Goal: Entertainment & Leisure: Consume media (video, audio)

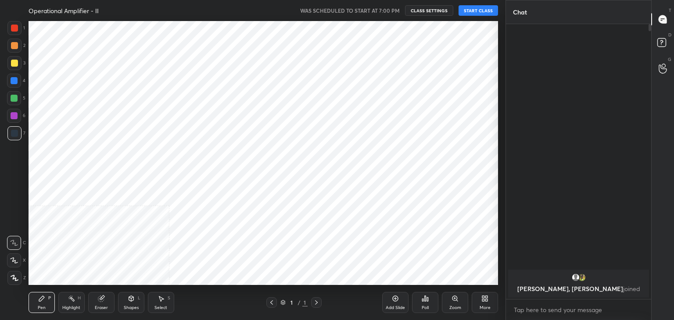
scroll to position [43616, 43410]
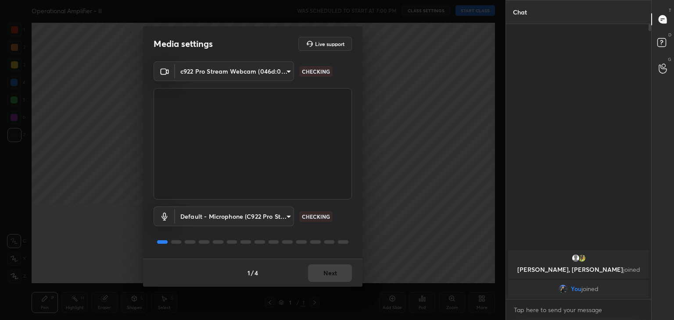
click at [337, 279] on div "1 / 4 Next" at bounding box center [252, 273] width 219 height 28
click at [341, 270] on button "Next" at bounding box center [330, 274] width 44 height 18
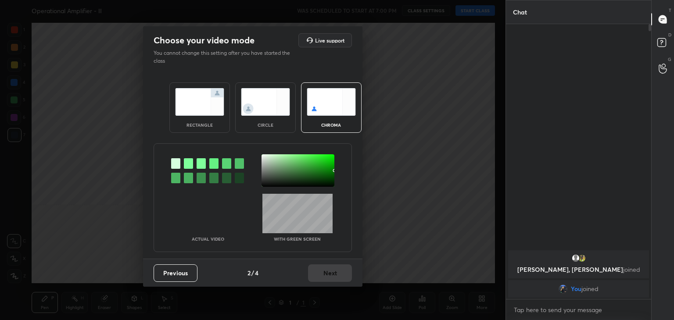
click at [276, 106] on img at bounding box center [265, 102] width 49 height 28
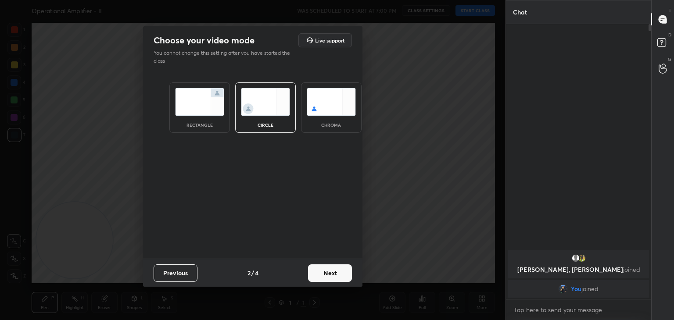
click at [338, 273] on button "Next" at bounding box center [330, 274] width 44 height 18
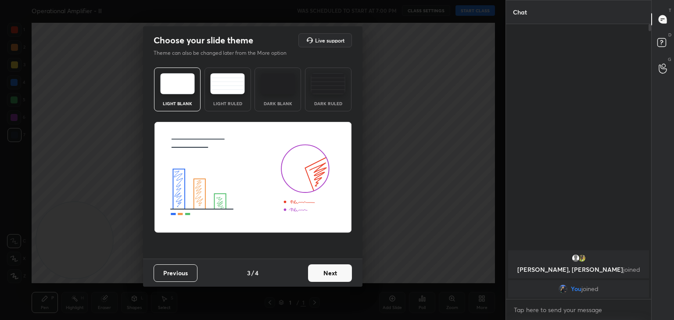
click at [346, 274] on button "Next" at bounding box center [330, 274] width 44 height 18
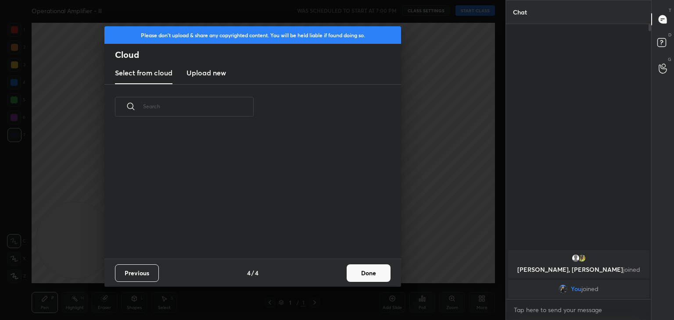
click at [367, 274] on button "Done" at bounding box center [369, 274] width 44 height 18
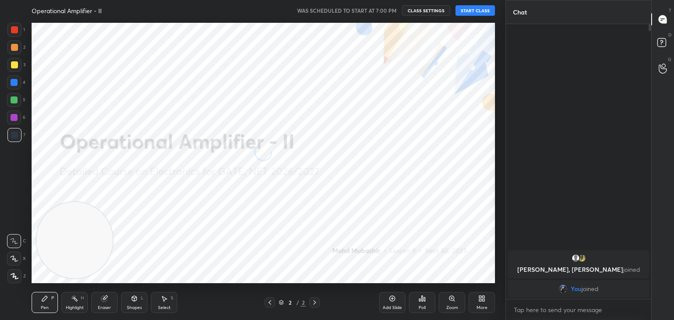
click at [16, 258] on icon at bounding box center [14, 259] width 8 height 6
drag, startPoint x: 112, startPoint y: 236, endPoint x: 432, endPoint y: 99, distance: 347.8
click at [147, 186] on video at bounding box center [109, 224] width 76 height 76
drag, startPoint x: 466, startPoint y: 82, endPoint x: 488, endPoint y: 29, distance: 57.4
click at [493, 47] on video at bounding box center [456, 85] width 76 height 76
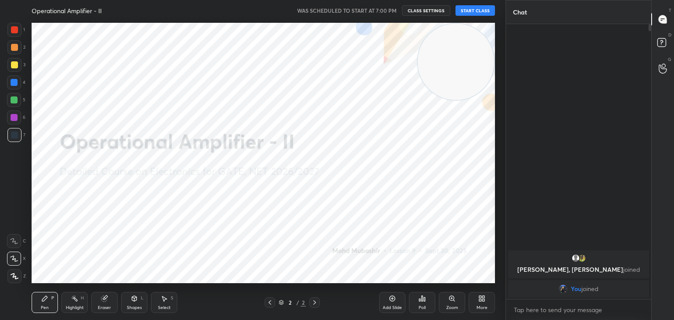
click at [476, 9] on button "START CLASS" at bounding box center [474, 10] width 39 height 11
click at [394, 11] on span "mute" at bounding box center [389, 10] width 12 height 6
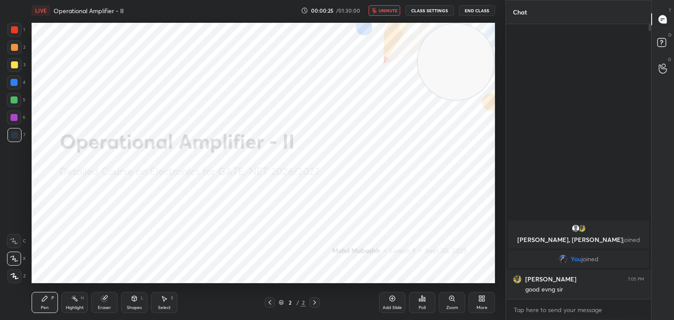
click at [393, 13] on span "unmute" at bounding box center [388, 10] width 19 height 6
drag, startPoint x: 445, startPoint y: 58, endPoint x: 445, endPoint y: 31, distance: 27.2
click at [468, 41] on video at bounding box center [456, 62] width 76 height 76
click at [390, 8] on span "mute" at bounding box center [389, 10] width 12 height 6
click at [388, 11] on span "unmute" at bounding box center [388, 10] width 19 height 6
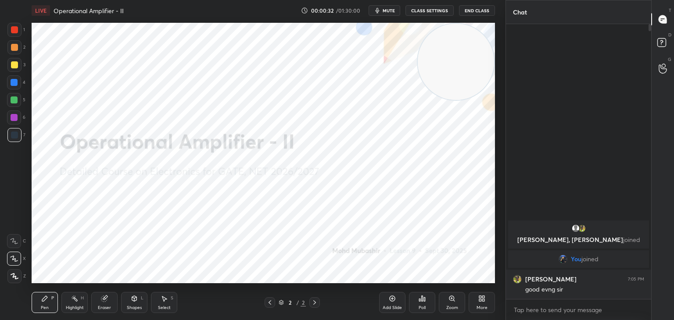
click at [388, 9] on span "mute" at bounding box center [389, 10] width 12 height 6
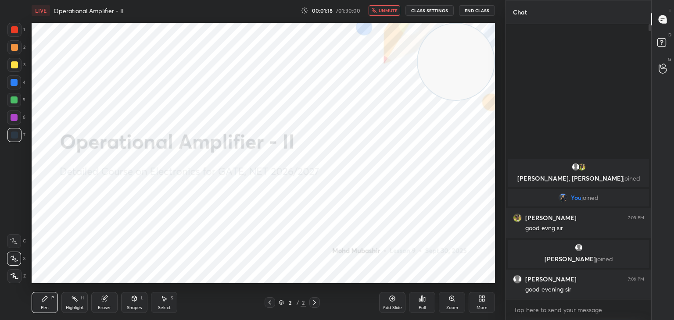
click at [390, 9] on span "unmute" at bounding box center [388, 10] width 19 height 6
click at [388, 11] on span "mute" at bounding box center [389, 10] width 12 height 6
click at [391, 10] on span "unmute" at bounding box center [388, 10] width 19 height 6
click at [486, 301] on div "More" at bounding box center [482, 302] width 26 height 21
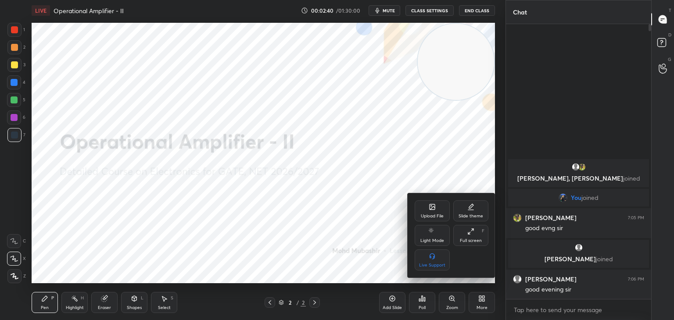
click at [436, 209] on div "Upload File" at bounding box center [432, 211] width 35 height 21
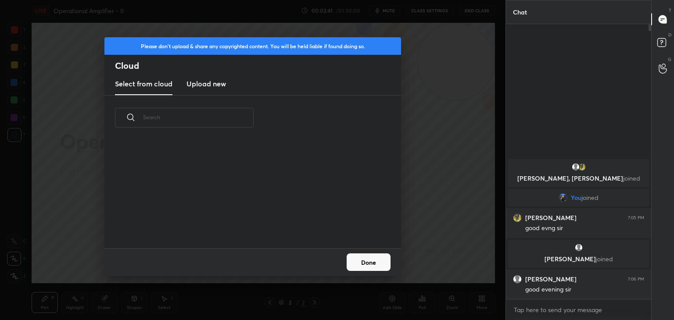
scroll to position [108, 282]
click at [216, 82] on h3 "Upload new" at bounding box center [205, 84] width 39 height 11
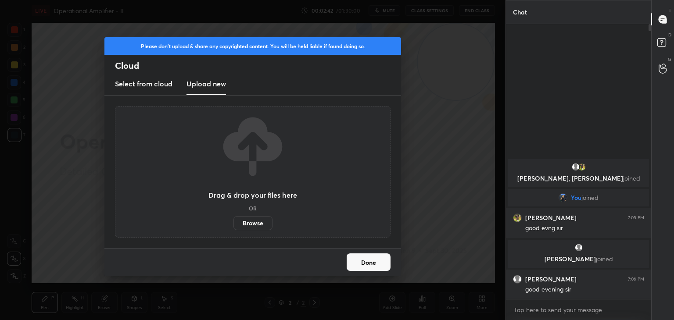
click at [254, 223] on label "Browse" at bounding box center [252, 223] width 39 height 14
click at [233, 223] on input "Browse" at bounding box center [233, 223] width 0 height 14
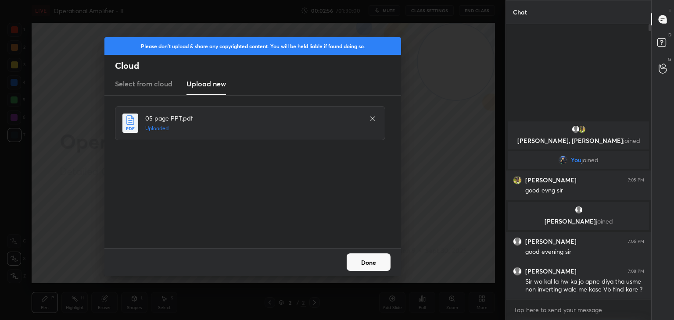
click at [374, 258] on button "Done" at bounding box center [369, 263] width 44 height 18
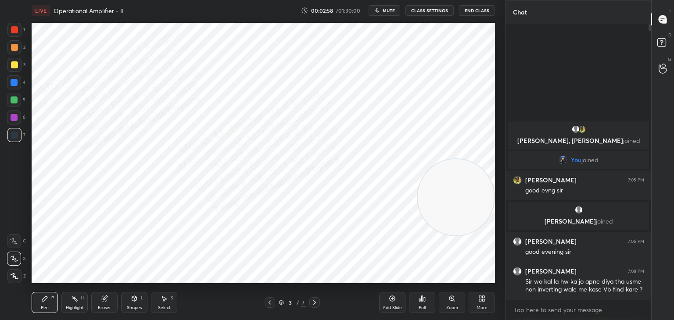
drag, startPoint x: 462, startPoint y: 67, endPoint x: 490, endPoint y: 213, distance: 148.4
click at [499, 213] on div "1 2 3 4 5 6 7 C X Z C X Z E E Erase all H H LIVE Operational Amplifier - II 00:…" at bounding box center [253, 160] width 506 height 320
click at [141, 296] on div "L" at bounding box center [142, 298] width 3 height 4
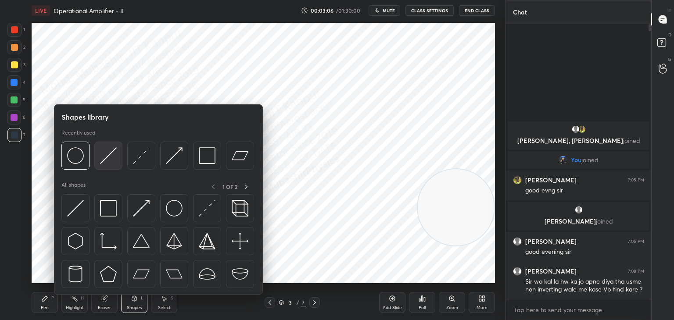
click at [106, 159] on img at bounding box center [108, 155] width 17 height 17
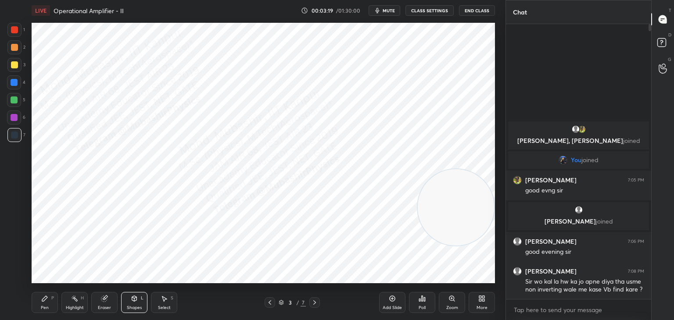
drag, startPoint x: 158, startPoint y: 304, endPoint x: 157, endPoint y: 284, distance: 20.3
click at [158, 302] on div "Select S" at bounding box center [164, 302] width 26 height 21
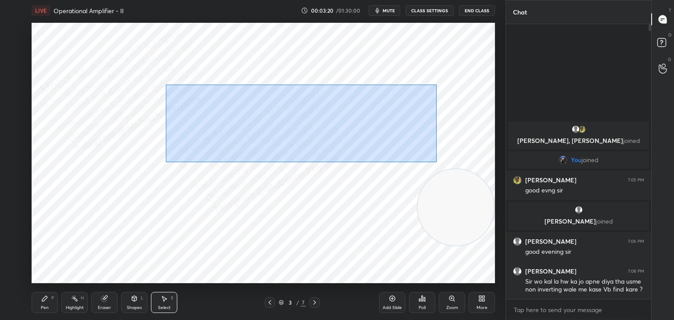
drag, startPoint x: 163, startPoint y: 83, endPoint x: 402, endPoint y: 148, distance: 247.4
click at [436, 162] on div "0 ° Undo Copy Duplicate Duplicate to new slide Delete" at bounding box center [263, 153] width 463 height 261
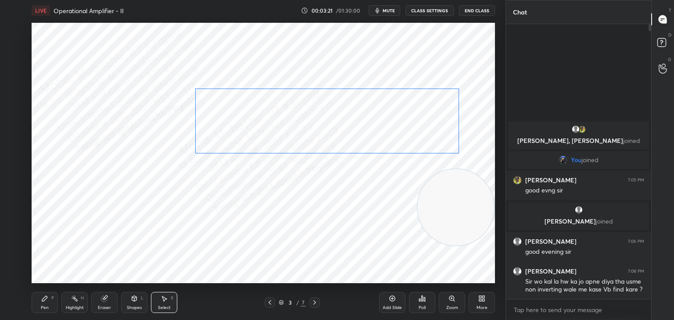
drag, startPoint x: 377, startPoint y: 129, endPoint x: 366, endPoint y: 127, distance: 11.7
click at [369, 127] on div "0 ° Undo Copy Duplicate Duplicate to new slide Delete" at bounding box center [263, 153] width 463 height 261
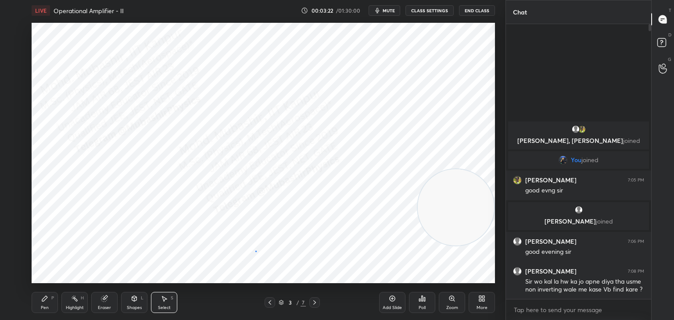
click at [256, 251] on div "0 ° Undo Copy Duplicate Duplicate to new slide Delete" at bounding box center [263, 153] width 463 height 261
click at [132, 300] on icon at bounding box center [134, 298] width 5 height 5
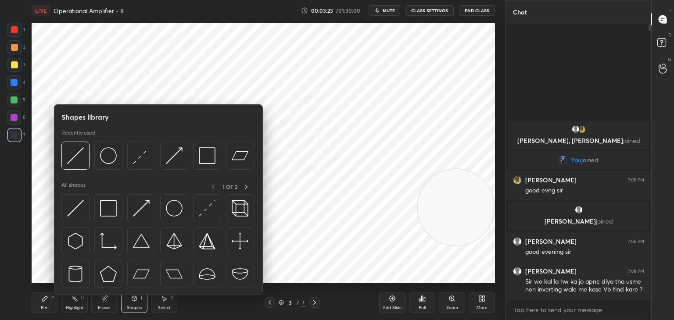
click at [136, 300] on icon at bounding box center [134, 298] width 5 height 5
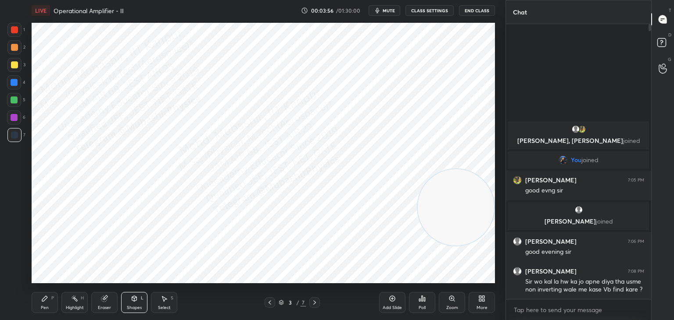
click at [100, 309] on div "Eraser" at bounding box center [104, 308] width 13 height 4
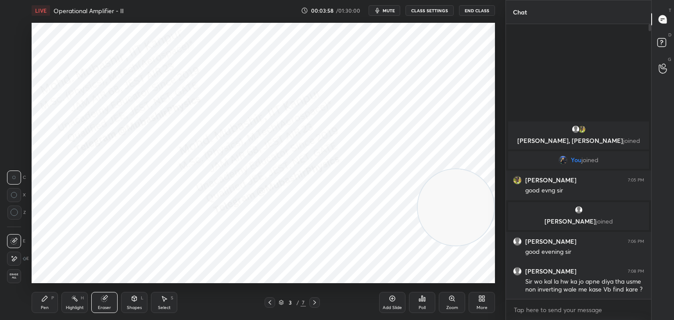
drag, startPoint x: 7, startPoint y: 213, endPoint x: 22, endPoint y: 210, distance: 14.4
click at [11, 215] on div at bounding box center [14, 213] width 14 height 14
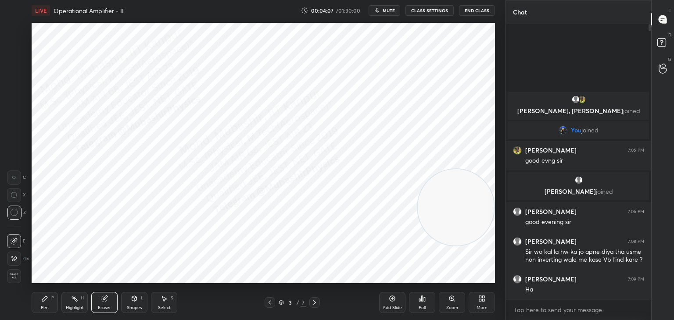
drag, startPoint x: 46, startPoint y: 301, endPoint x: 43, endPoint y: 291, distance: 10.1
click at [44, 302] on icon at bounding box center [44, 298] width 7 height 7
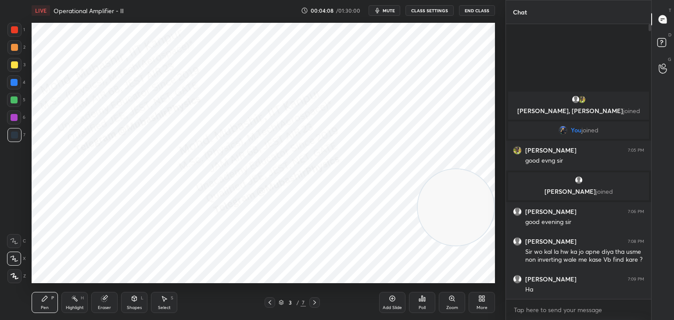
click at [16, 29] on div at bounding box center [14, 29] width 7 height 7
drag, startPoint x: 14, startPoint y: 120, endPoint x: 28, endPoint y: 119, distance: 13.2
click at [15, 119] on div at bounding box center [14, 117] width 7 height 7
drag, startPoint x: 13, startPoint y: 83, endPoint x: 18, endPoint y: 82, distance: 5.4
click at [14, 81] on div at bounding box center [14, 82] width 7 height 7
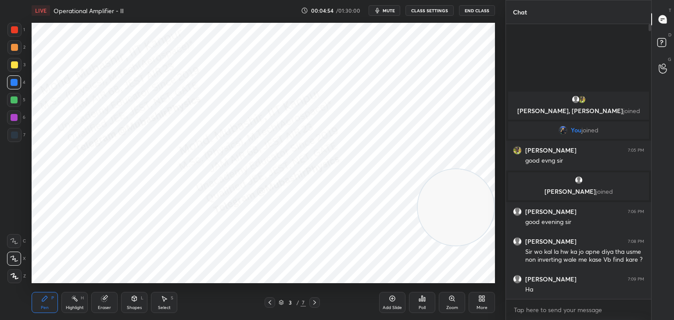
click at [6, 122] on div "1 2 3 4 5 6 7 C X Z C X Z E E Erase all H H" at bounding box center [14, 153] width 28 height 261
click at [13, 101] on div at bounding box center [14, 100] width 7 height 7
drag, startPoint x: 14, startPoint y: 54, endPoint x: 29, endPoint y: 54, distance: 14.0
click at [16, 54] on div at bounding box center [14, 47] width 14 height 14
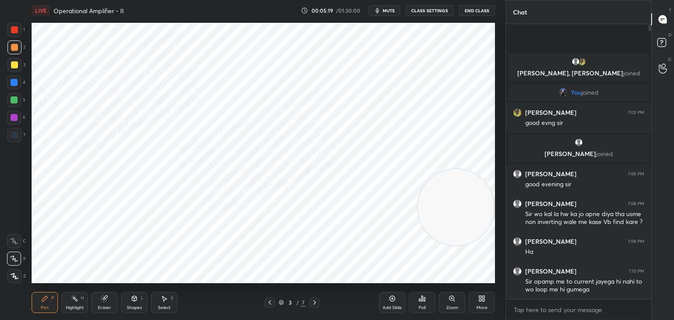
click at [390, 9] on span "mute" at bounding box center [389, 10] width 12 height 6
click at [390, 7] on span "unmute" at bounding box center [388, 10] width 19 height 6
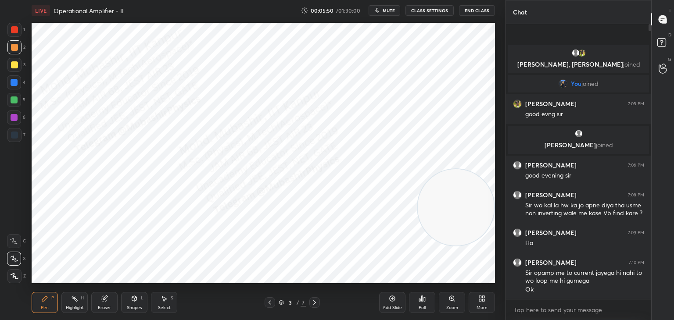
click at [386, 9] on span "mute" at bounding box center [389, 10] width 12 height 6
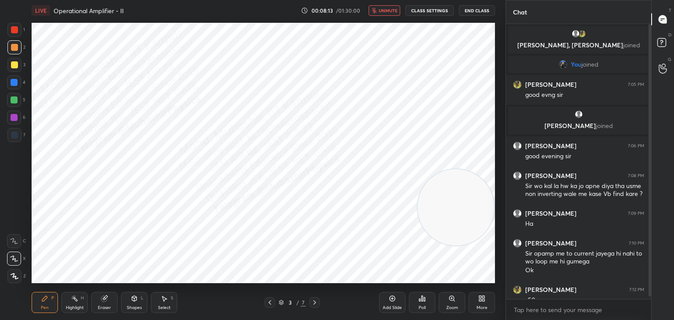
scroll to position [11, 0]
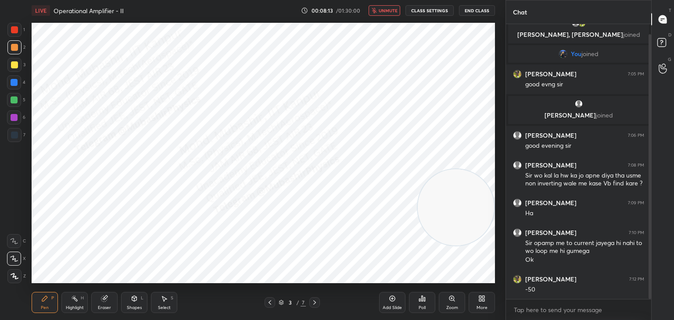
drag, startPoint x: 648, startPoint y: 134, endPoint x: 649, endPoint y: 153, distance: 19.3
click at [649, 153] on div at bounding box center [650, 166] width 3 height 265
click at [390, 11] on button "unmute" at bounding box center [385, 10] width 32 height 11
drag, startPoint x: 464, startPoint y: 216, endPoint x: 476, endPoint y: 251, distance: 37.0
click at [477, 257] on video at bounding box center [456, 221] width 76 height 76
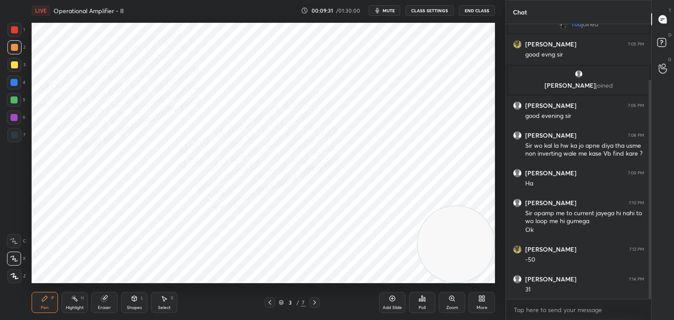
scroll to position [70, 0]
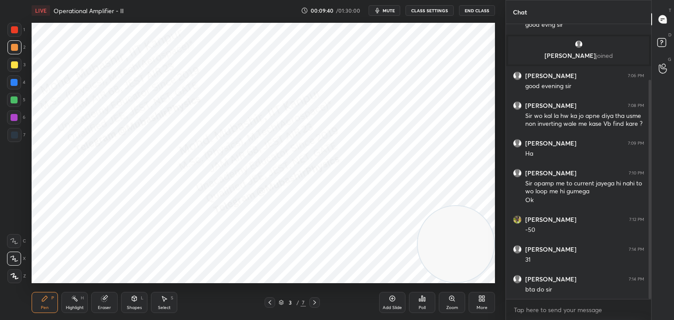
click at [165, 310] on div "Select" at bounding box center [164, 308] width 13 height 4
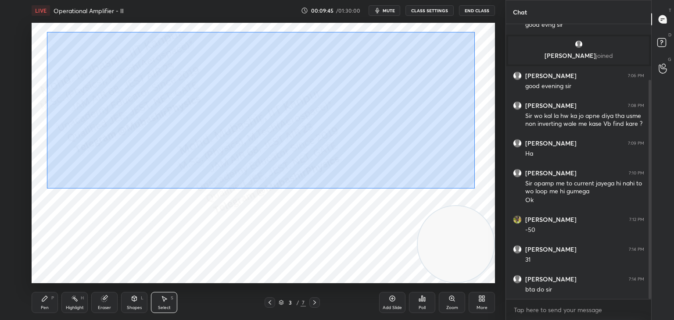
drag, startPoint x: 55, startPoint y: 29, endPoint x: 475, endPoint y: 190, distance: 450.0
click at [473, 190] on div "0 ° Undo Copy Duplicate Duplicate to new slide Delete" at bounding box center [263, 153] width 463 height 261
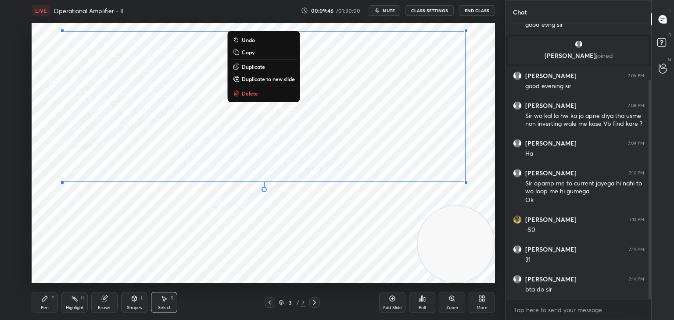
click at [265, 51] on button "Copy" at bounding box center [263, 52] width 65 height 11
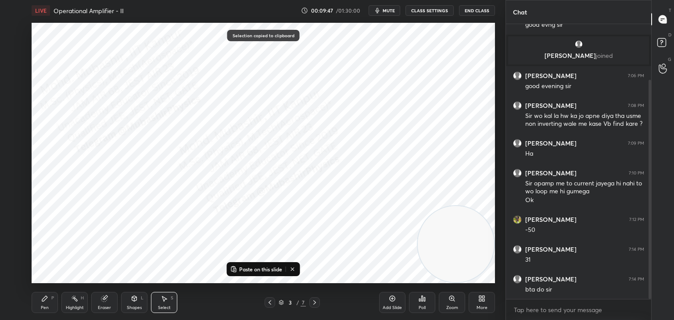
click at [315, 302] on icon at bounding box center [314, 302] width 7 height 7
click at [277, 269] on p "Paste on this slide" at bounding box center [260, 269] width 43 height 7
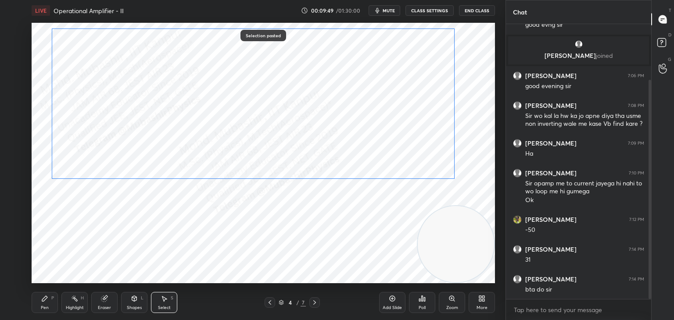
drag, startPoint x: 283, startPoint y: 166, endPoint x: 267, endPoint y: 185, distance: 24.3
click at [270, 164] on div "0 ° Undo Copy Paste here Duplicate Duplicate to new slide Delete" at bounding box center [263, 153] width 463 height 261
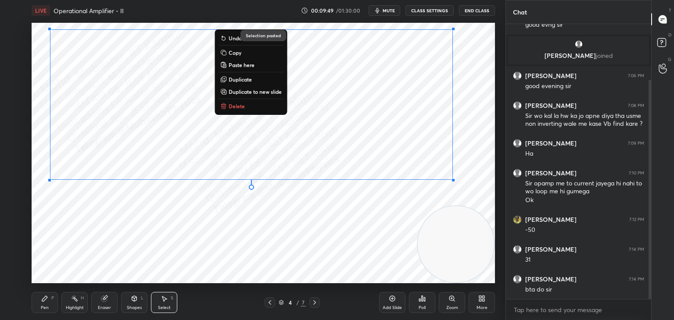
click at [243, 250] on div "0 ° Undo Copy Paste here Duplicate Duplicate to new slide Delete" at bounding box center [263, 153] width 463 height 261
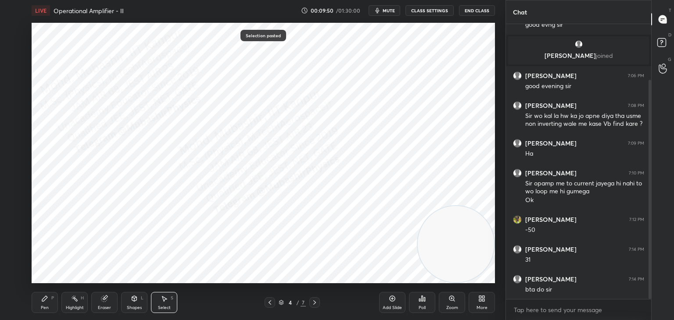
click at [43, 299] on icon at bounding box center [44, 298] width 5 height 5
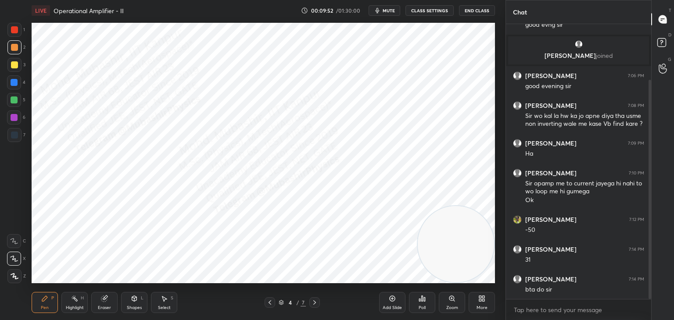
click at [16, 69] on div at bounding box center [14, 65] width 14 height 14
drag, startPoint x: 13, startPoint y: 89, endPoint x: 24, endPoint y: 90, distance: 11.5
click at [14, 89] on div at bounding box center [14, 82] width 14 height 14
drag, startPoint x: 458, startPoint y: 190, endPoint x: 402, endPoint y: 137, distance: 76.7
click at [425, 206] on video at bounding box center [456, 244] width 76 height 76
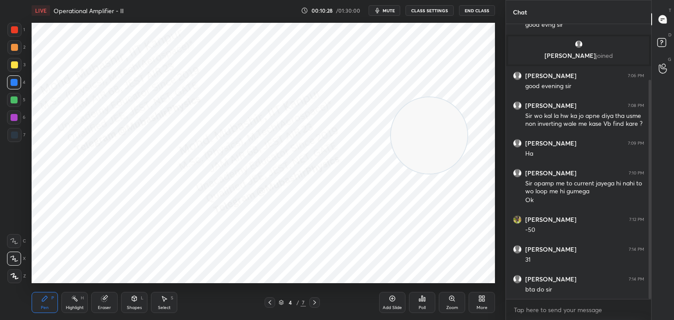
drag, startPoint x: 171, startPoint y: 306, endPoint x: 161, endPoint y: 301, distance: 10.6
click at [169, 305] on div "Select S" at bounding box center [164, 302] width 26 height 21
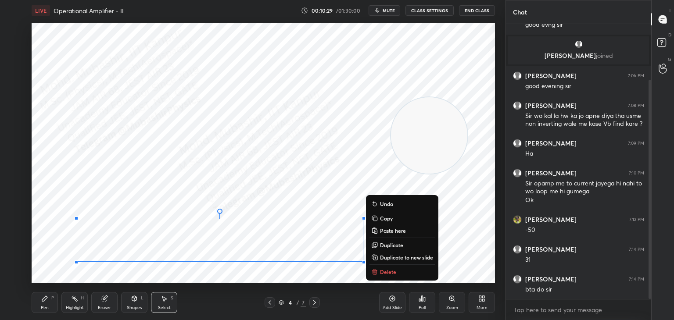
drag, startPoint x: 69, startPoint y: 220, endPoint x: 387, endPoint y: 263, distance: 320.5
click at [397, 281] on div "LIVE Operational Amplifier - II 00:10:29 / 01:30:00 mute CLASS SETTINGS End Cla…" at bounding box center [263, 160] width 470 height 320
click at [363, 180] on div "0 ° Undo Copy Paste here Duplicate Duplicate to new slide Delete" at bounding box center [263, 153] width 463 height 261
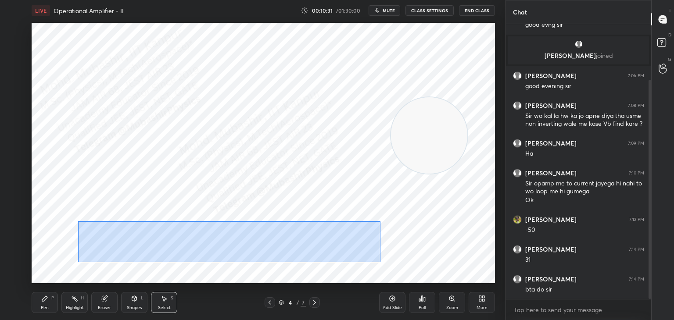
drag, startPoint x: 78, startPoint y: 221, endPoint x: 341, endPoint y: 257, distance: 265.7
click at [380, 264] on div "0 ° Undo Copy Paste here Duplicate Duplicate to new slide Delete" at bounding box center [263, 153] width 463 height 261
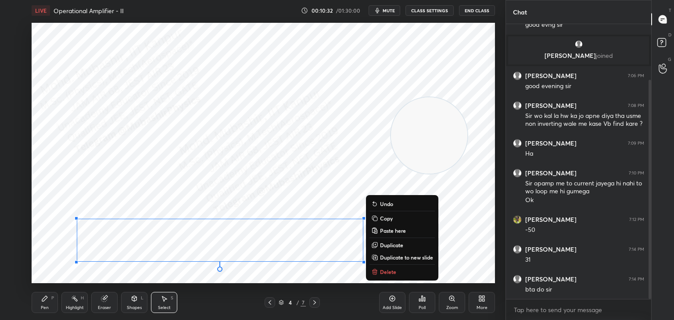
drag, startPoint x: 385, startPoint y: 219, endPoint x: 357, endPoint y: 271, distance: 58.9
click at [384, 219] on p "Copy" at bounding box center [386, 218] width 13 height 7
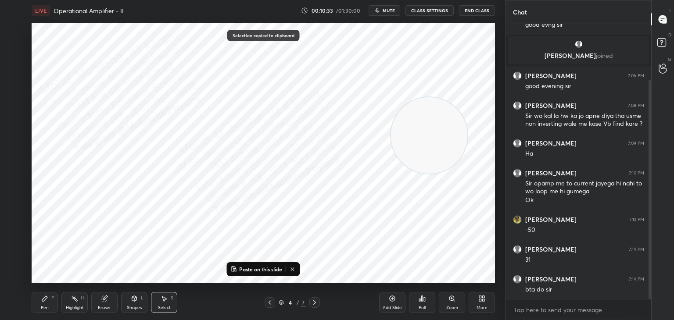
drag, startPoint x: 316, startPoint y: 304, endPoint x: 309, endPoint y: 298, distance: 8.7
click at [315, 304] on icon at bounding box center [314, 302] width 7 height 7
click at [265, 272] on p "Paste on this slide" at bounding box center [260, 269] width 43 height 7
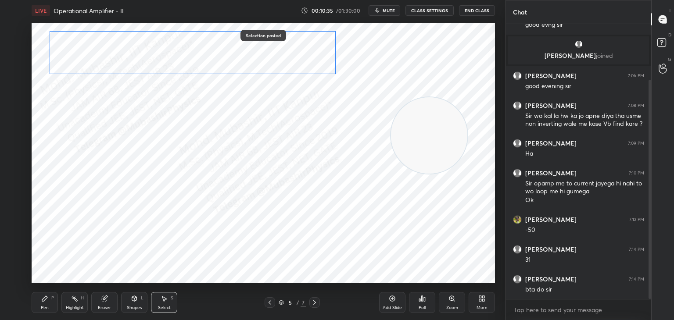
drag, startPoint x: 202, startPoint y: 232, endPoint x: 158, endPoint y: 60, distance: 177.6
click at [179, 50] on div "0 ° Undo Copy Paste here Duplicate Duplicate to new slide Delete" at bounding box center [263, 153] width 463 height 261
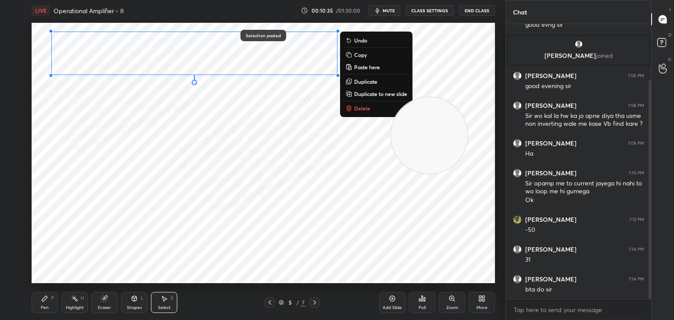
click at [44, 299] on icon at bounding box center [44, 298] width 5 height 5
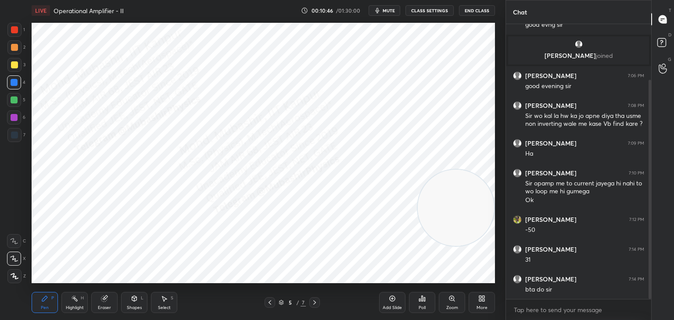
drag, startPoint x: 429, startPoint y: 153, endPoint x: 448, endPoint y: 239, distance: 88.1
click at [458, 246] on video at bounding box center [456, 208] width 76 height 76
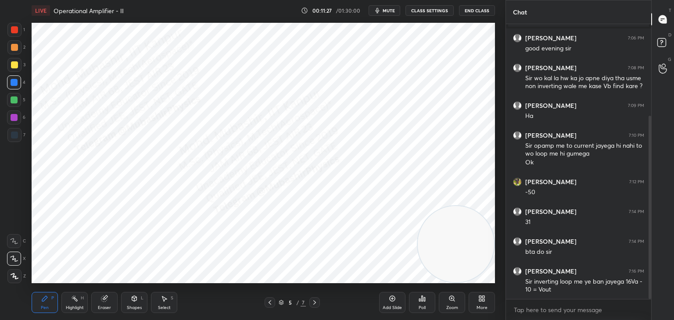
scroll to position [138, 0]
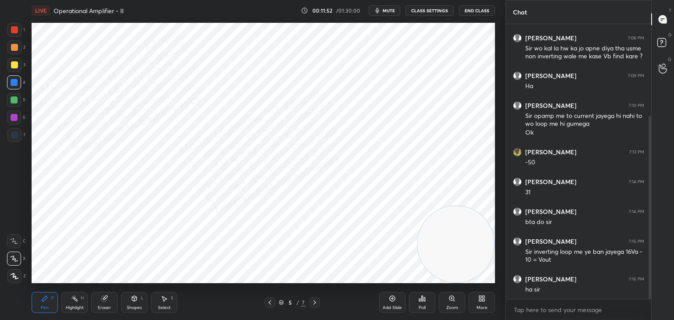
click at [391, 11] on span "mute" at bounding box center [389, 10] width 12 height 6
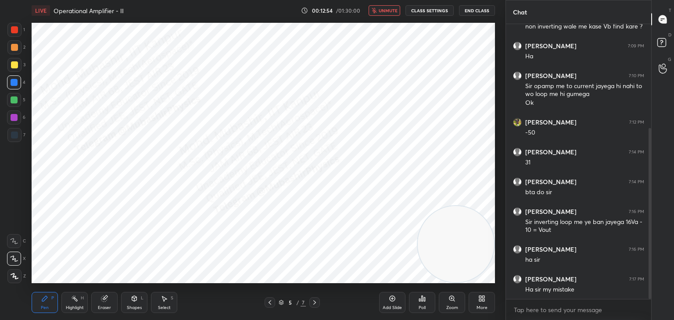
click at [390, 9] on span "unmute" at bounding box center [388, 10] width 19 height 6
click at [316, 303] on icon at bounding box center [314, 303] width 3 height 4
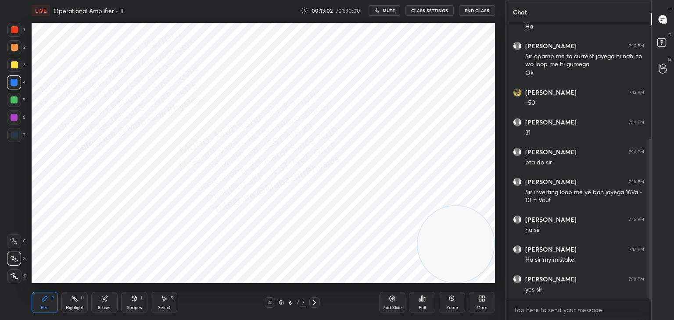
click at [269, 302] on icon at bounding box center [270, 303] width 3 height 4
click at [273, 303] on div at bounding box center [270, 303] width 11 height 11
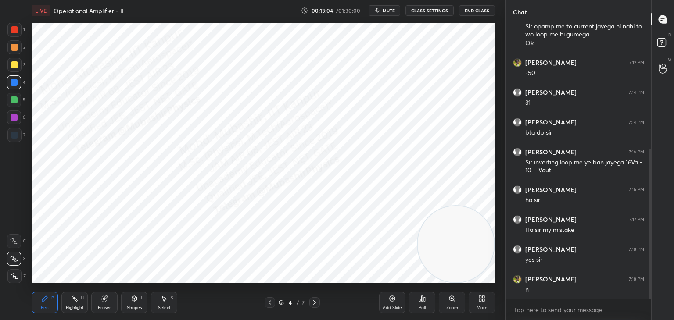
drag, startPoint x: 17, startPoint y: 64, endPoint x: 22, endPoint y: 78, distance: 14.3
click at [17, 67] on div at bounding box center [14, 64] width 7 height 7
click at [313, 301] on icon at bounding box center [314, 302] width 7 height 7
click at [315, 302] on icon at bounding box center [314, 302] width 7 height 7
click at [15, 50] on div at bounding box center [14, 47] width 14 height 14
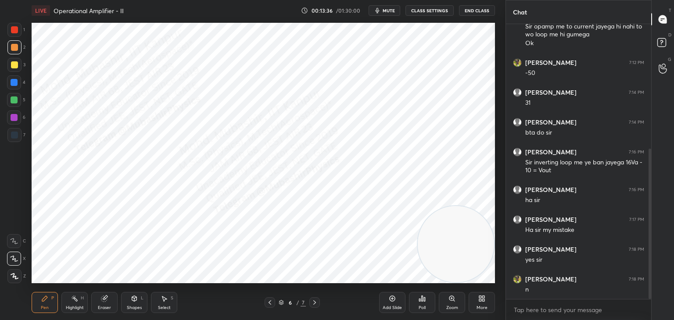
scroll to position [257, 0]
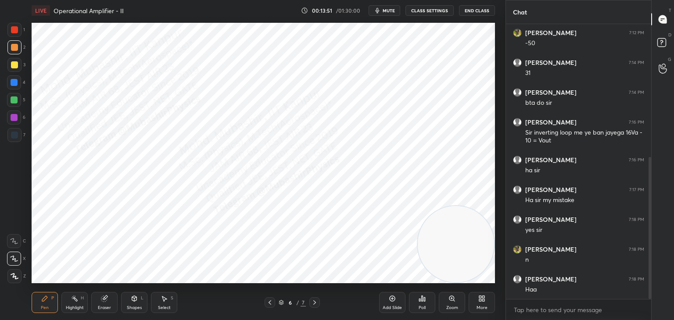
drag, startPoint x: 164, startPoint y: 308, endPoint x: 162, endPoint y: 301, distance: 8.1
click at [162, 306] on div "Select" at bounding box center [164, 308] width 13 height 4
drag, startPoint x: 58, startPoint y: 153, endPoint x: 258, endPoint y: 209, distance: 208.3
click at [260, 209] on div "0 ° Undo Copy Paste here Duplicate Duplicate to new slide Delete" at bounding box center [263, 153] width 463 height 261
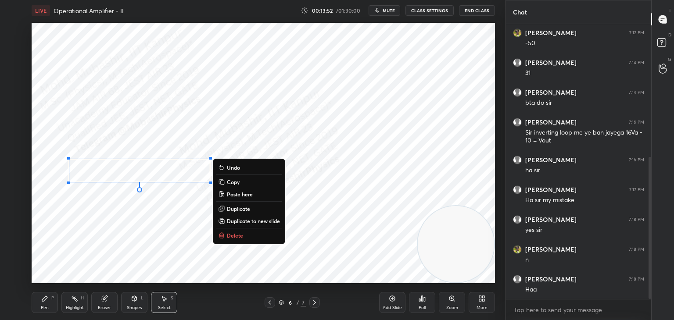
click at [243, 237] on button "Delete" at bounding box center [248, 235] width 65 height 11
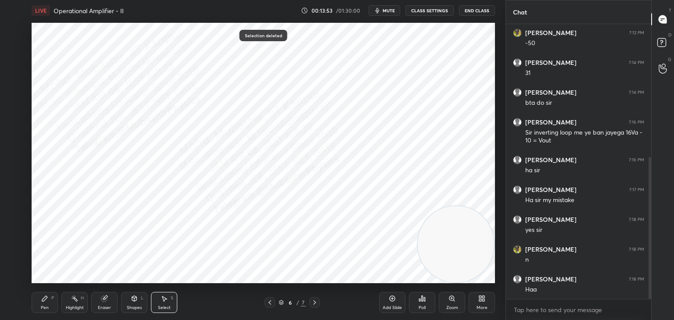
drag, startPoint x: 40, startPoint y: 306, endPoint x: 51, endPoint y: 285, distance: 23.7
click at [41, 303] on div "Pen P" at bounding box center [45, 302] width 26 height 21
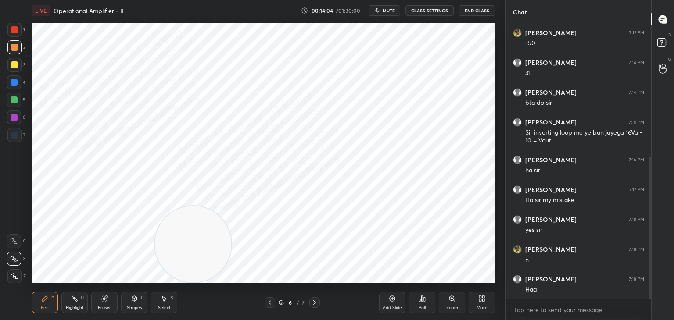
drag, startPoint x: 351, startPoint y: 264, endPoint x: 178, endPoint y: 276, distance: 173.7
click at [149, 296] on div "LIVE Operational Amplifier - II 00:14:04 / 01:30:00 mute CLASS SETTINGS End Cla…" at bounding box center [263, 160] width 470 height 320
drag, startPoint x: 184, startPoint y: 208, endPoint x: 428, endPoint y: 68, distance: 281.7
click at [470, 50] on video at bounding box center [432, 80] width 76 height 76
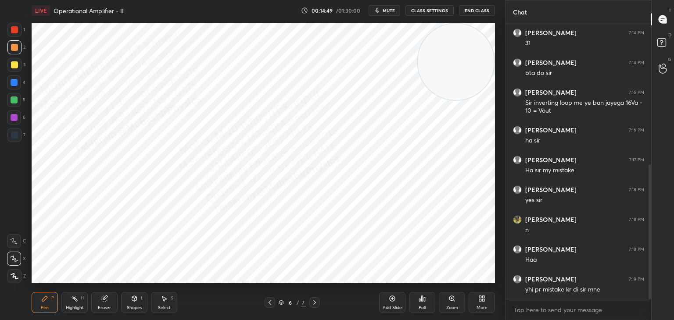
drag, startPoint x: 16, startPoint y: 83, endPoint x: 31, endPoint y: 95, distance: 19.3
click at [16, 86] on div at bounding box center [14, 82] width 14 height 14
drag, startPoint x: 314, startPoint y: 303, endPoint x: 313, endPoint y: 298, distance: 4.9
click at [315, 302] on icon at bounding box center [314, 302] width 7 height 7
click at [269, 303] on icon at bounding box center [270, 303] width 3 height 4
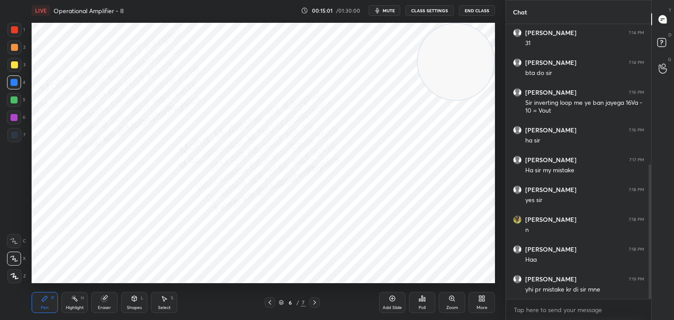
click at [267, 302] on icon at bounding box center [269, 302] width 7 height 7
click at [316, 301] on icon at bounding box center [314, 302] width 7 height 7
drag, startPoint x: 316, startPoint y: 301, endPoint x: 316, endPoint y: 290, distance: 10.5
click at [316, 300] on icon at bounding box center [314, 302] width 7 height 7
click at [70, 304] on div "Highlight H" at bounding box center [74, 302] width 26 height 21
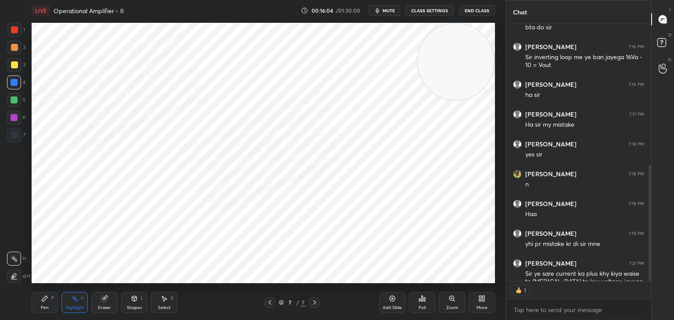
scroll to position [351, 0]
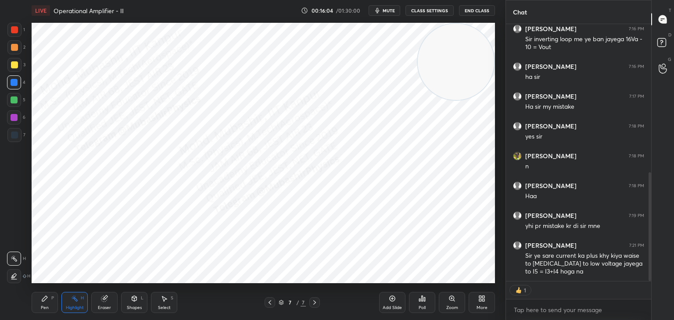
drag, startPoint x: 649, startPoint y: 248, endPoint x: 648, endPoint y: 268, distance: 19.8
click at [650, 269] on div at bounding box center [650, 226] width 3 height 109
click at [271, 302] on icon at bounding box center [269, 302] width 7 height 7
click at [271, 300] on icon at bounding box center [269, 302] width 7 height 7
click at [272, 301] on icon at bounding box center [269, 302] width 7 height 7
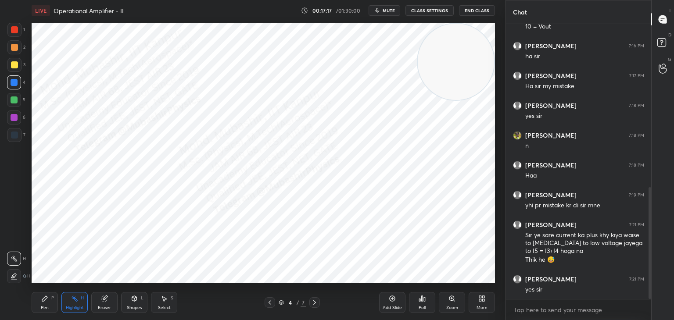
scroll to position [401, 0]
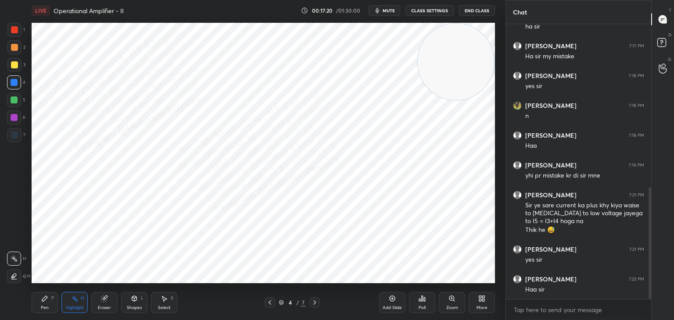
click at [270, 304] on icon at bounding box center [270, 303] width 3 height 4
click at [316, 305] on icon at bounding box center [314, 302] width 7 height 7
click at [317, 306] on icon at bounding box center [314, 302] width 7 height 7
click at [319, 305] on div at bounding box center [314, 303] width 11 height 11
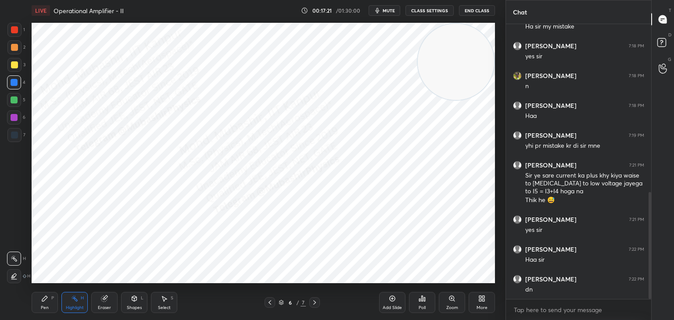
click at [318, 304] on div at bounding box center [314, 303] width 11 height 11
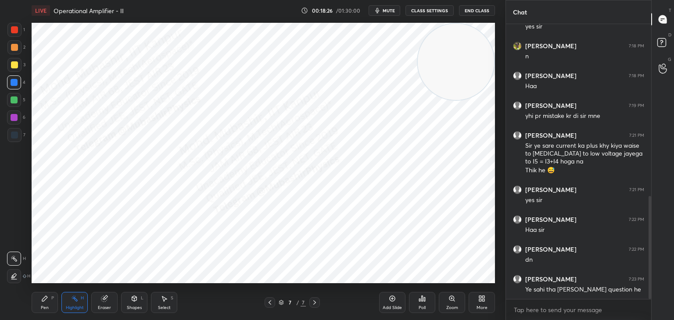
scroll to position [470, 0]
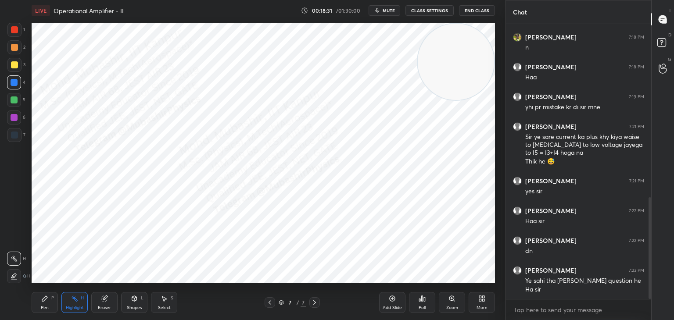
click at [316, 306] on div at bounding box center [314, 303] width 11 height 11
click at [483, 302] on icon at bounding box center [481, 298] width 7 height 7
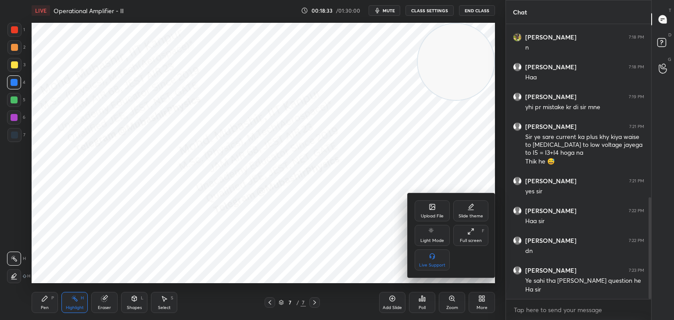
click at [436, 210] on div "Upload File" at bounding box center [432, 211] width 35 height 21
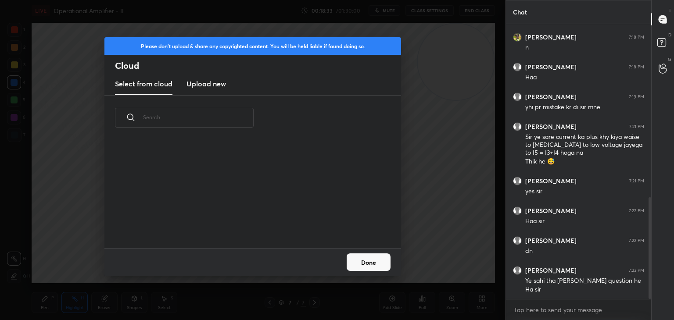
click at [202, 88] on h3 "Upload new" at bounding box center [205, 84] width 39 height 11
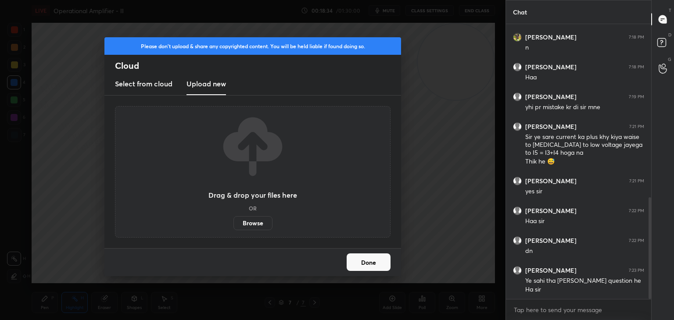
click at [253, 225] on label "Browse" at bounding box center [252, 223] width 39 height 14
click at [233, 225] on input "Browse" at bounding box center [233, 223] width 0 height 14
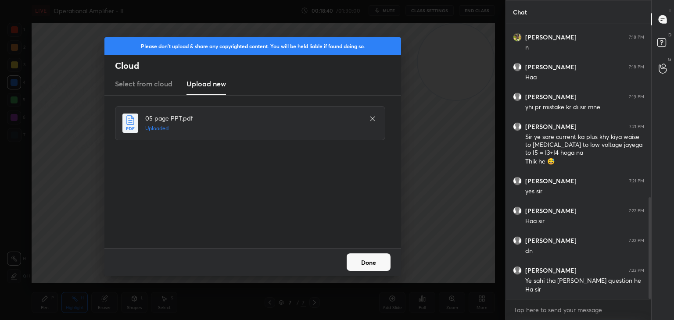
click at [376, 261] on button "Done" at bounding box center [369, 263] width 44 height 18
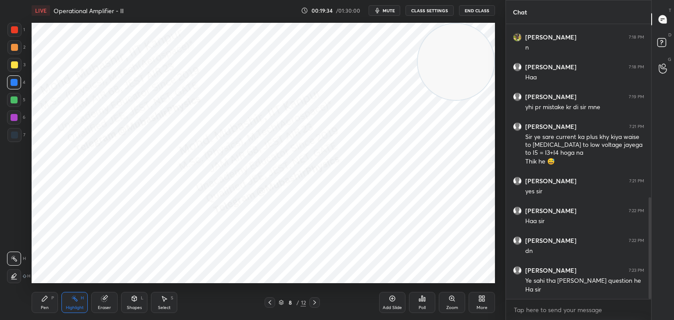
click at [35, 304] on div "Pen P" at bounding box center [45, 302] width 26 height 21
drag, startPoint x: 9, startPoint y: 132, endPoint x: 25, endPoint y: 134, distance: 15.9
click at [12, 134] on div at bounding box center [14, 135] width 14 height 14
click at [16, 36] on div at bounding box center [14, 30] width 14 height 14
drag, startPoint x: 13, startPoint y: 65, endPoint x: 17, endPoint y: 71, distance: 7.5
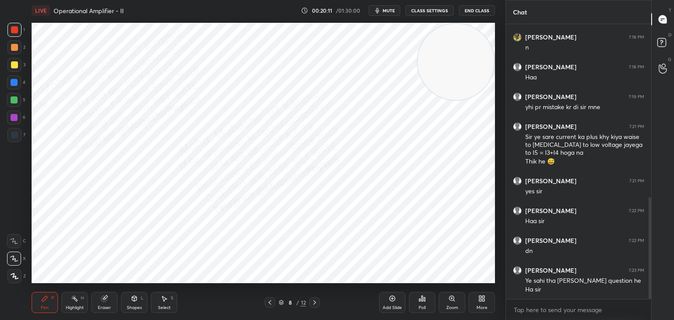
click at [14, 67] on div at bounding box center [14, 64] width 7 height 7
drag, startPoint x: 446, startPoint y: 60, endPoint x: 459, endPoint y: 139, distance: 80.1
click at [451, 100] on video at bounding box center [456, 62] width 76 height 76
drag, startPoint x: 12, startPoint y: 99, endPoint x: 25, endPoint y: 99, distance: 12.7
click at [14, 99] on div at bounding box center [14, 100] width 7 height 7
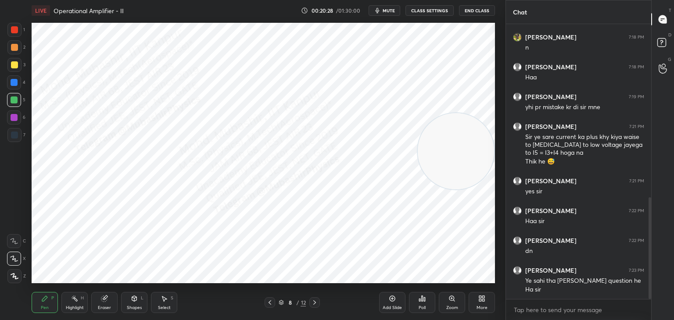
drag, startPoint x: 16, startPoint y: 134, endPoint x: 25, endPoint y: 129, distance: 10.6
click at [16, 133] on div at bounding box center [14, 135] width 7 height 7
click at [18, 116] on div at bounding box center [14, 118] width 14 height 14
click at [16, 52] on div at bounding box center [14, 47] width 14 height 14
drag, startPoint x: 459, startPoint y: 140, endPoint x: 450, endPoint y: 122, distance: 20.4
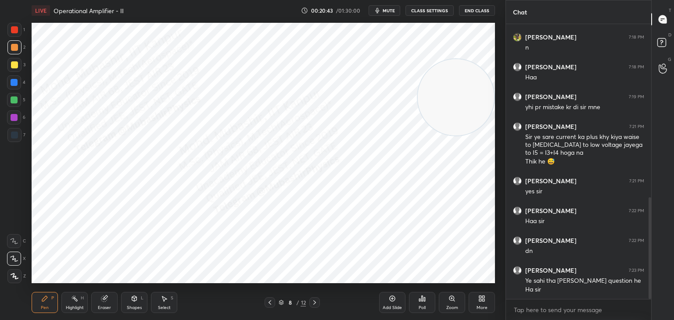
click at [474, 93] on video at bounding box center [456, 97] width 76 height 76
drag, startPoint x: 16, startPoint y: 88, endPoint x: 25, endPoint y: 84, distance: 9.8
click at [16, 87] on div at bounding box center [14, 82] width 14 height 14
drag, startPoint x: 13, startPoint y: 141, endPoint x: 22, endPoint y: 141, distance: 8.8
click at [15, 141] on div at bounding box center [14, 135] width 14 height 14
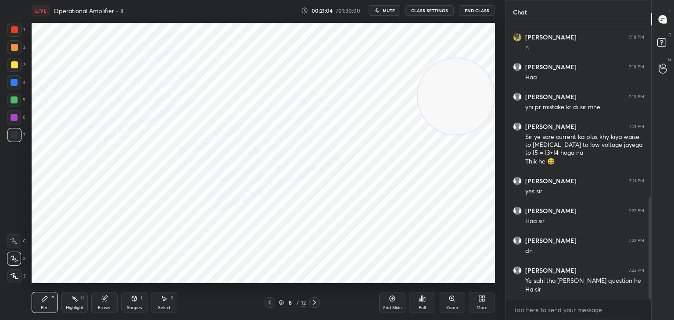
click at [383, 10] on button "mute" at bounding box center [385, 10] width 32 height 11
drag, startPoint x: 473, startPoint y: 112, endPoint x: 318, endPoint y: 63, distance: 163.3
click at [371, 68] on video at bounding box center [409, 62] width 76 height 76
drag, startPoint x: 315, startPoint y: 66, endPoint x: 486, endPoint y: 45, distance: 172.4
click at [463, 45] on video at bounding box center [424, 62] width 76 height 76
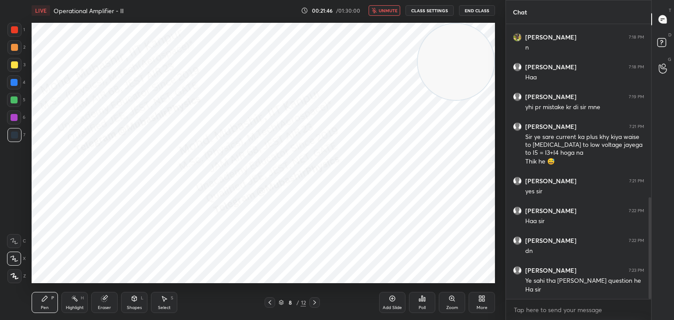
click at [72, 305] on div "Highlight H" at bounding box center [74, 302] width 26 height 21
click at [102, 305] on div "Eraser" at bounding box center [104, 302] width 26 height 21
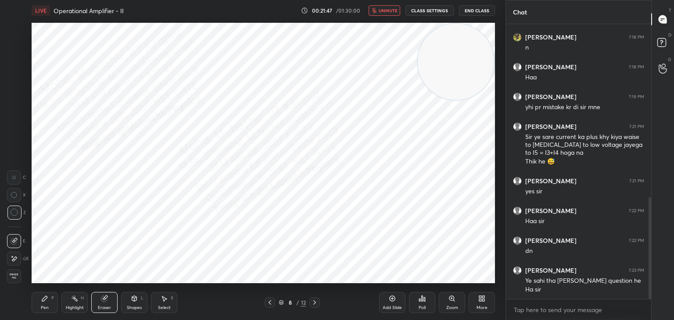
click at [72, 302] on icon at bounding box center [74, 298] width 7 height 7
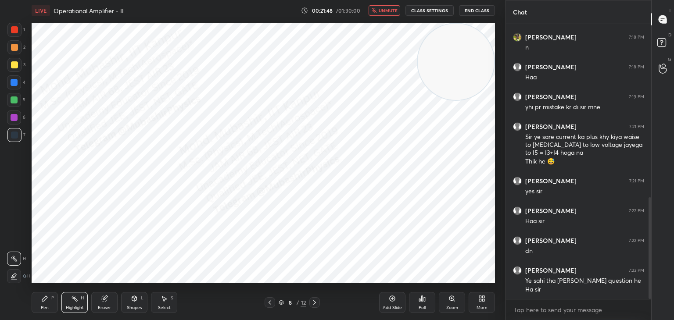
click at [108, 302] on div "Eraser" at bounding box center [104, 302] width 26 height 21
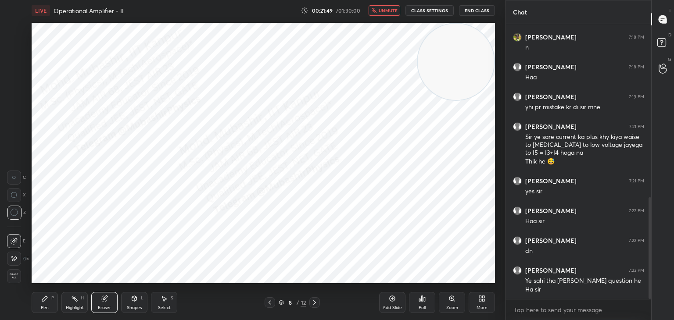
click at [82, 298] on div "Highlight H" at bounding box center [74, 302] width 26 height 21
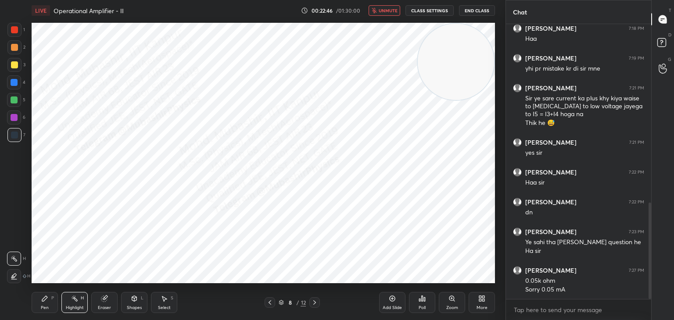
scroll to position [538, 0]
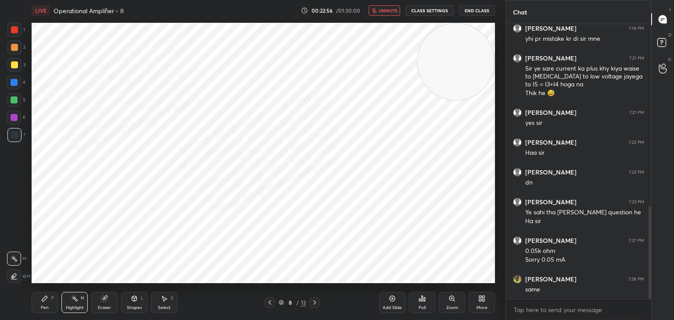
click at [380, 13] on button "unmute" at bounding box center [385, 10] width 32 height 11
drag, startPoint x: 45, startPoint y: 304, endPoint x: 43, endPoint y: 284, distance: 20.3
click at [44, 304] on div "Pen P" at bounding box center [45, 302] width 26 height 21
drag, startPoint x: 17, startPoint y: 81, endPoint x: 29, endPoint y: 86, distance: 12.6
click at [19, 83] on div at bounding box center [14, 82] width 14 height 14
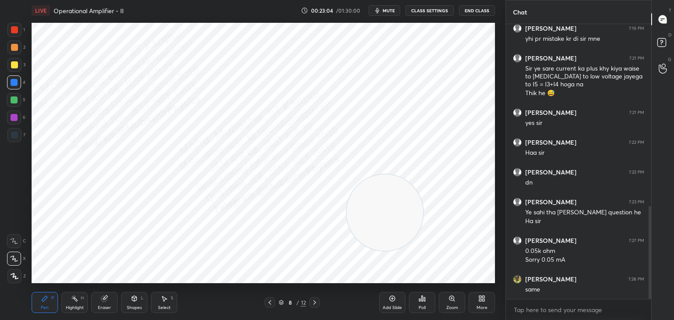
drag, startPoint x: 430, startPoint y: 55, endPoint x: 341, endPoint y: 174, distance: 148.9
click at [351, 205] on video at bounding box center [385, 213] width 76 height 76
drag, startPoint x: 333, startPoint y: 201, endPoint x: 151, endPoint y: 239, distance: 186.9
click at [339, 250] on video at bounding box center [377, 212] width 76 height 76
click at [14, 48] on div at bounding box center [14, 47] width 7 height 7
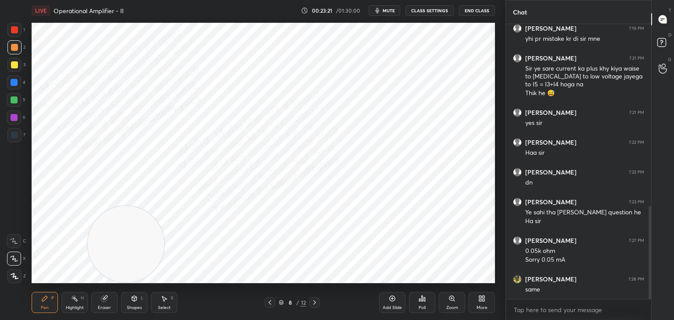
click at [14, 28] on div at bounding box center [14, 29] width 7 height 7
drag, startPoint x: 149, startPoint y: 234, endPoint x: 147, endPoint y: 159, distance: 75.1
click at [147, 197] on video at bounding box center [126, 235] width 76 height 76
click at [70, 302] on div "Highlight H" at bounding box center [74, 302] width 26 height 21
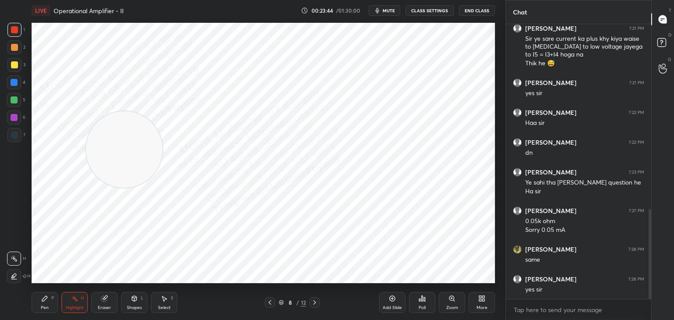
click at [171, 306] on div "Select S" at bounding box center [164, 302] width 26 height 21
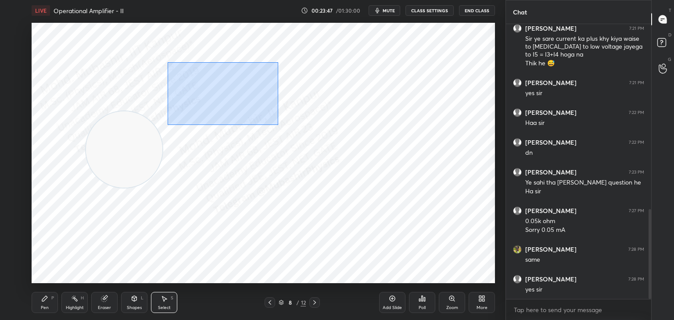
drag, startPoint x: 167, startPoint y: 62, endPoint x: 278, endPoint y: 125, distance: 127.1
click at [278, 125] on div "0 ° Undo Copy Paste here Duplicate Duplicate to new slide Delete" at bounding box center [263, 153] width 463 height 261
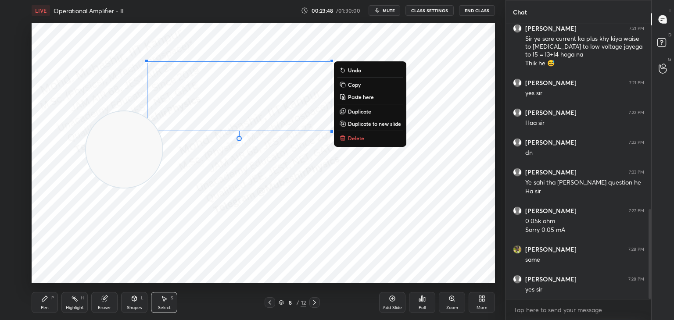
click at [355, 88] on p "Copy" at bounding box center [354, 84] width 13 height 7
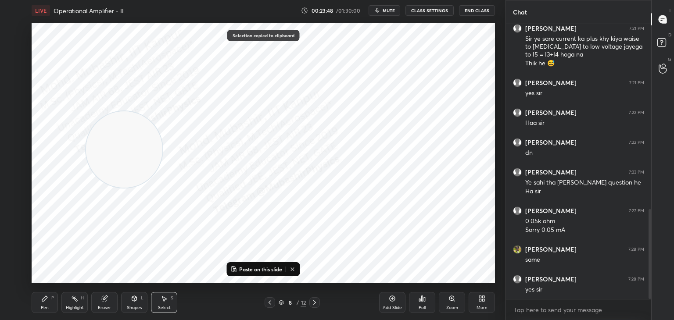
click at [316, 305] on icon at bounding box center [314, 302] width 7 height 7
click at [271, 271] on p "Paste on this slide" at bounding box center [260, 269] width 43 height 7
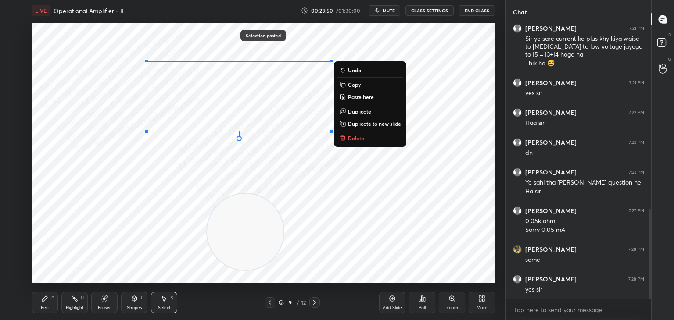
drag, startPoint x: 163, startPoint y: 173, endPoint x: 258, endPoint y: 236, distance: 114.0
click at [260, 238] on video at bounding box center [245, 232] width 76 height 76
click at [147, 227] on div "0 ° Undo Copy Paste here Duplicate Duplicate to new slide Delete" at bounding box center [263, 153] width 463 height 261
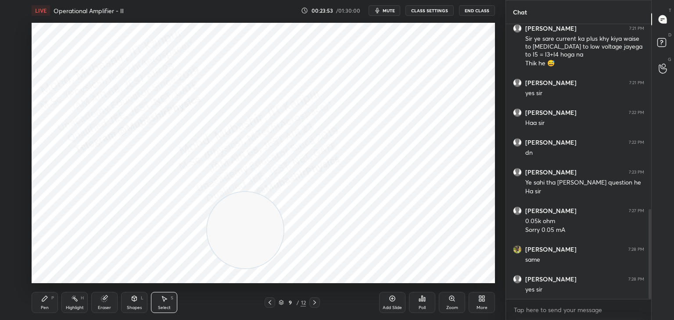
click at [136, 305] on div "Shapes L" at bounding box center [134, 302] width 26 height 21
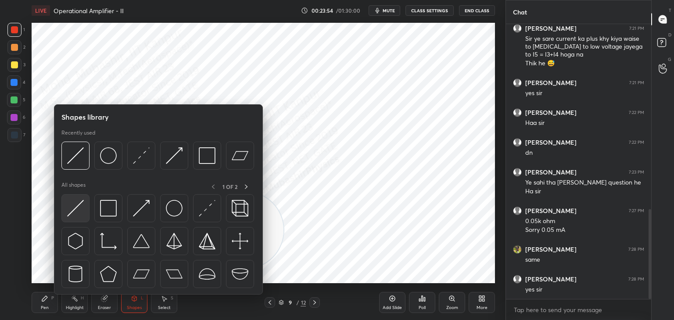
click at [76, 212] on img at bounding box center [75, 208] width 17 height 17
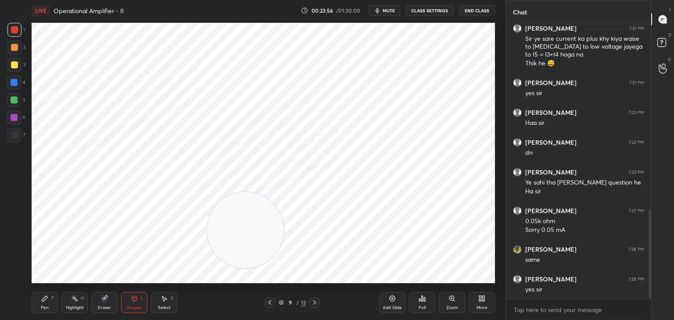
drag, startPoint x: 47, startPoint y: 302, endPoint x: 49, endPoint y: 292, distance: 9.7
click at [47, 301] on icon at bounding box center [44, 298] width 7 height 7
click at [11, 135] on div at bounding box center [14, 135] width 7 height 7
drag, startPoint x: 250, startPoint y: 241, endPoint x: 425, endPoint y: 274, distance: 178.7
click at [474, 308] on div "LIVE Operational Amplifier - II 00:24:06 / 01:30:00 mute CLASS SETTINGS End Cla…" at bounding box center [263, 160] width 470 height 320
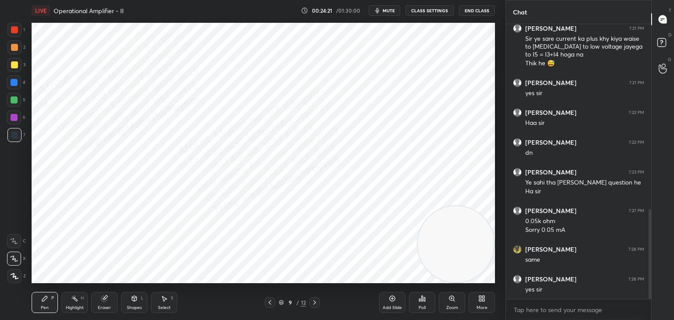
click at [18, 31] on div at bounding box center [14, 29] width 7 height 7
drag, startPoint x: 14, startPoint y: 61, endPoint x: 30, endPoint y: 102, distance: 43.4
click at [16, 65] on div at bounding box center [14, 64] width 7 height 7
click at [16, 85] on div at bounding box center [14, 82] width 7 height 7
click at [14, 136] on div at bounding box center [14, 135] width 7 height 7
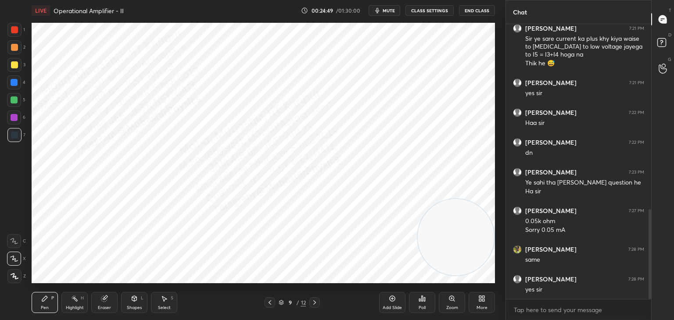
drag, startPoint x: 475, startPoint y: 236, endPoint x: 464, endPoint y: 31, distance: 205.2
click at [472, 199] on video at bounding box center [456, 237] width 76 height 76
drag, startPoint x: 390, startPoint y: 9, endPoint x: 401, endPoint y: 1, distance: 13.8
click at [390, 9] on span "mute" at bounding box center [389, 10] width 12 height 6
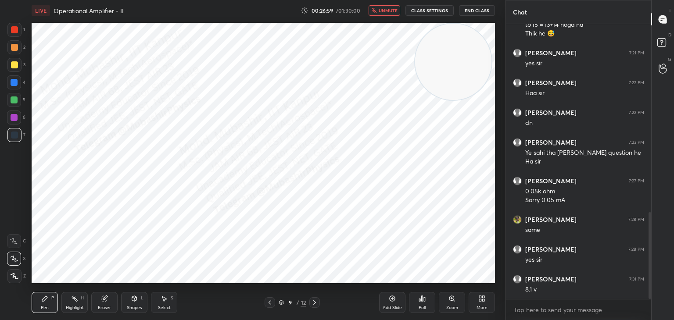
scroll to position [627, 0]
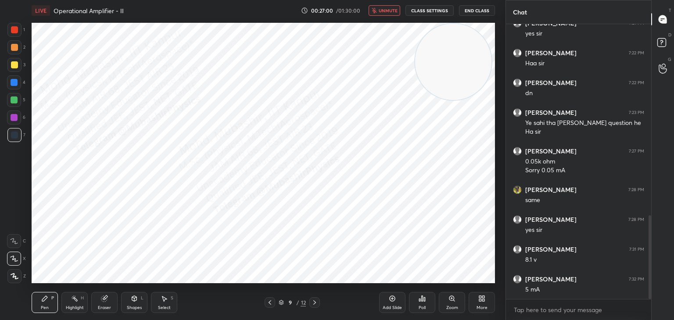
click at [161, 304] on div "Select S" at bounding box center [164, 302] width 26 height 21
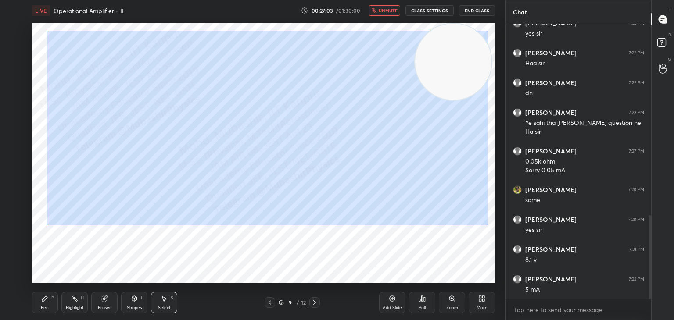
drag, startPoint x: 47, startPoint y: 31, endPoint x: 483, endPoint y: 225, distance: 477.5
click at [483, 226] on div "0 ° Undo Copy Paste here Duplicate Duplicate to new slide Delete" at bounding box center [263, 153] width 463 height 261
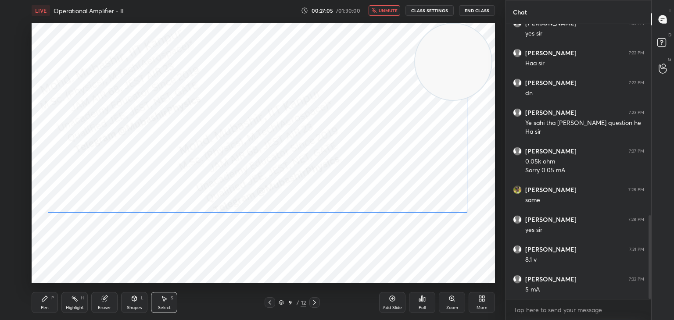
drag, startPoint x: 432, startPoint y: 190, endPoint x: 423, endPoint y: 176, distance: 16.9
click at [423, 176] on div "0 ° Undo Copy Paste here Duplicate Duplicate to new slide Delete" at bounding box center [263, 153] width 463 height 261
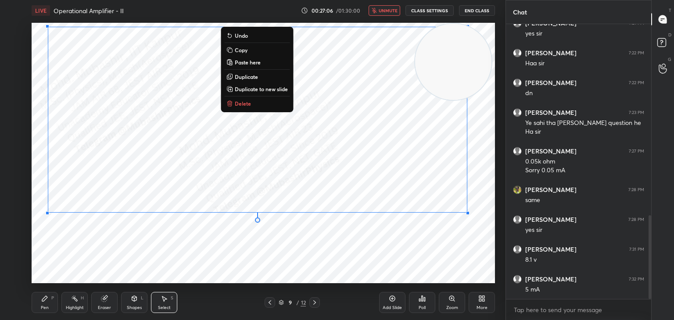
click at [388, 248] on div "0 ° Undo Copy Paste here Duplicate Duplicate to new slide Delete" at bounding box center [263, 153] width 463 height 261
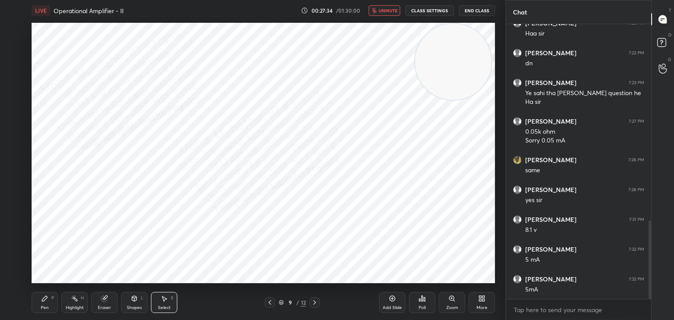
scroll to position [687, 0]
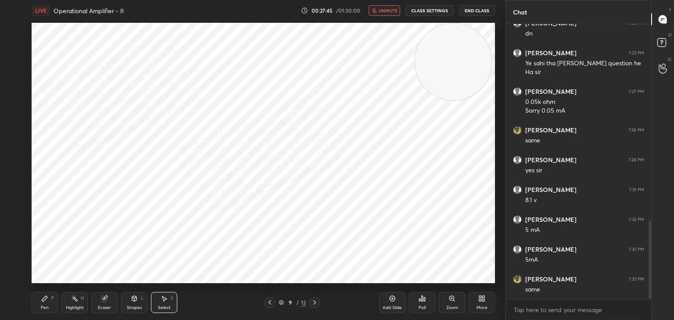
drag, startPoint x: 384, startPoint y: 11, endPoint x: 379, endPoint y: 22, distance: 11.4
click at [383, 11] on span "unmute" at bounding box center [388, 10] width 19 height 6
click at [42, 303] on div "Pen P" at bounding box center [45, 302] width 26 height 21
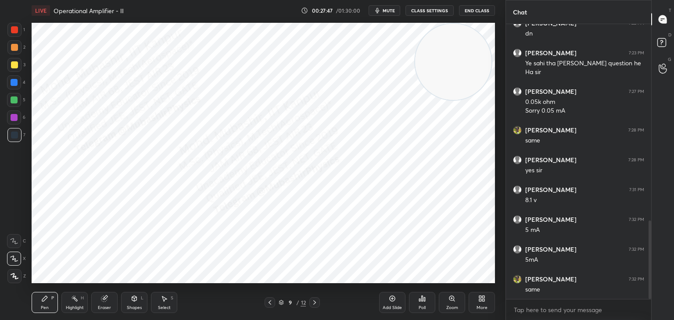
click at [9, 80] on div "1 2 3 4 5 6 7 C X Z C X Z E E Erase all H H" at bounding box center [14, 153] width 28 height 261
click at [17, 83] on div at bounding box center [14, 82] width 7 height 7
drag, startPoint x: 162, startPoint y: 308, endPoint x: 158, endPoint y: 285, distance: 23.6
click at [160, 303] on div "Select S" at bounding box center [164, 302] width 26 height 21
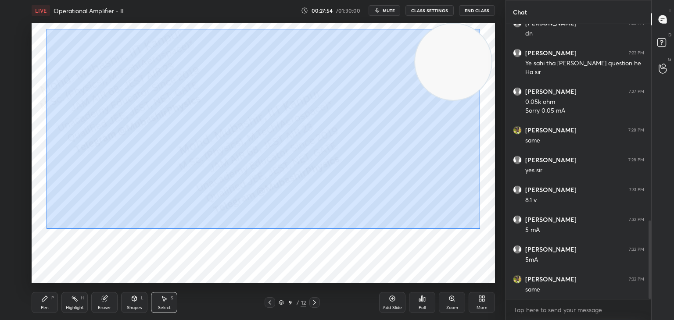
drag, startPoint x: 46, startPoint y: 29, endPoint x: 437, endPoint y: 194, distance: 424.2
click at [480, 229] on div "0 ° Undo Copy Paste here Duplicate Duplicate to new slide Delete" at bounding box center [263, 153] width 463 height 261
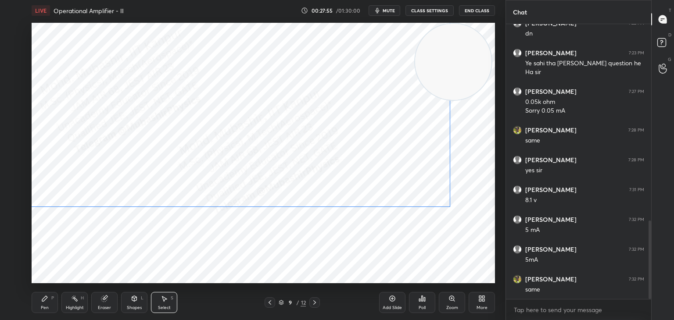
drag, startPoint x: 385, startPoint y: 150, endPoint x: 411, endPoint y: 165, distance: 29.5
click at [390, 144] on div "0 ° Undo Copy Paste here Duplicate Duplicate to new slide Delete" at bounding box center [263, 153] width 463 height 261
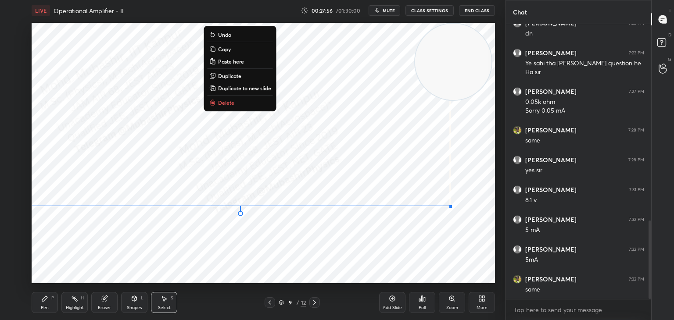
drag, startPoint x: 390, startPoint y: 147, endPoint x: 394, endPoint y: 152, distance: 6.6
click at [391, 151] on div "0 ° Undo Copy Paste here Duplicate Duplicate to new slide Delete" at bounding box center [263, 153] width 463 height 261
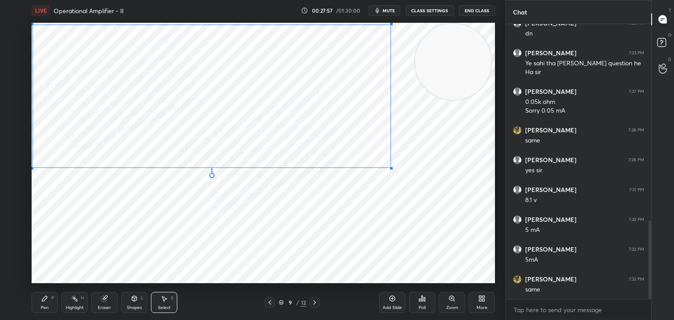
drag, startPoint x: 451, startPoint y: 211, endPoint x: 391, endPoint y: 168, distance: 74.3
click at [391, 168] on div at bounding box center [392, 169] width 4 height 4
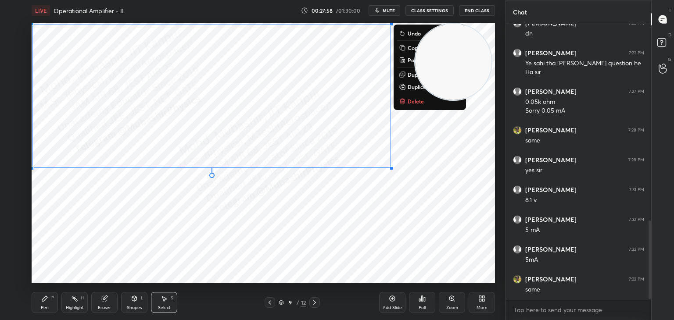
click at [44, 301] on icon at bounding box center [44, 298] width 5 height 5
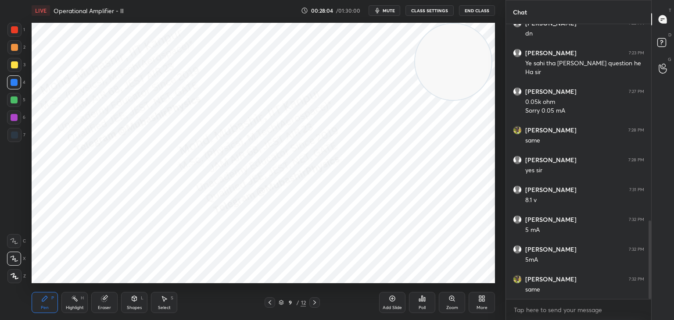
drag, startPoint x: 437, startPoint y: 55, endPoint x: 438, endPoint y: 199, distance: 143.5
click at [444, 100] on video at bounding box center [453, 62] width 76 height 76
click at [14, 118] on div at bounding box center [14, 117] width 7 height 7
drag, startPoint x: 12, startPoint y: 47, endPoint x: 23, endPoint y: 47, distance: 11.0
click at [13, 47] on div at bounding box center [14, 47] width 7 height 7
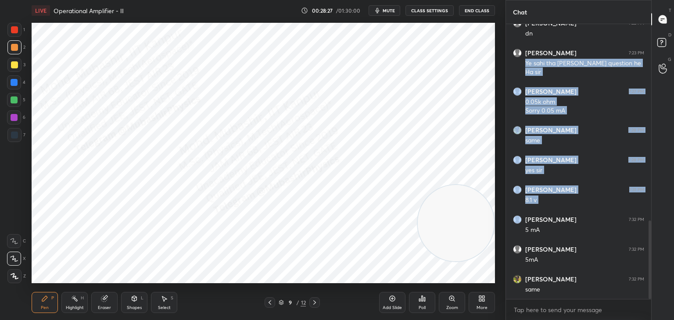
drag, startPoint x: 509, startPoint y: 176, endPoint x: 502, endPoint y: 104, distance: 72.3
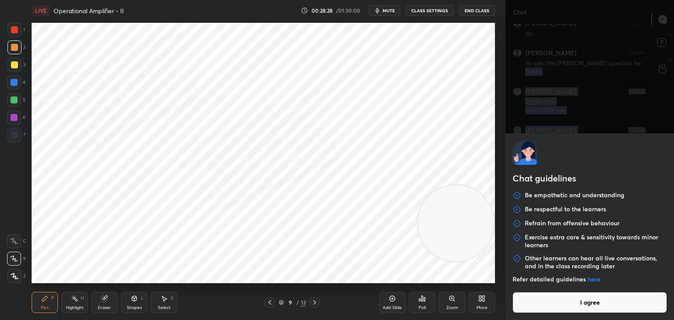
click at [534, 311] on body "1 2 3 4 5 6 7 C X Z C X Z E E Erase all H H LIVE Operational Amplifier - II 00:…" at bounding box center [337, 160] width 674 height 320
drag, startPoint x: 553, startPoint y: 301, endPoint x: 549, endPoint y: 297, distance: 5.6
click at [553, 301] on button "I agree" at bounding box center [590, 302] width 154 height 21
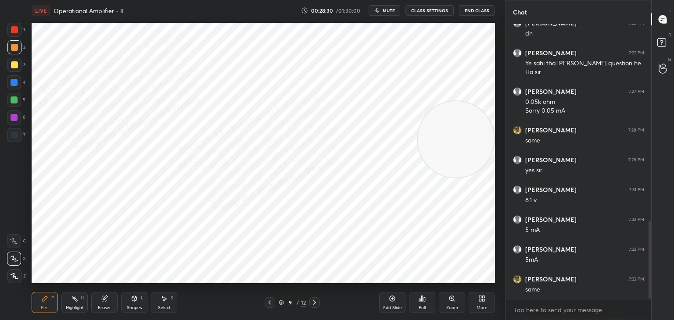
drag, startPoint x: 463, startPoint y: 219, endPoint x: 483, endPoint y: 99, distance: 121.0
click at [484, 109] on video at bounding box center [456, 139] width 76 height 76
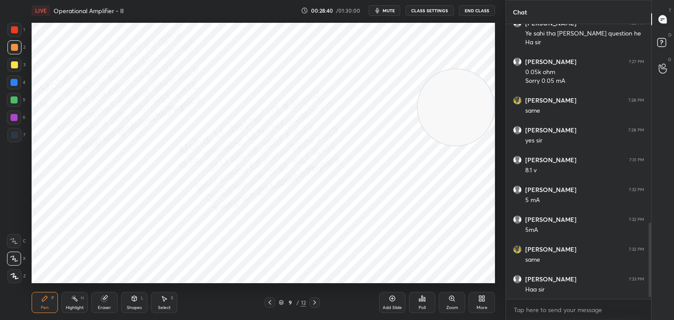
scroll to position [747, 0]
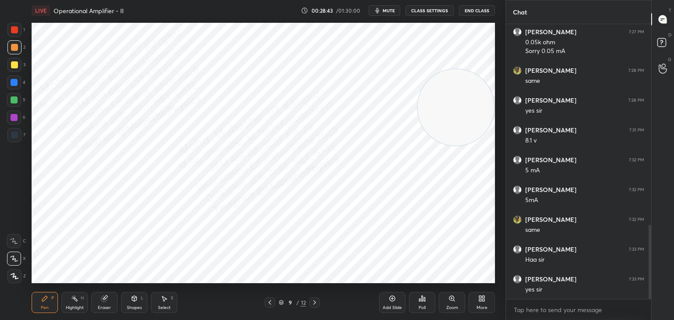
click at [316, 301] on icon at bounding box center [314, 302] width 7 height 7
drag, startPoint x: 462, startPoint y: 102, endPoint x: 432, endPoint y: 195, distance: 98.1
click at [483, 204] on video at bounding box center [456, 172] width 76 height 76
click at [14, 130] on div at bounding box center [14, 135] width 14 height 14
drag, startPoint x: 13, startPoint y: 66, endPoint x: 23, endPoint y: 66, distance: 10.1
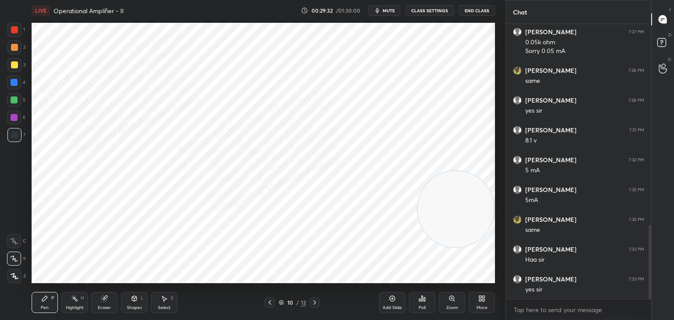
click at [14, 64] on div at bounding box center [14, 64] width 7 height 7
click at [18, 118] on div at bounding box center [14, 118] width 14 height 14
drag, startPoint x: 17, startPoint y: 50, endPoint x: 30, endPoint y: 75, distance: 28.5
click at [16, 51] on div at bounding box center [14, 47] width 14 height 14
drag, startPoint x: 14, startPoint y: 118, endPoint x: 26, endPoint y: 118, distance: 12.3
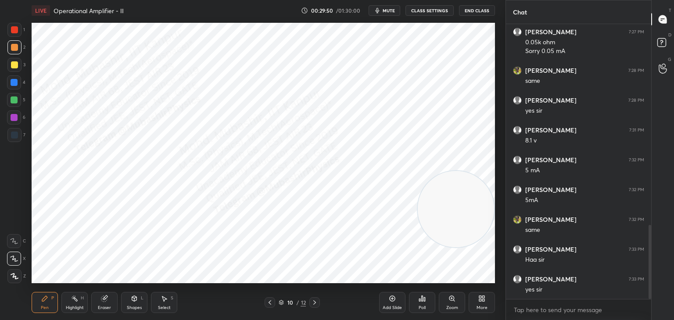
click at [14, 118] on div at bounding box center [14, 117] width 7 height 7
drag, startPoint x: 442, startPoint y: 208, endPoint x: 83, endPoint y: 14, distance: 408.0
click at [90, 18] on div "LIVE Operational Amplifier - II 00:30:01 / 01:30:00 mute CLASS SETTINGS End Cla…" at bounding box center [263, 160] width 470 height 320
drag, startPoint x: 9, startPoint y: 27, endPoint x: 25, endPoint y: 34, distance: 17.3
click at [10, 29] on div at bounding box center [14, 30] width 14 height 14
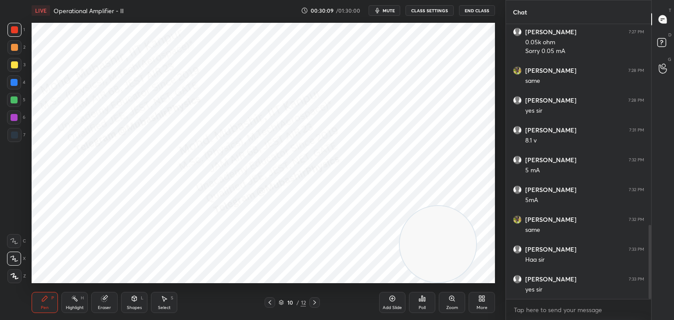
drag, startPoint x: 130, startPoint y: 69, endPoint x: 423, endPoint y: 241, distance: 339.9
click at [447, 241] on video at bounding box center [438, 244] width 76 height 76
click at [169, 298] on div "Select S" at bounding box center [164, 302] width 26 height 21
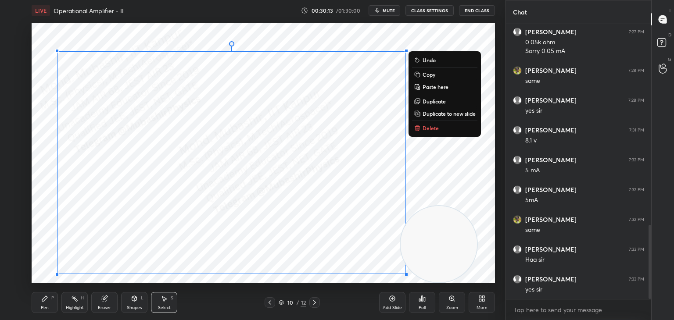
drag, startPoint x: 51, startPoint y: 44, endPoint x: 455, endPoint y: 248, distance: 452.7
click at [444, 257] on div "0 ° Undo Copy Paste here Duplicate Duplicate to new slide Delete Setting up you…" at bounding box center [263, 153] width 463 height 261
drag, startPoint x: 452, startPoint y: 248, endPoint x: 278, endPoint y: 158, distance: 195.9
click at [285, 147] on video at bounding box center [269, 144] width 76 height 76
click at [79, 29] on div "0 ° Undo Copy Paste here Duplicate Duplicate to new slide Delete" at bounding box center [263, 153] width 463 height 261
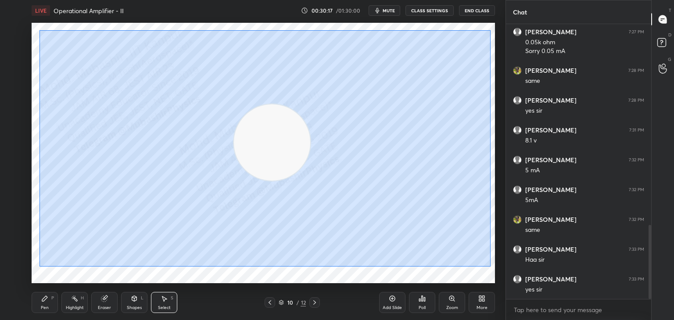
drag, startPoint x: 39, startPoint y: 30, endPoint x: 472, endPoint y: 245, distance: 483.3
click at [490, 266] on div "0 ° Undo Copy Paste here Duplicate Duplicate to new slide Delete" at bounding box center [263, 153] width 463 height 261
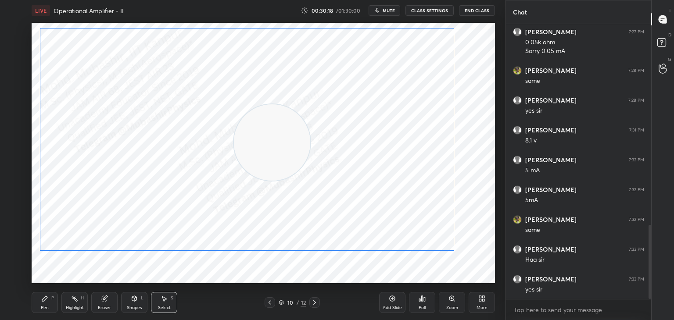
drag, startPoint x: 463, startPoint y: 223, endPoint x: 449, endPoint y: 208, distance: 21.1
click at [446, 199] on div "0 ° Undo Copy Paste here Duplicate Duplicate to new slide Delete" at bounding box center [263, 153] width 463 height 261
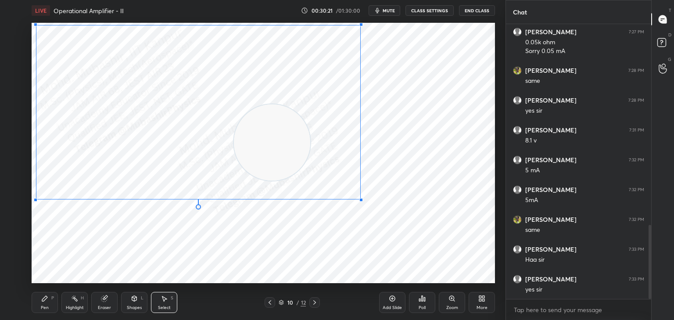
drag, startPoint x: 450, startPoint y: 247, endPoint x: 361, endPoint y: 197, distance: 102.0
click at [360, 199] on div at bounding box center [361, 200] width 4 height 4
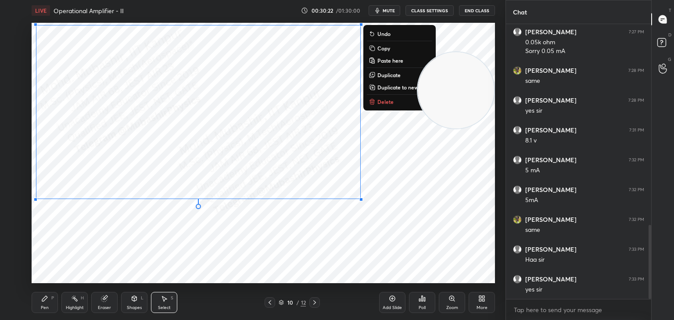
drag, startPoint x: 255, startPoint y: 148, endPoint x: 446, endPoint y: 129, distance: 192.2
click at [476, 52] on video at bounding box center [456, 90] width 76 height 76
click at [425, 177] on div "0 ° Undo Copy Paste here Duplicate Duplicate to new slide Delete" at bounding box center [263, 153] width 463 height 261
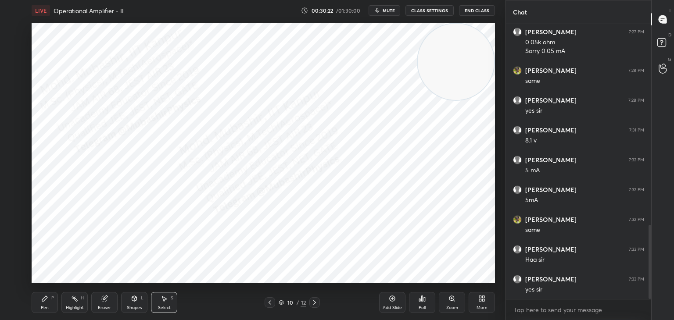
click at [388, 7] on button "mute" at bounding box center [385, 10] width 32 height 11
drag, startPoint x: 162, startPoint y: 306, endPoint x: 121, endPoint y: 152, distance: 159.8
click at [163, 306] on div "Select" at bounding box center [164, 308] width 13 height 4
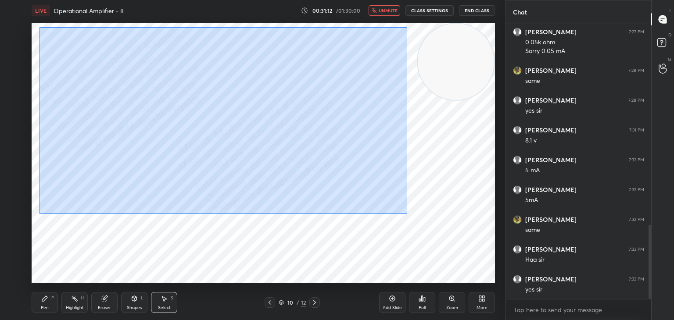
drag, startPoint x: 39, startPoint y: 27, endPoint x: 411, endPoint y: 204, distance: 412.0
click at [402, 214] on div "0 ° Undo Copy Paste here Duplicate Duplicate to new slide Delete" at bounding box center [263, 153] width 463 height 261
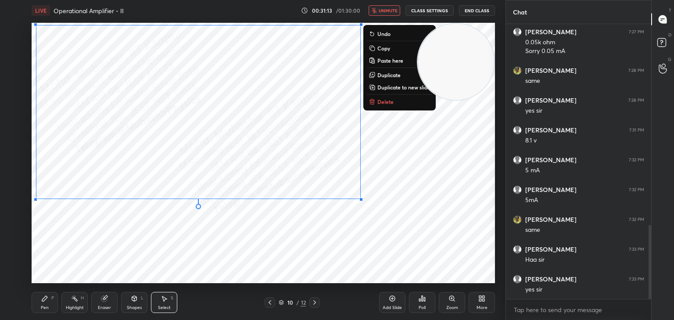
click at [384, 50] on p "Copy" at bounding box center [383, 48] width 13 height 7
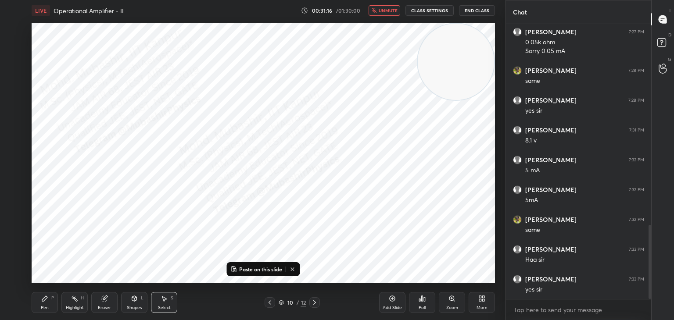
click at [315, 303] on icon at bounding box center [314, 302] width 7 height 7
click at [267, 271] on p "Paste on this slide" at bounding box center [260, 269] width 43 height 7
click at [269, 250] on div "0 ° Undo Copy Paste here Duplicate Duplicate to new slide Delete" at bounding box center [263, 153] width 463 height 261
click at [268, 301] on icon at bounding box center [269, 302] width 7 height 7
click at [76, 299] on rect at bounding box center [75, 300] width 4 height 4
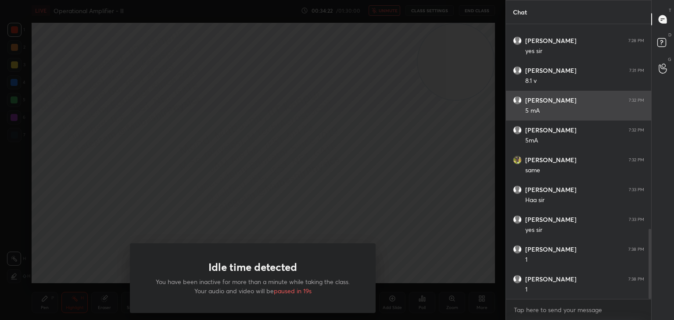
scroll to position [836, 0]
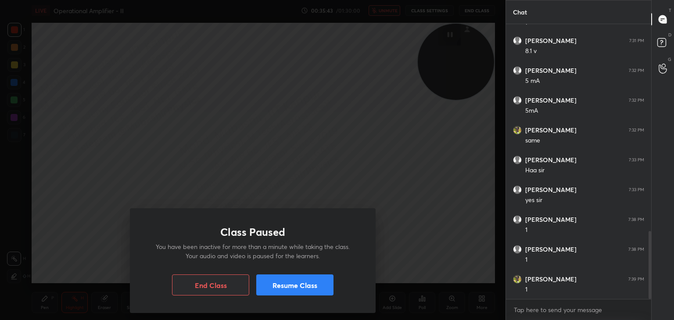
click at [326, 280] on button "Resume Class" at bounding box center [294, 285] width 77 height 21
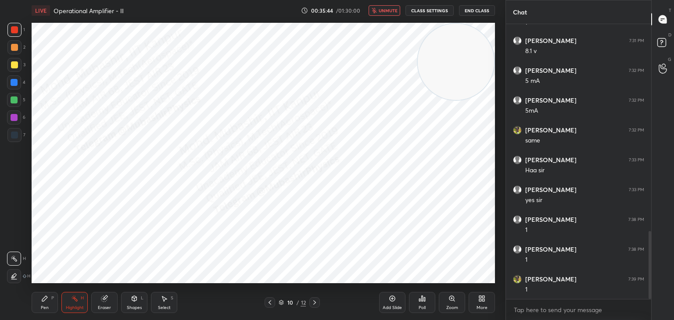
click at [390, 7] on span "unmute" at bounding box center [388, 10] width 19 height 6
click at [12, 84] on div at bounding box center [14, 82] width 7 height 7
click at [39, 301] on div "Pen P" at bounding box center [45, 302] width 26 height 21
drag, startPoint x: 169, startPoint y: 300, endPoint x: 183, endPoint y: 291, distance: 16.6
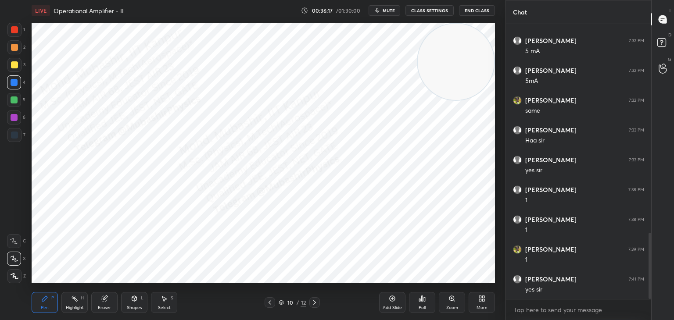
click at [169, 300] on div "Select S" at bounding box center [164, 302] width 26 height 21
drag, startPoint x: 284, startPoint y: 197, endPoint x: 332, endPoint y: 227, distance: 56.4
click at [330, 224] on div "0 ° Undo Copy Paste here Duplicate Duplicate to new slide Delete" at bounding box center [263, 153] width 463 height 261
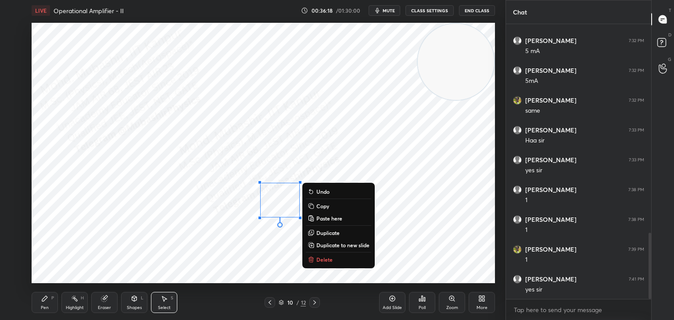
click at [323, 263] on p "Delete" at bounding box center [324, 259] width 16 height 7
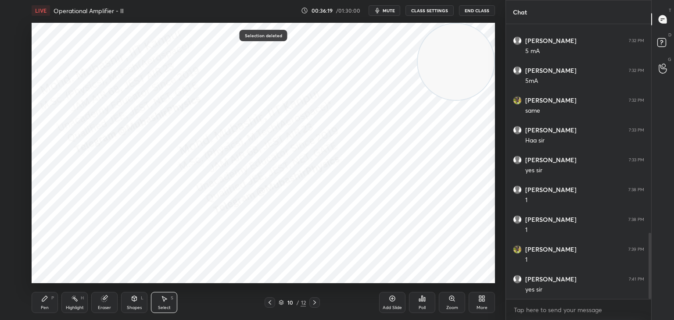
click at [46, 301] on div "Pen P" at bounding box center [45, 302] width 26 height 21
click at [388, 8] on span "mute" at bounding box center [389, 10] width 12 height 6
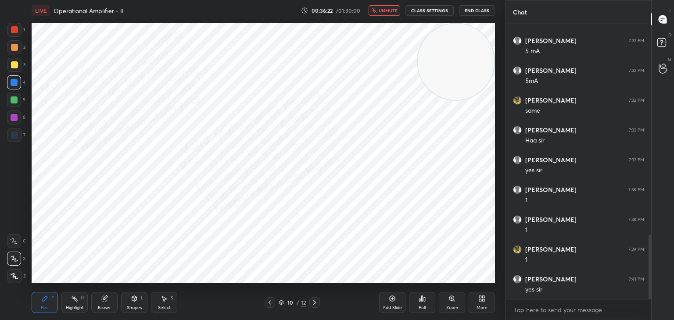
scroll to position [896, 0]
drag, startPoint x: 391, startPoint y: 11, endPoint x: 430, endPoint y: 47, distance: 53.1
click at [390, 11] on span "unmute" at bounding box center [388, 10] width 19 height 6
drag, startPoint x: 450, startPoint y: 59, endPoint x: 54, endPoint y: 236, distance: 433.7
click at [0, 313] on div "1 2 3 4 5 6 7 C X Z C X Z E E Erase all H H LIVE Operational Amplifier - II 00:…" at bounding box center [249, 160] width 498 height 320
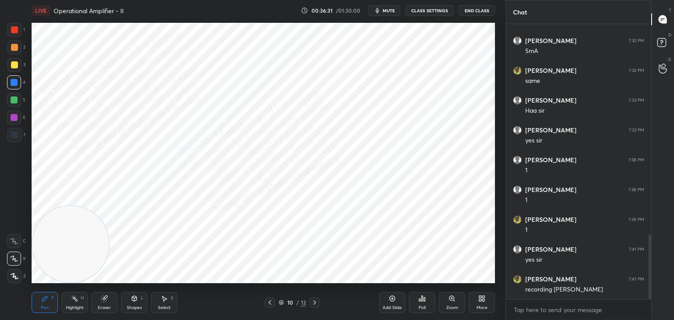
click at [13, 93] on div at bounding box center [14, 100] width 14 height 14
click at [14, 83] on div at bounding box center [14, 82] width 7 height 7
drag, startPoint x: 75, startPoint y: 235, endPoint x: 469, endPoint y: 39, distance: 439.6
click at [479, 29] on video at bounding box center [456, 62] width 76 height 76
drag, startPoint x: 406, startPoint y: 78, endPoint x: 63, endPoint y: 143, distance: 349.2
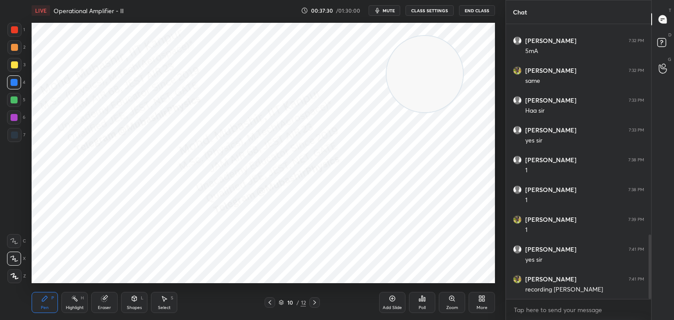
click at [387, 112] on video at bounding box center [425, 74] width 76 height 76
click at [483, 301] on icon at bounding box center [483, 300] width 2 height 2
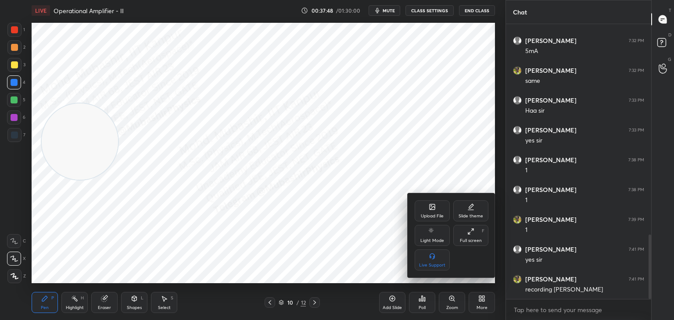
click at [432, 206] on icon at bounding box center [432, 206] width 5 height 5
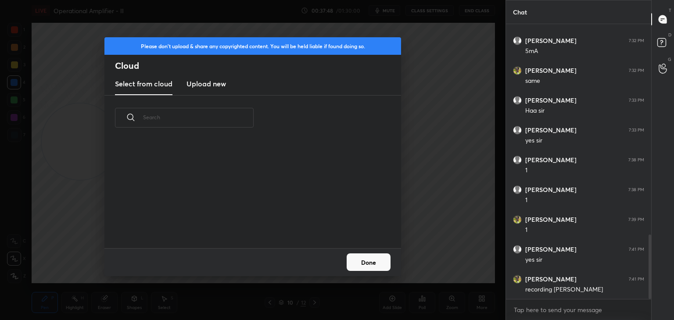
click at [206, 78] on new "Upload new" at bounding box center [205, 84] width 39 height 22
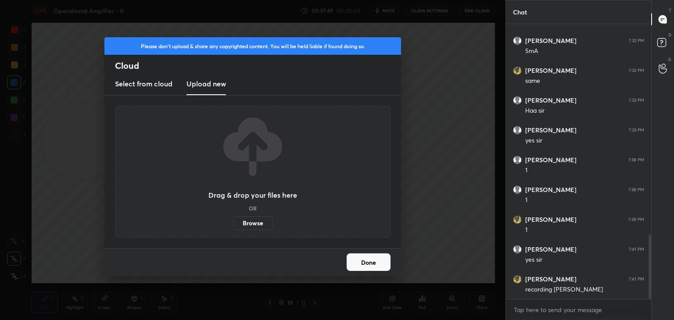
click at [258, 222] on label "Browse" at bounding box center [252, 223] width 39 height 14
click at [233, 222] on input "Browse" at bounding box center [233, 223] width 0 height 14
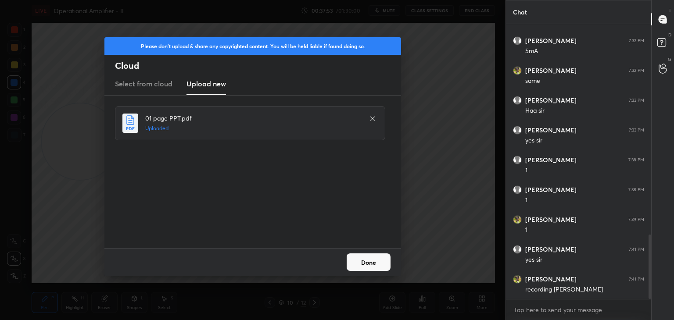
click at [374, 262] on button "Done" at bounding box center [369, 263] width 44 height 18
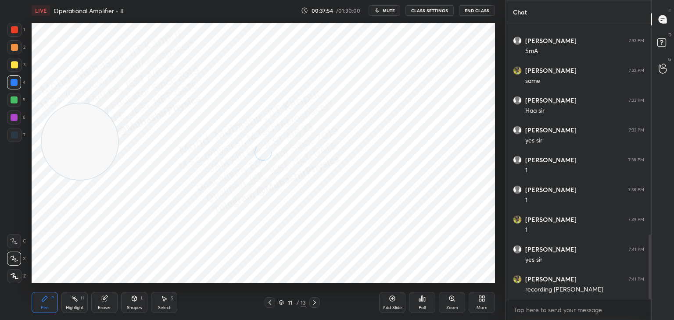
drag, startPoint x: 134, startPoint y: 154, endPoint x: 402, endPoint y: 226, distance: 278.0
click at [118, 180] on video at bounding box center [80, 142] width 76 height 76
drag, startPoint x: 18, startPoint y: 101, endPoint x: 29, endPoint y: 108, distance: 13.3
click at [16, 101] on div at bounding box center [14, 100] width 7 height 7
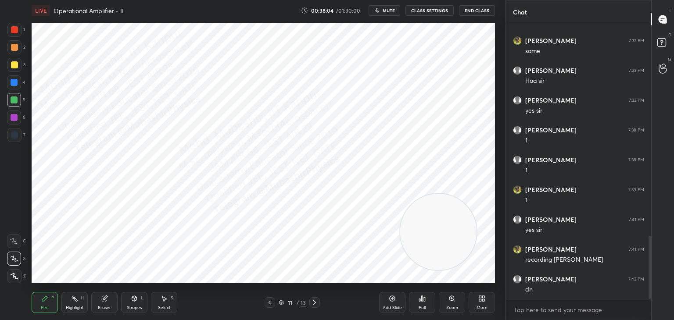
click at [270, 301] on icon at bounding box center [270, 303] width 3 height 4
click at [316, 308] on div "Pen P Highlight H Eraser Shapes L Select S 10 / 13 Add Slide Poll Zoom More" at bounding box center [263, 302] width 463 height 35
click at [315, 304] on icon at bounding box center [314, 302] width 7 height 7
drag, startPoint x: 272, startPoint y: 306, endPoint x: 282, endPoint y: 304, distance: 9.8
click at [271, 306] on icon at bounding box center [269, 302] width 7 height 7
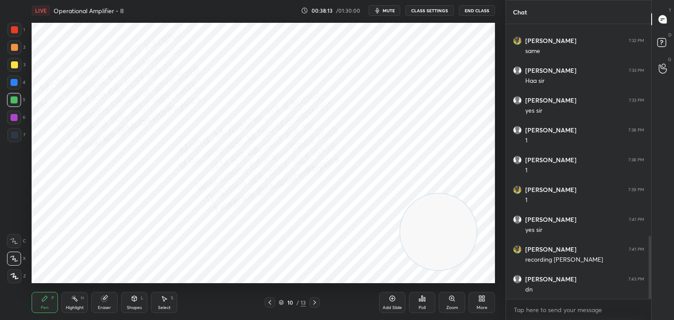
click at [317, 304] on icon at bounding box center [314, 302] width 7 height 7
drag, startPoint x: 381, startPoint y: 132, endPoint x: 480, endPoint y: 85, distance: 109.9
click at [481, 91] on video at bounding box center [456, 84] width 76 height 76
drag, startPoint x: 162, startPoint y: 300, endPoint x: 170, endPoint y: 293, distance: 10.6
click at [164, 300] on icon at bounding box center [164, 298] width 7 height 7
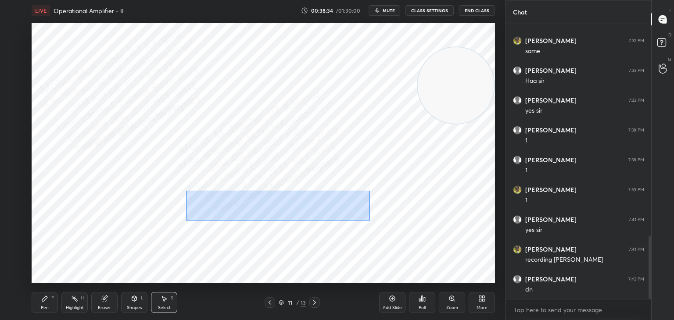
drag, startPoint x: 186, startPoint y: 191, endPoint x: 369, endPoint y: 233, distance: 187.3
click at [369, 222] on div "0 ° Undo Copy Paste here Duplicate Duplicate to new slide Delete" at bounding box center [263, 153] width 463 height 261
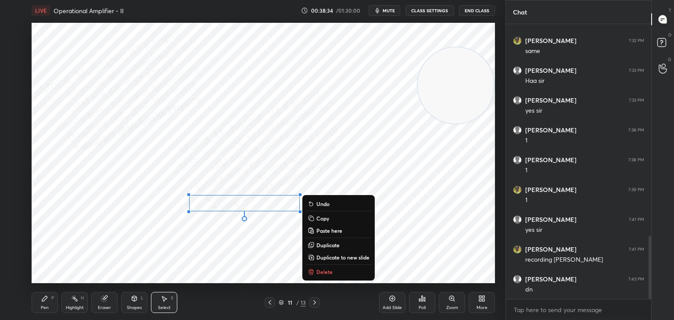
drag, startPoint x: 332, startPoint y: 272, endPoint x: 305, endPoint y: 269, distance: 26.5
click at [332, 271] on p "Delete" at bounding box center [324, 272] width 16 height 7
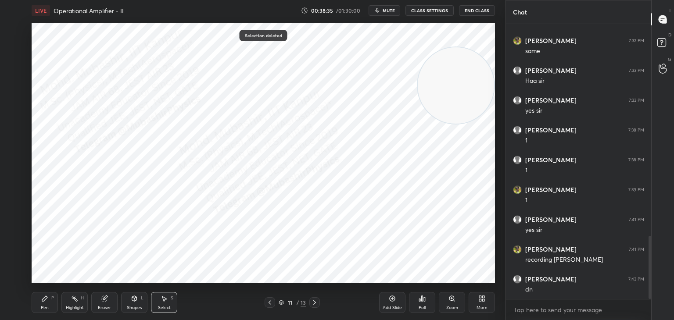
drag, startPoint x: 39, startPoint y: 300, endPoint x: 50, endPoint y: 295, distance: 11.4
click at [43, 299] on div "Pen P" at bounding box center [45, 302] width 26 height 21
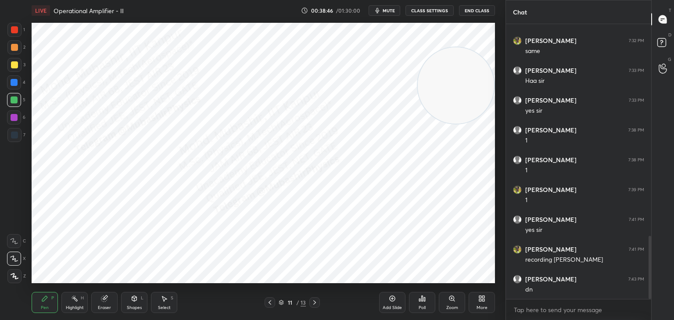
drag, startPoint x: 14, startPoint y: 50, endPoint x: 18, endPoint y: 55, distance: 5.6
click at [13, 52] on div at bounding box center [14, 47] width 14 height 14
click at [14, 118] on div at bounding box center [14, 117] width 7 height 7
drag, startPoint x: 466, startPoint y: 112, endPoint x: 418, endPoint y: 206, distance: 105.8
click at [460, 150] on video at bounding box center [456, 112] width 76 height 76
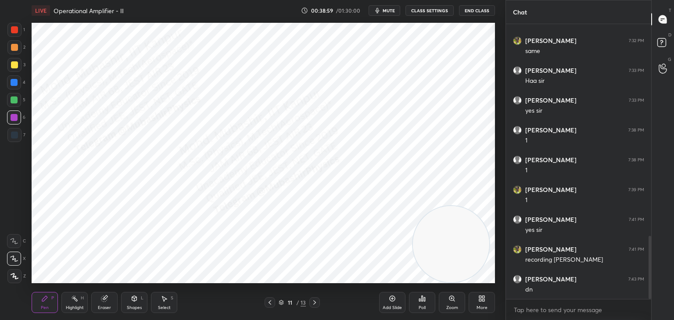
click at [12, 31] on div at bounding box center [14, 30] width 14 height 14
drag, startPoint x: 448, startPoint y: 233, endPoint x: 441, endPoint y: 143, distance: 89.8
click at [444, 206] on video at bounding box center [451, 244] width 76 height 76
click at [318, 301] on div at bounding box center [314, 303] width 11 height 11
drag, startPoint x: 451, startPoint y: 145, endPoint x: 477, endPoint y: 299, distance: 155.9
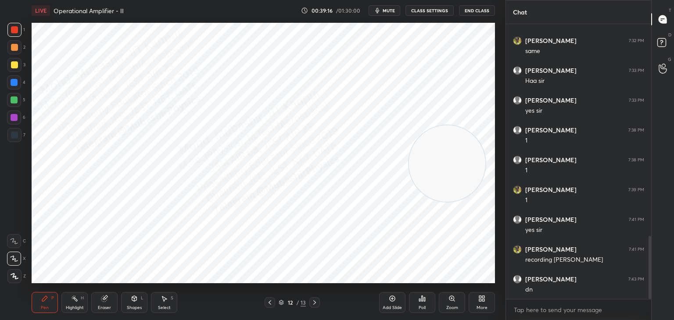
click at [479, 301] on div "LIVE Operational Amplifier - II 00:39:16 / 01:30:00 mute CLASS SETTINGS End Cla…" at bounding box center [263, 160] width 470 height 320
drag, startPoint x: 166, startPoint y: 300, endPoint x: 168, endPoint y: 294, distance: 6.4
click at [168, 294] on div "Select S" at bounding box center [164, 302] width 26 height 21
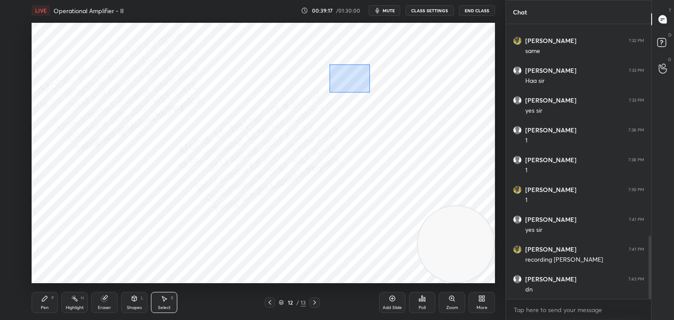
drag, startPoint x: 330, startPoint y: 65, endPoint x: 384, endPoint y: 95, distance: 62.9
click at [376, 91] on div "0 ° Undo Copy Paste here Duplicate Duplicate to new slide Delete" at bounding box center [263, 153] width 463 height 261
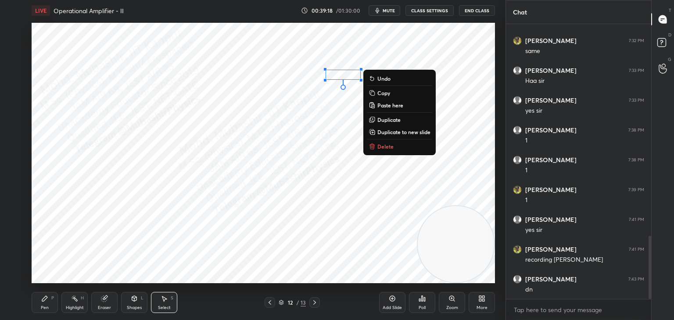
click at [376, 147] on icon at bounding box center [372, 146] width 7 height 7
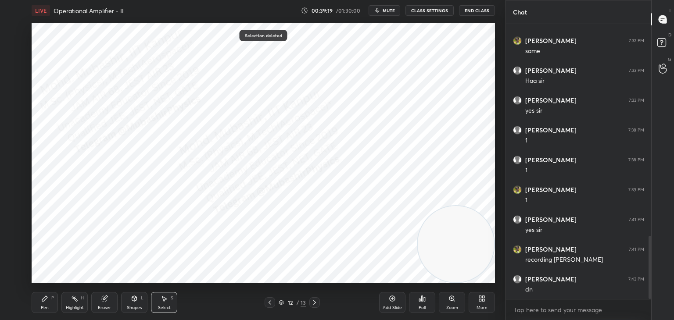
drag, startPoint x: 46, startPoint y: 305, endPoint x: 48, endPoint y: 294, distance: 10.8
click at [45, 302] on div "Pen P" at bounding box center [45, 302] width 26 height 21
drag, startPoint x: 7, startPoint y: 124, endPoint x: 30, endPoint y: 122, distance: 22.9
click at [12, 124] on div at bounding box center [14, 118] width 14 height 14
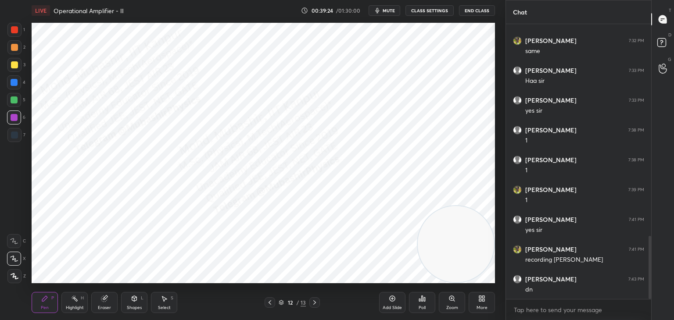
drag, startPoint x: 382, startPoint y: 11, endPoint x: 405, endPoint y: 9, distance: 22.9
click at [384, 12] on button "mute" at bounding box center [385, 10] width 32 height 11
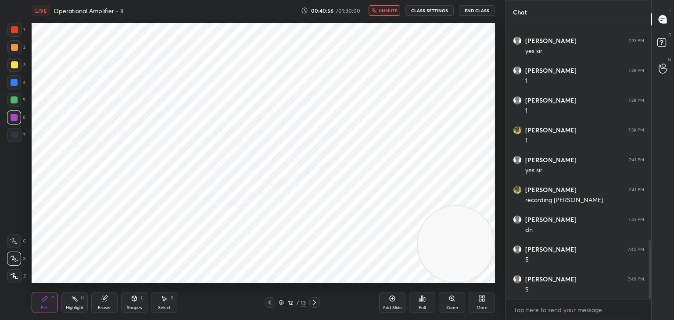
scroll to position [1015, 0]
click at [393, 11] on span "unmute" at bounding box center [388, 10] width 19 height 6
drag, startPoint x: 18, startPoint y: 79, endPoint x: 25, endPoint y: 84, distance: 8.8
click at [18, 80] on div at bounding box center [14, 82] width 14 height 14
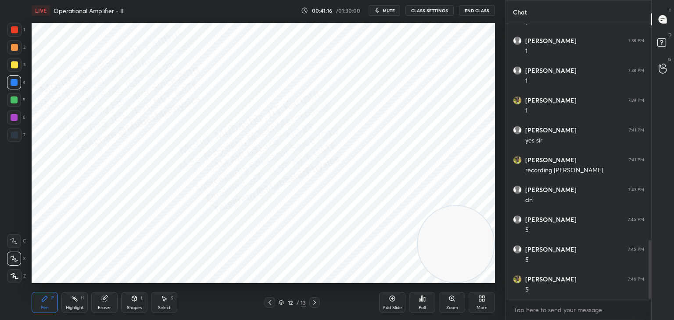
click at [78, 306] on div "Highlight" at bounding box center [75, 308] width 18 height 4
click at [316, 303] on icon at bounding box center [314, 302] width 7 height 7
click at [48, 303] on div "Pen P" at bounding box center [45, 302] width 26 height 21
click at [12, 137] on div at bounding box center [14, 135] width 14 height 14
click at [130, 303] on div "Shapes L" at bounding box center [134, 302] width 26 height 21
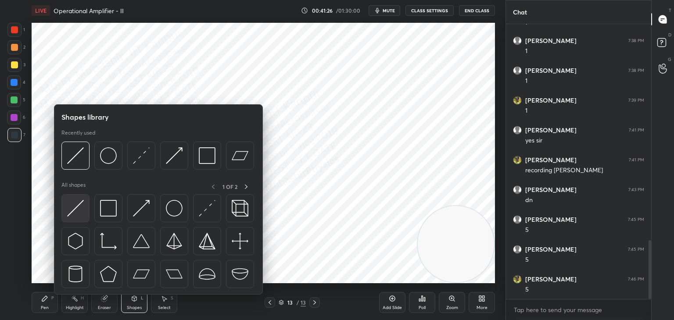
click at [72, 208] on img at bounding box center [75, 208] width 17 height 17
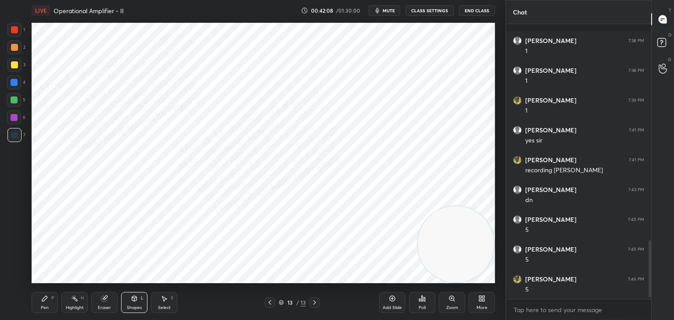
scroll to position [1053, 0]
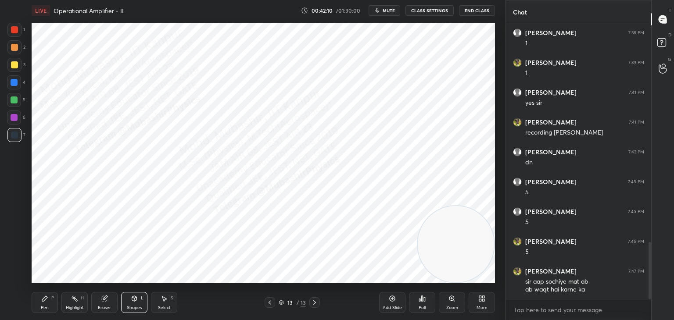
click at [167, 306] on div "Select" at bounding box center [164, 308] width 13 height 4
click at [99, 134] on div "0 ° Undo Copy Paste here Duplicate Duplicate to new slide Delete" at bounding box center [263, 153] width 463 height 261
drag, startPoint x: 103, startPoint y: 129, endPoint x: 113, endPoint y: 128, distance: 9.7
click at [113, 128] on div at bounding box center [114, 129] width 4 height 4
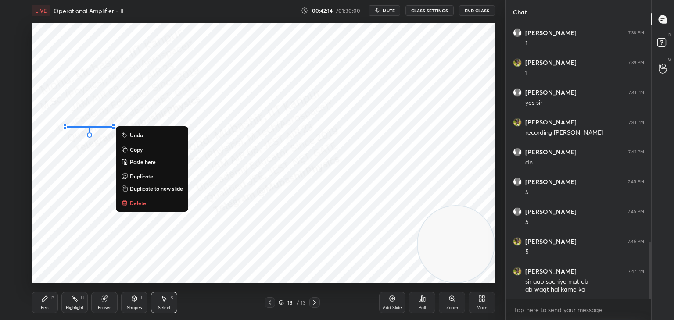
click at [65, 167] on div "0 ° Undo Copy Paste here Duplicate Duplicate to new slide Delete" at bounding box center [263, 153] width 463 height 261
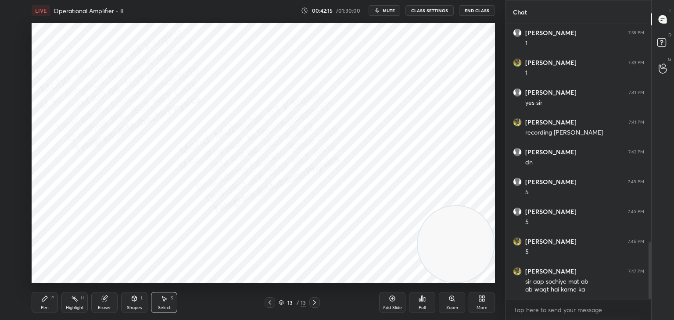
click at [43, 304] on div "Pen P" at bounding box center [45, 302] width 26 height 21
drag, startPoint x: 13, startPoint y: 31, endPoint x: 23, endPoint y: 34, distance: 10.9
click at [13, 31] on div at bounding box center [14, 29] width 7 height 7
drag, startPoint x: 14, startPoint y: 42, endPoint x: 23, endPoint y: 44, distance: 9.2
click at [15, 43] on div at bounding box center [14, 47] width 14 height 14
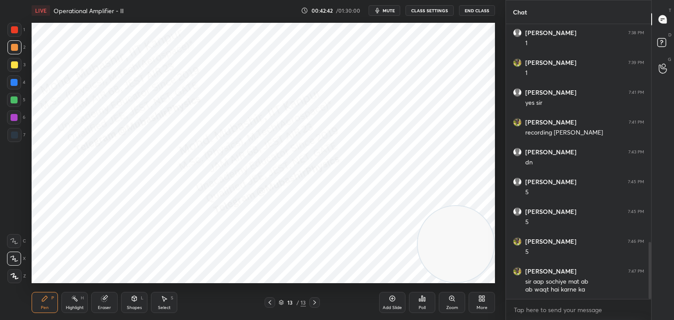
click at [14, 115] on div at bounding box center [14, 117] width 7 height 7
click at [11, 99] on div at bounding box center [14, 100] width 14 height 14
drag, startPoint x: 9, startPoint y: 65, endPoint x: 24, endPoint y: 92, distance: 30.3
click at [13, 70] on div at bounding box center [14, 65] width 14 height 14
drag, startPoint x: 16, startPoint y: 86, endPoint x: 28, endPoint y: 90, distance: 11.9
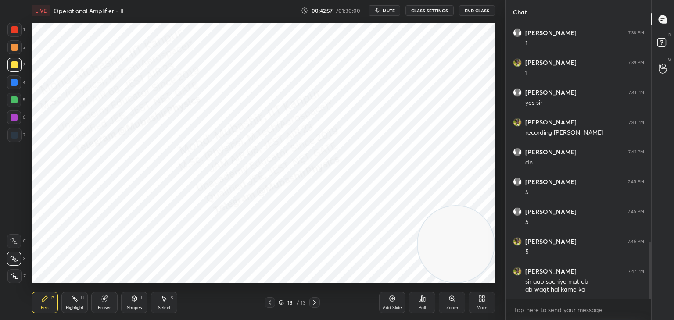
click at [16, 86] on div at bounding box center [14, 82] width 14 height 14
drag, startPoint x: 16, startPoint y: 138, endPoint x: 22, endPoint y: 137, distance: 6.6
click at [16, 137] on div at bounding box center [14, 135] width 7 height 7
drag, startPoint x: 458, startPoint y: 244, endPoint x: 465, endPoint y: 73, distance: 170.4
click at [478, 153] on video at bounding box center [456, 191] width 76 height 76
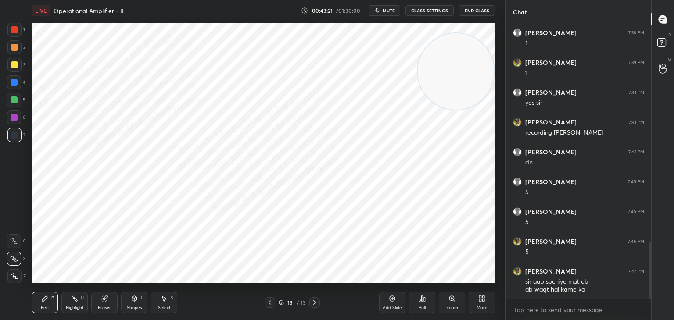
click at [14, 121] on div at bounding box center [14, 117] width 7 height 7
drag, startPoint x: 14, startPoint y: 81, endPoint x: 24, endPoint y: 87, distance: 12.2
click at [18, 84] on div at bounding box center [14, 82] width 14 height 14
drag, startPoint x: 389, startPoint y: 10, endPoint x: 392, endPoint y: 16, distance: 6.7
click at [388, 11] on span "mute" at bounding box center [389, 10] width 12 height 6
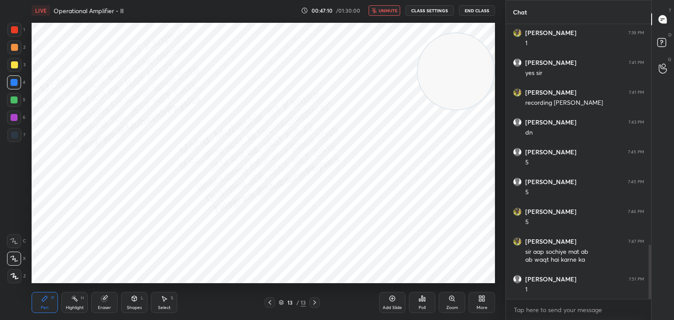
scroll to position [1113, 0]
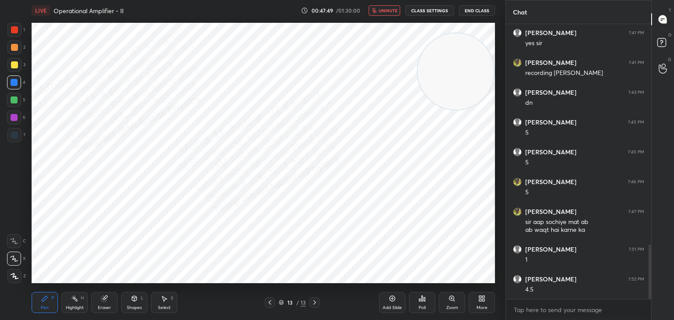
click at [382, 7] on button "unmute" at bounding box center [385, 10] width 32 height 11
drag, startPoint x: 387, startPoint y: 10, endPoint x: 388, endPoint y: 16, distance: 6.4
click at [387, 10] on span "mute" at bounding box center [389, 10] width 12 height 6
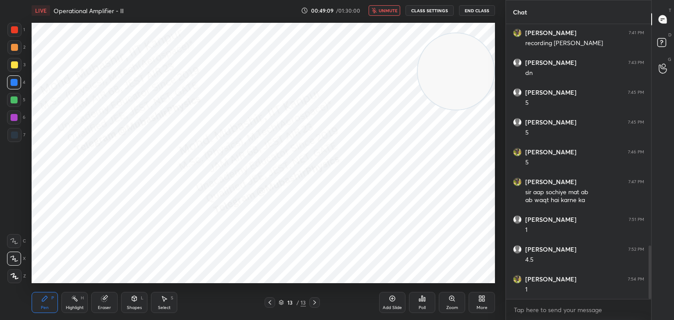
click at [395, 12] on span "unmute" at bounding box center [388, 10] width 19 height 6
click at [483, 299] on icon at bounding box center [481, 298] width 7 height 7
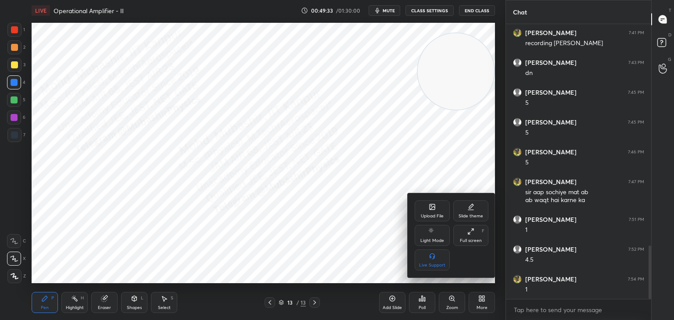
click at [430, 212] on div "Upload File" at bounding box center [432, 211] width 35 height 21
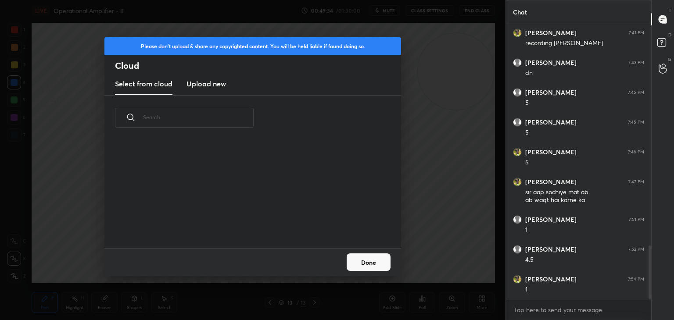
scroll to position [108, 282]
click at [211, 79] on h3 "Upload new" at bounding box center [205, 84] width 39 height 11
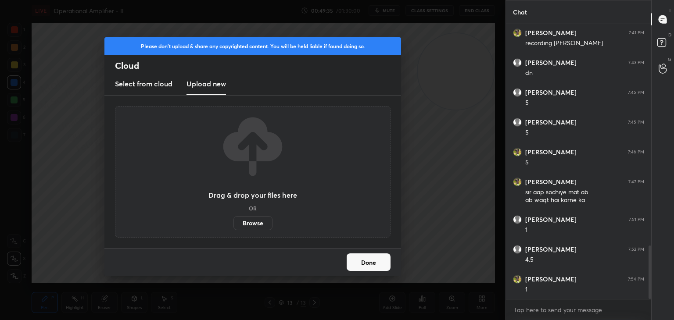
click at [254, 222] on label "Browse" at bounding box center [252, 223] width 39 height 14
click at [233, 222] on input "Browse" at bounding box center [233, 223] width 0 height 14
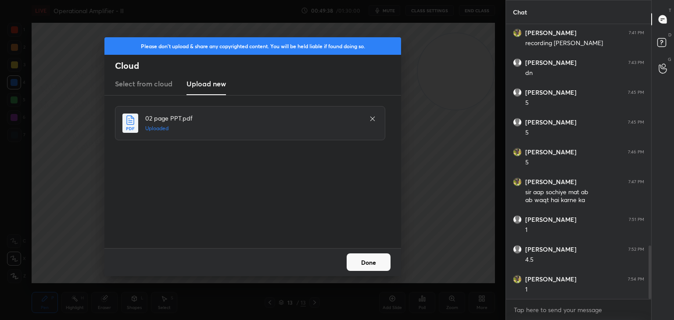
click at [368, 263] on button "Done" at bounding box center [369, 263] width 44 height 18
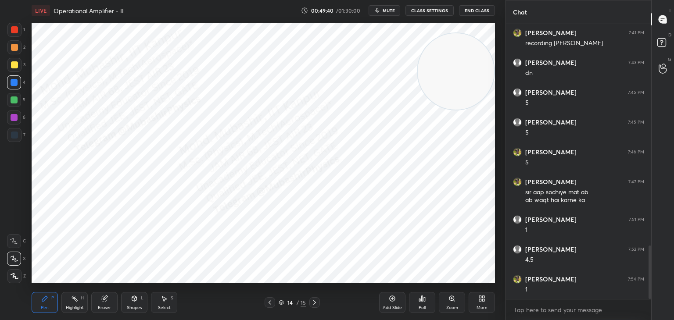
click at [269, 304] on icon at bounding box center [269, 302] width 7 height 7
click at [314, 301] on icon at bounding box center [314, 302] width 7 height 7
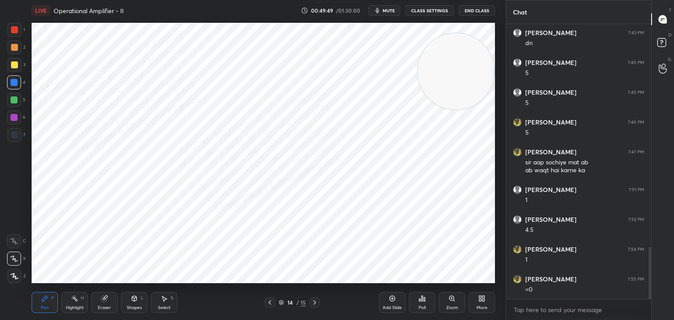
click at [267, 302] on icon at bounding box center [269, 302] width 7 height 7
click at [311, 302] on div at bounding box center [314, 303] width 11 height 11
drag, startPoint x: 435, startPoint y: 63, endPoint x: 432, endPoint y: 216, distance: 153.6
click at [437, 110] on video at bounding box center [456, 71] width 76 height 76
drag, startPoint x: 267, startPoint y: 301, endPoint x: 272, endPoint y: 304, distance: 6.0
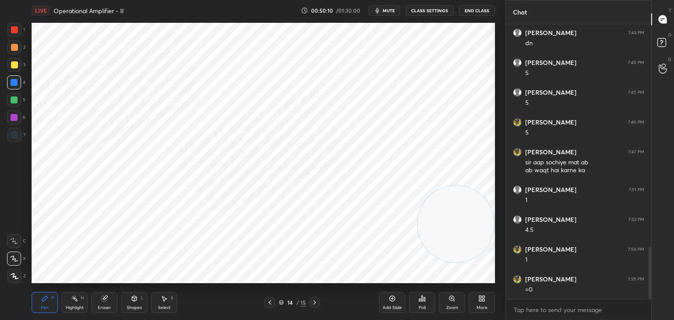
click at [267, 301] on icon at bounding box center [269, 302] width 7 height 7
click at [314, 303] on icon at bounding box center [314, 302] width 7 height 7
drag, startPoint x: 439, startPoint y: 225, endPoint x: 448, endPoint y: 279, distance: 54.2
click at [463, 283] on div "LIVE Operational Amplifier - II 00:50:17 / 01:30:00 mute CLASS SETTINGS End Cla…" at bounding box center [263, 160] width 470 height 320
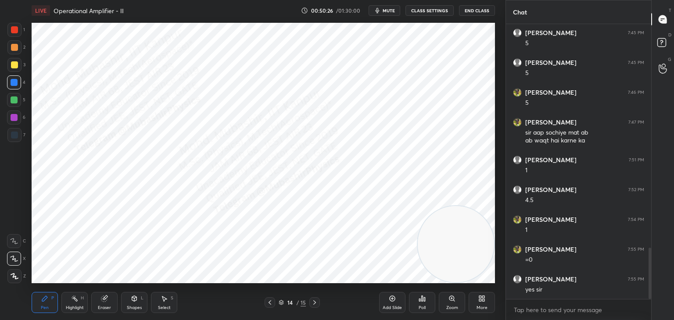
scroll to position [1232, 0]
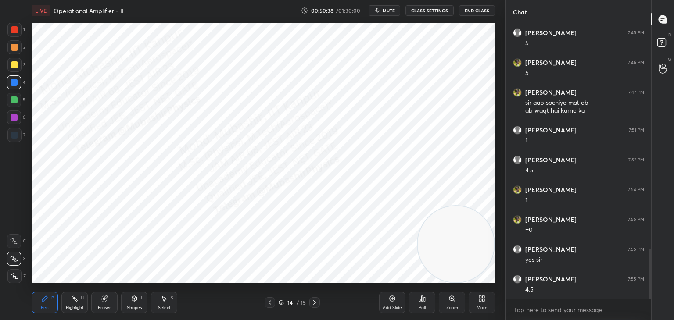
drag, startPoint x: 262, startPoint y: 305, endPoint x: 269, endPoint y: 306, distance: 7.5
click at [260, 306] on div "14 / 15" at bounding box center [292, 303] width 174 height 11
click at [269, 304] on icon at bounding box center [269, 302] width 7 height 7
click at [316, 303] on icon at bounding box center [314, 302] width 7 height 7
drag, startPoint x: 447, startPoint y: 240, endPoint x: 480, endPoint y: 41, distance: 201.8
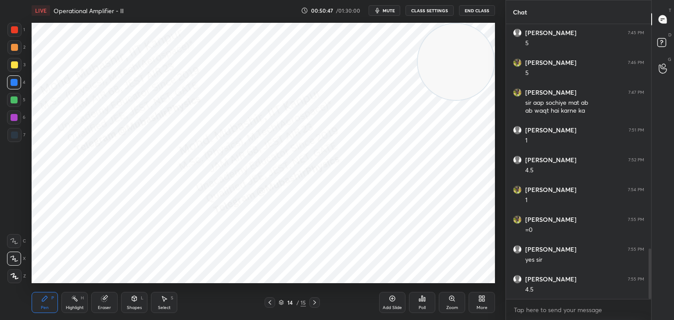
click at [487, 40] on video at bounding box center [456, 62] width 76 height 76
drag, startPoint x: 170, startPoint y: 303, endPoint x: 179, endPoint y: 299, distance: 9.4
click at [167, 302] on div "Select S" at bounding box center [164, 302] width 26 height 21
click at [314, 219] on div "0 ° Undo Copy Paste here Duplicate Duplicate to new slide Delete" at bounding box center [263, 153] width 463 height 261
drag, startPoint x: 312, startPoint y: 216, endPoint x: 340, endPoint y: 229, distance: 30.3
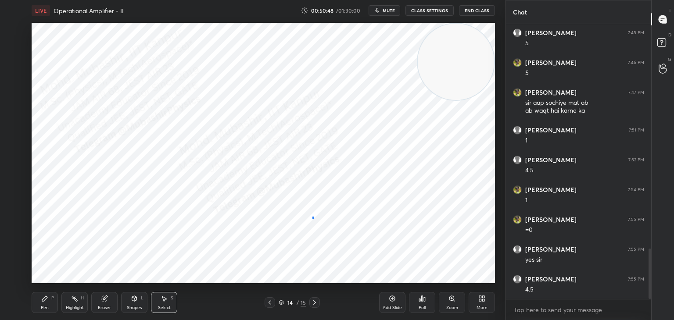
click at [324, 222] on div "0 ° Undo Copy Paste here Duplicate Duplicate to new slide Delete" at bounding box center [263, 153] width 463 height 261
drag, startPoint x: 312, startPoint y: 215, endPoint x: 344, endPoint y: 229, distance: 34.2
click at [324, 220] on div "0 ° Undo Copy Paste here Duplicate Duplicate to new slide Delete" at bounding box center [263, 153] width 463 height 261
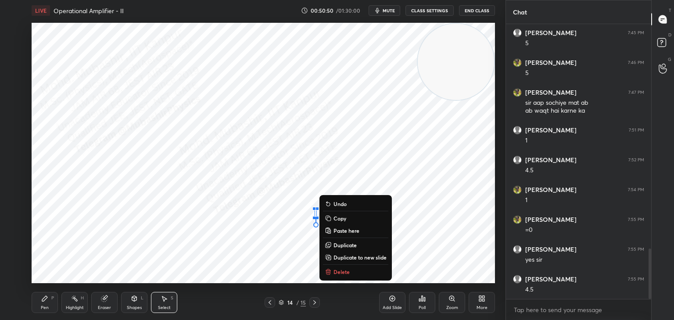
click at [336, 273] on p "Delete" at bounding box center [341, 272] width 16 height 7
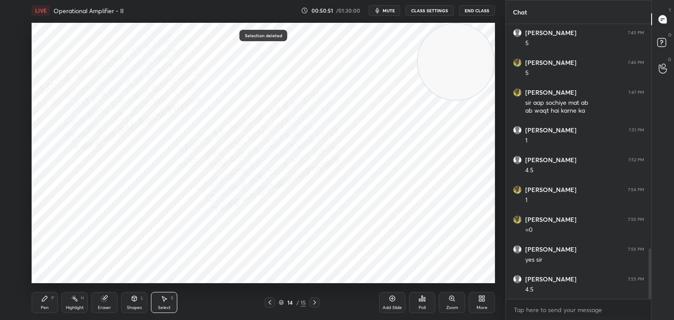
drag, startPoint x: 48, startPoint y: 301, endPoint x: 23, endPoint y: 164, distance: 139.2
click at [48, 300] on icon at bounding box center [44, 298] width 7 height 7
click at [14, 102] on div at bounding box center [14, 100] width 7 height 7
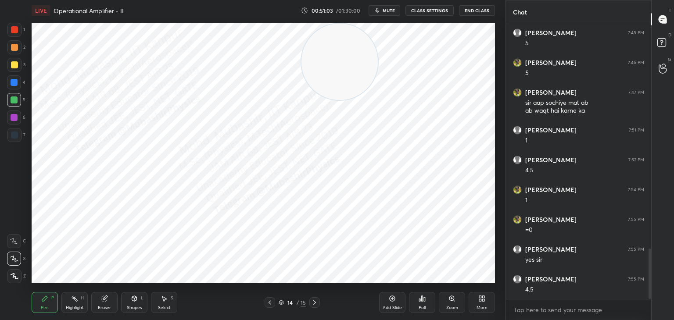
drag, startPoint x: 391, startPoint y: 71, endPoint x: 43, endPoint y: 51, distance: 349.4
click at [9, 72] on div "1 2 3 4 5 6 7 C X Z C X Z E E Erase all H H LIVE Operational Amplifier - II 00:…" at bounding box center [249, 160] width 498 height 320
click at [11, 50] on div at bounding box center [14, 47] width 7 height 7
click at [17, 34] on div at bounding box center [14, 30] width 14 height 14
click at [68, 306] on div "Highlight" at bounding box center [75, 308] width 18 height 4
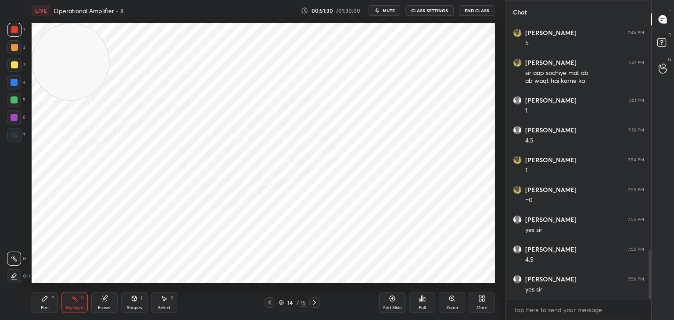
scroll to position [1292, 0]
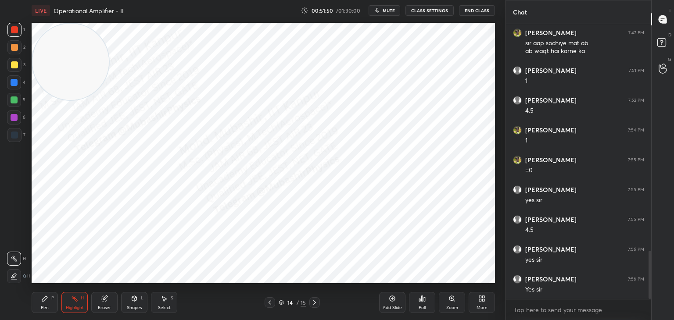
click at [317, 304] on icon at bounding box center [314, 302] width 7 height 7
drag, startPoint x: 64, startPoint y: 68, endPoint x: 427, endPoint y: 259, distance: 410.2
click at [460, 278] on div "LIVE Operational Amplifier - II 00:51:51 / 01:30:00 mute CLASS SETTINGS End Cla…" at bounding box center [263, 160] width 470 height 320
click at [138, 299] on div "Shapes L" at bounding box center [134, 302] width 26 height 21
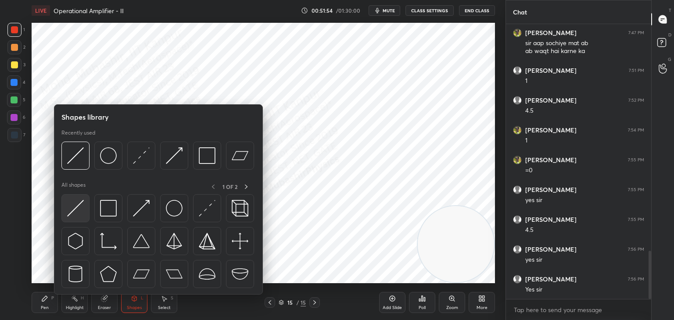
click at [78, 215] on img at bounding box center [75, 208] width 17 height 17
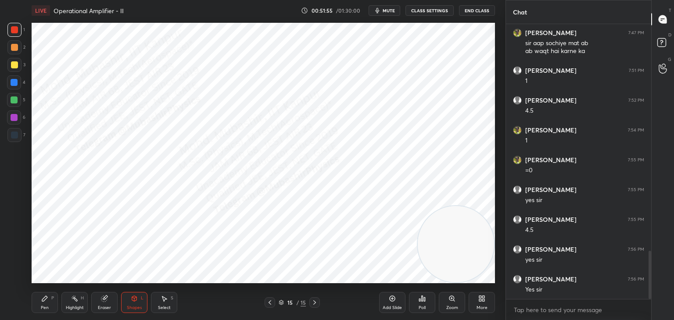
click at [22, 134] on div "7" at bounding box center [16, 135] width 18 height 14
click at [93, 310] on div "Eraser" at bounding box center [104, 302] width 26 height 21
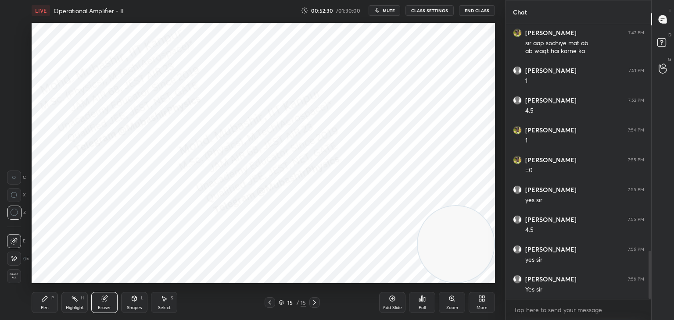
click at [131, 307] on div "Shapes" at bounding box center [134, 308] width 15 height 4
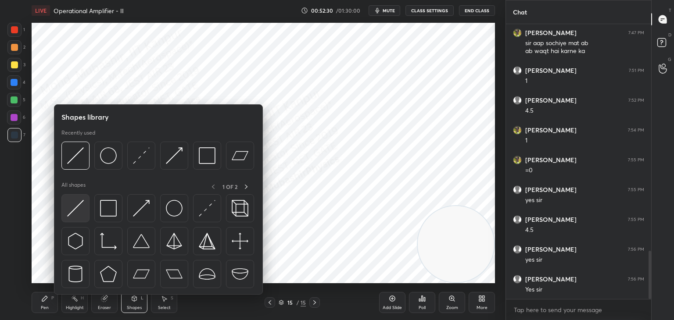
click at [75, 209] on img at bounding box center [75, 208] width 17 height 17
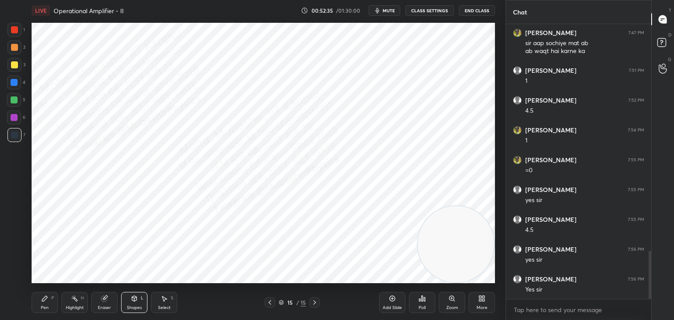
click at [100, 309] on div "Eraser" at bounding box center [104, 308] width 13 height 4
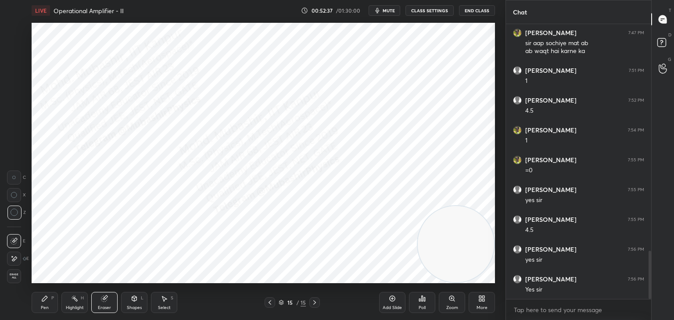
drag, startPoint x: 40, startPoint y: 307, endPoint x: 44, endPoint y: 287, distance: 21.0
click at [40, 303] on div "Pen P" at bounding box center [45, 302] width 26 height 21
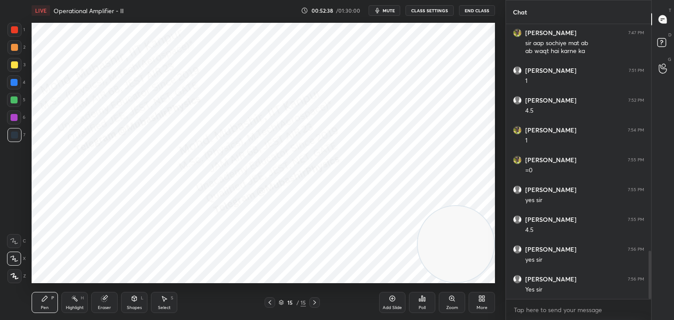
click at [14, 32] on div at bounding box center [14, 29] width 7 height 7
drag, startPoint x: 12, startPoint y: 51, endPoint x: 29, endPoint y: 51, distance: 17.1
click at [11, 51] on div at bounding box center [14, 47] width 14 height 14
click at [13, 69] on div at bounding box center [14, 65] width 14 height 14
click at [12, 100] on div at bounding box center [14, 100] width 7 height 7
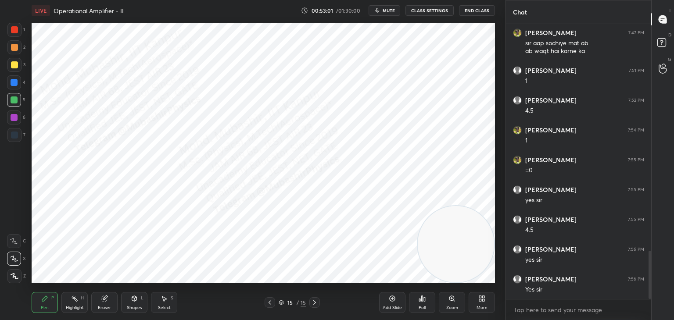
drag, startPoint x: 13, startPoint y: 113, endPoint x: 29, endPoint y: 113, distance: 15.4
click at [14, 113] on div at bounding box center [14, 118] width 14 height 14
click at [14, 134] on div at bounding box center [14, 135] width 7 height 7
drag, startPoint x: 18, startPoint y: 84, endPoint x: 25, endPoint y: 90, distance: 8.8
click at [11, 86] on div at bounding box center [14, 82] width 14 height 14
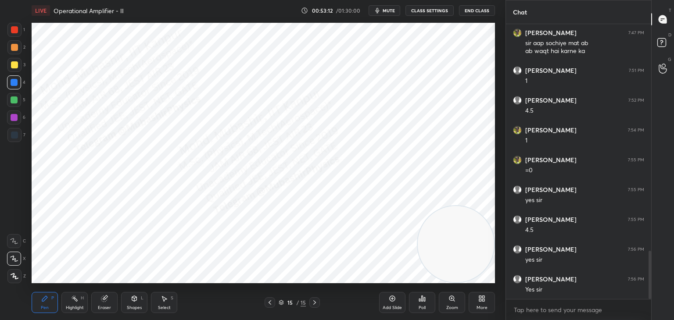
drag, startPoint x: 389, startPoint y: 10, endPoint x: 404, endPoint y: 6, distance: 15.8
click at [389, 9] on span "mute" at bounding box center [389, 10] width 12 height 6
click at [175, 307] on div "Select S" at bounding box center [164, 302] width 26 height 21
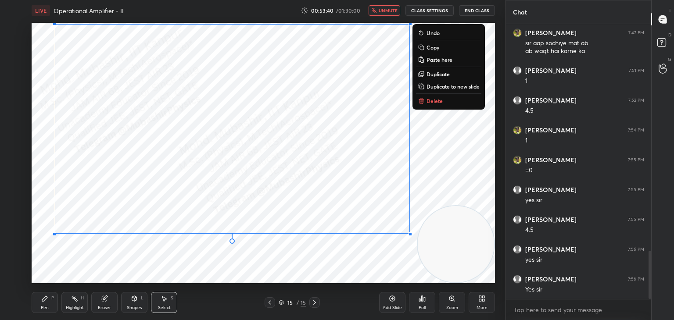
drag, startPoint x: 46, startPoint y: 27, endPoint x: 420, endPoint y: 202, distance: 413.0
click at [415, 210] on div "0 ° Undo Copy Paste here Duplicate Duplicate to new slide Delete" at bounding box center [263, 153] width 463 height 261
click at [430, 50] on p "Copy" at bounding box center [433, 47] width 13 height 7
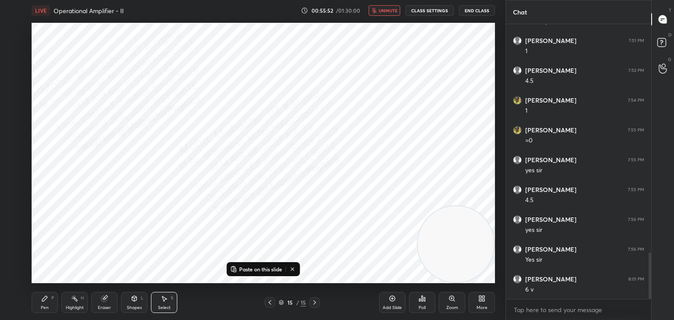
scroll to position [1352, 0]
click at [315, 305] on icon at bounding box center [314, 302] width 7 height 7
click at [318, 302] on icon at bounding box center [314, 302] width 7 height 7
click at [318, 301] on div at bounding box center [314, 303] width 11 height 11
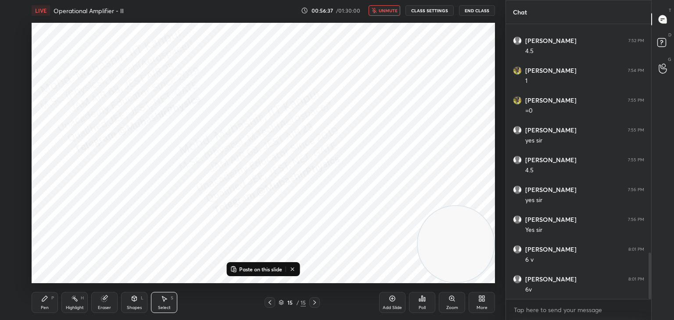
click at [80, 301] on div "Highlight H" at bounding box center [74, 302] width 26 height 21
click at [295, 273] on button at bounding box center [292, 269] width 11 height 11
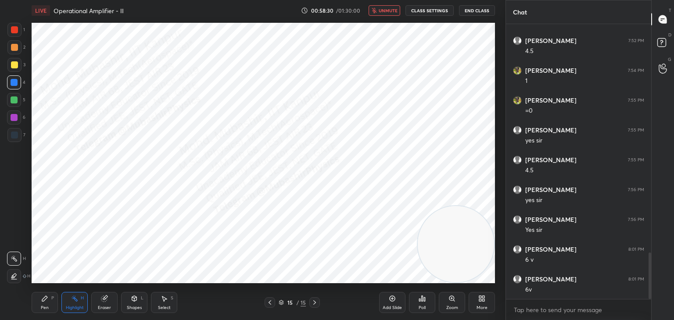
click at [386, 12] on span "unmute" at bounding box center [388, 10] width 19 height 6
drag, startPoint x: 459, startPoint y: 236, endPoint x: 491, endPoint y: 6, distance: 232.3
click at [493, 6] on div "LIVE Operational Amplifier - II 00:58:31 / 01:30:00 mute CLASS SETTINGS End Cla…" at bounding box center [263, 160] width 470 height 320
click at [45, 305] on div "Pen P" at bounding box center [45, 302] width 26 height 21
drag, startPoint x: 16, startPoint y: 99, endPoint x: 16, endPoint y: 70, distance: 29.4
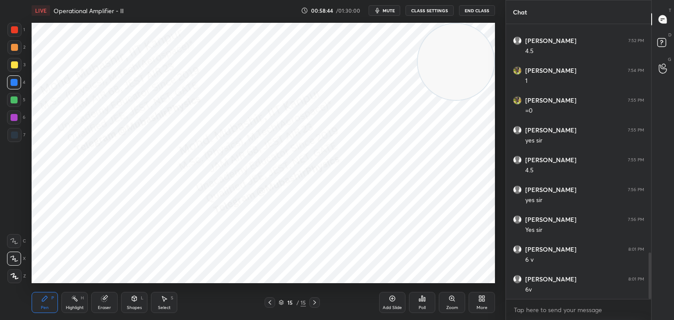
click at [15, 99] on div at bounding box center [14, 100] width 7 height 7
drag, startPoint x: 14, startPoint y: 61, endPoint x: 23, endPoint y: 71, distance: 13.7
click at [14, 62] on div at bounding box center [14, 65] width 14 height 14
drag, startPoint x: 16, startPoint y: 85, endPoint x: 27, endPoint y: 88, distance: 11.5
click at [18, 85] on div at bounding box center [14, 82] width 14 height 14
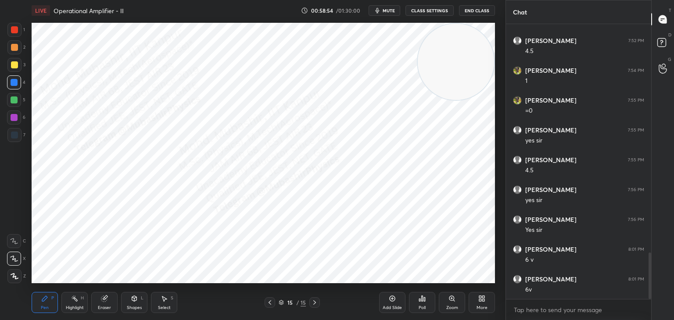
drag, startPoint x: 159, startPoint y: 308, endPoint x: 165, endPoint y: 300, distance: 10.4
click at [165, 300] on div "Select S" at bounding box center [164, 302] width 26 height 21
drag, startPoint x: 383, startPoint y: 172, endPoint x: 419, endPoint y: 194, distance: 42.9
click at [426, 195] on div "0 ° Undo Copy Paste here Duplicate Duplicate to new slide Delete" at bounding box center [263, 153] width 463 height 261
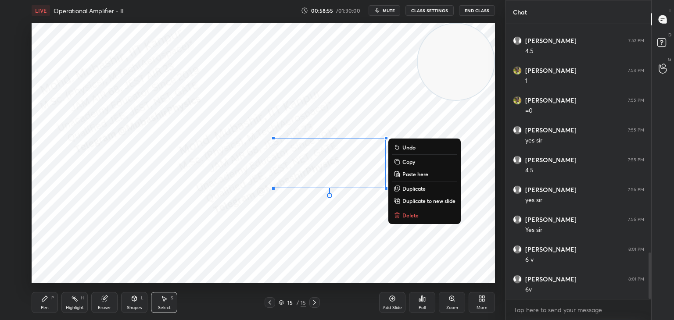
click at [404, 212] on p "Delete" at bounding box center [410, 215] width 16 height 7
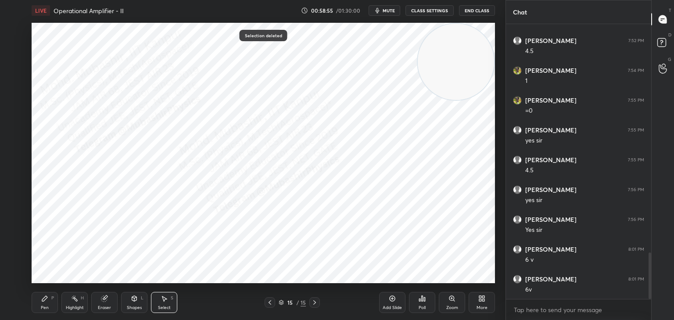
drag, startPoint x: 49, startPoint y: 303, endPoint x: 53, endPoint y: 296, distance: 8.1
click at [49, 301] on div "Pen P" at bounding box center [45, 302] width 26 height 21
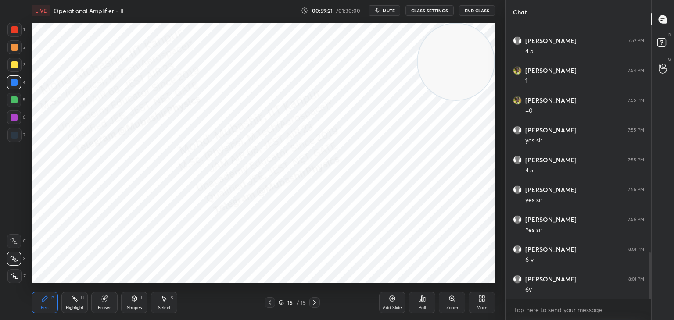
click at [11, 52] on div at bounding box center [14, 47] width 14 height 14
drag, startPoint x: 71, startPoint y: 306, endPoint x: 72, endPoint y: 295, distance: 10.6
click at [71, 306] on div "Highlight" at bounding box center [75, 308] width 18 height 4
drag, startPoint x: 40, startPoint y: 301, endPoint x: 42, endPoint y: 287, distance: 14.6
click at [41, 299] on div "Pen P" at bounding box center [45, 302] width 26 height 21
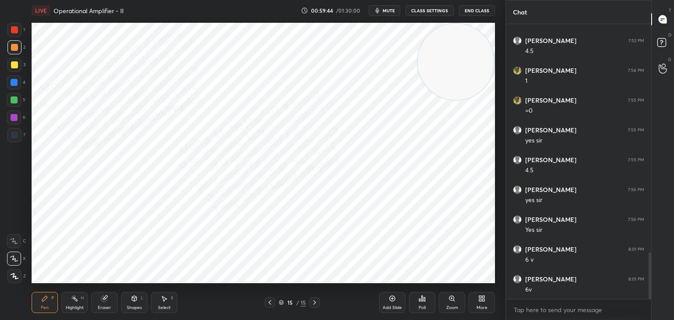
click at [14, 86] on div at bounding box center [14, 82] width 14 height 14
click at [483, 297] on icon at bounding box center [483, 297] width 2 height 2
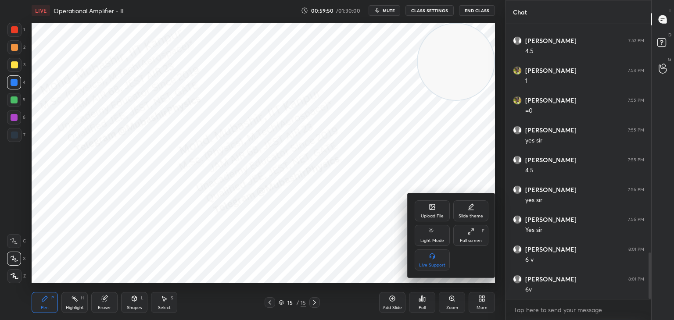
click at [423, 213] on div "Upload File" at bounding box center [432, 211] width 35 height 21
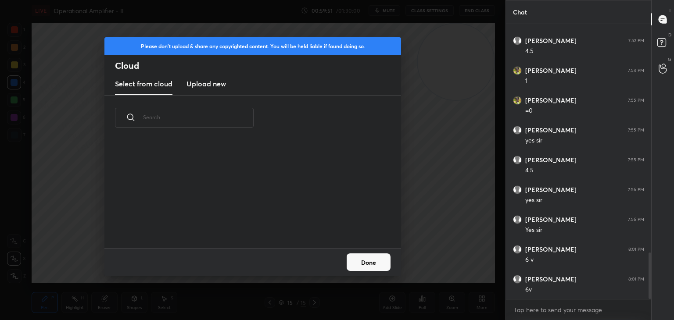
click at [193, 85] on h3 "Upload new" at bounding box center [205, 84] width 39 height 11
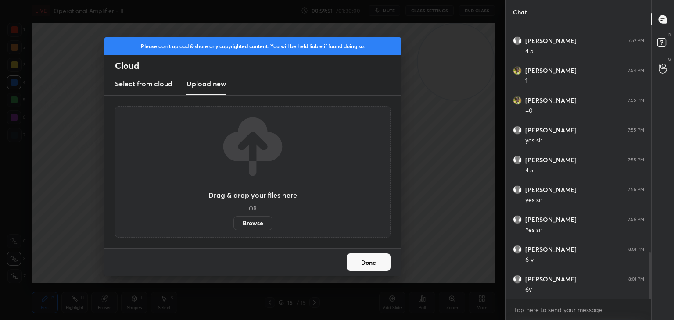
click at [257, 224] on label "Browse" at bounding box center [252, 223] width 39 height 14
click at [233, 224] on input "Browse" at bounding box center [233, 223] width 0 height 14
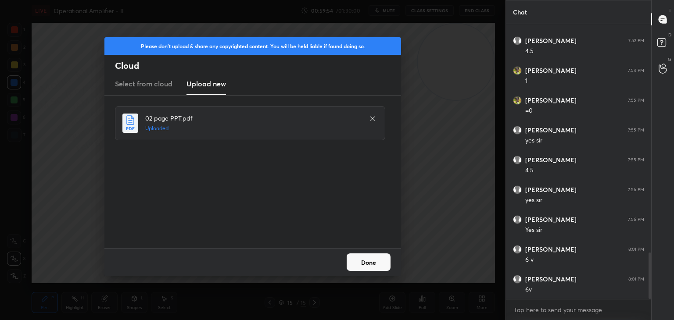
click at [361, 265] on button "Done" at bounding box center [369, 263] width 44 height 18
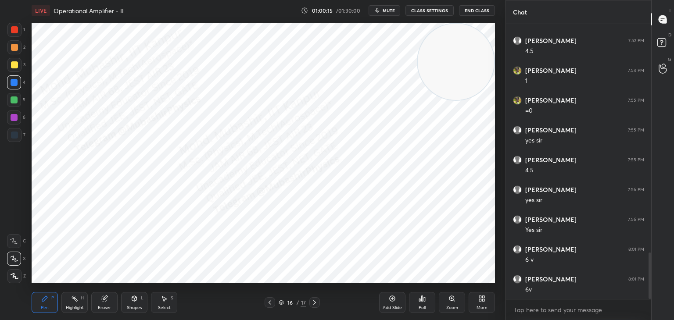
drag, startPoint x: 85, startPoint y: 301, endPoint x: 100, endPoint y: 294, distance: 16.5
click at [88, 301] on div "Pen P Highlight H Eraser Shapes L Select S" at bounding box center [119, 302] width 174 height 21
click at [313, 303] on icon at bounding box center [314, 302] width 7 height 7
drag, startPoint x: 476, startPoint y: 157, endPoint x: 498, endPoint y: 232, distance: 78.7
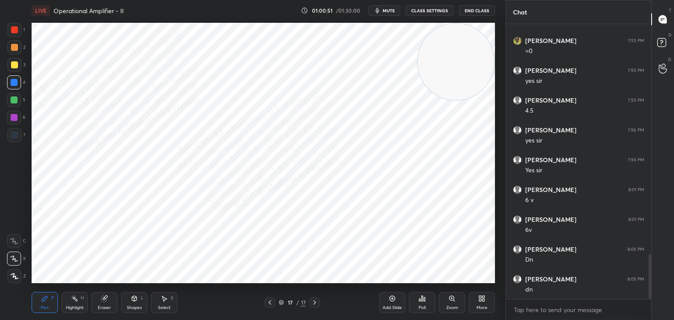
click at [500, 231] on div "1 2 3 4 5 6 7 C X Z C X Z E E Erase all H H LIVE Operational Amplifier - II 01:…" at bounding box center [253, 160] width 506 height 320
drag, startPoint x: 13, startPoint y: 138, endPoint x: 22, endPoint y: 136, distance: 8.6
click at [14, 139] on div at bounding box center [14, 135] width 14 height 14
click at [142, 302] on div "Shapes L" at bounding box center [134, 302] width 26 height 21
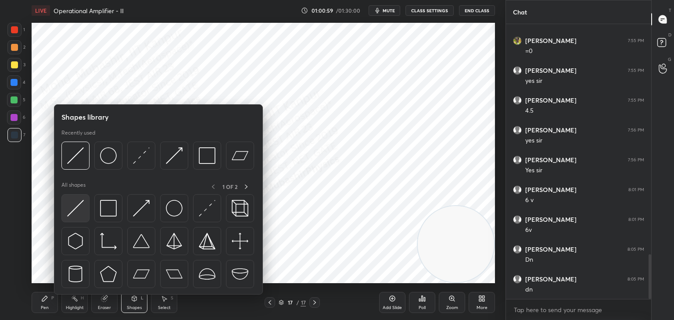
click at [78, 209] on img at bounding box center [75, 208] width 17 height 17
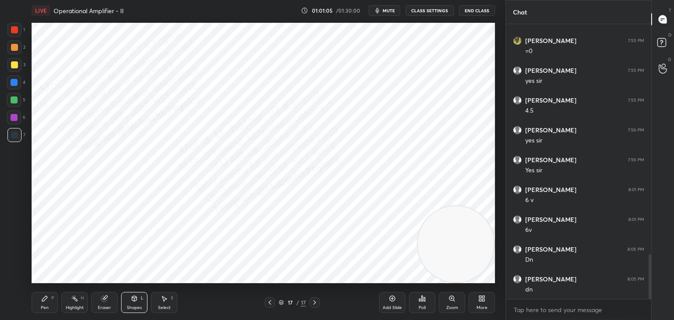
click at [51, 291] on div "Pen P Highlight H Eraser Shapes L Select S 17 / 17 Add Slide Poll Zoom More" at bounding box center [263, 302] width 463 height 35
drag, startPoint x: 13, startPoint y: 26, endPoint x: 27, endPoint y: 41, distance: 20.5
click at [16, 29] on div at bounding box center [14, 30] width 14 height 14
click at [165, 306] on div "Select" at bounding box center [164, 308] width 13 height 4
drag, startPoint x: 95, startPoint y: 77, endPoint x: 196, endPoint y: 136, distance: 117.2
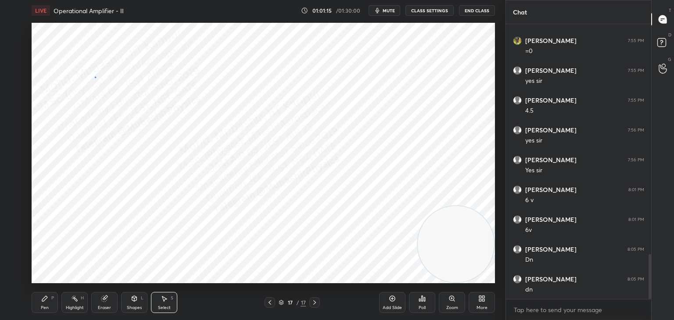
click at [204, 141] on div "0 ° Undo Copy Paste here Duplicate Duplicate to new slide Delete" at bounding box center [263, 153] width 463 height 261
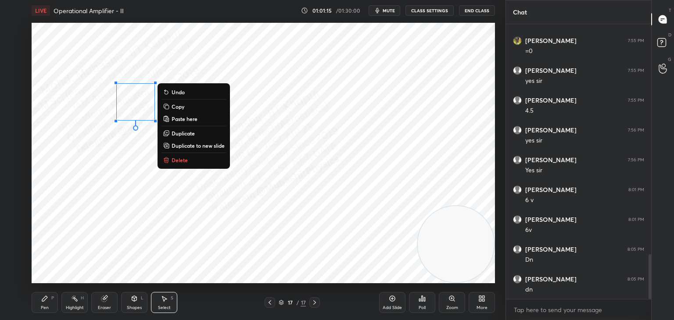
click at [183, 132] on p "Duplicate" at bounding box center [183, 133] width 23 height 7
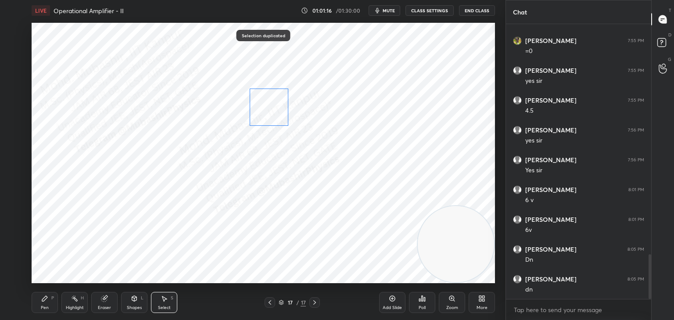
drag, startPoint x: 211, startPoint y: 119, endPoint x: 264, endPoint y: 114, distance: 53.4
click at [264, 114] on div "0 ° Undo Copy Paste here Duplicate Duplicate to new slide Delete" at bounding box center [263, 153] width 463 height 261
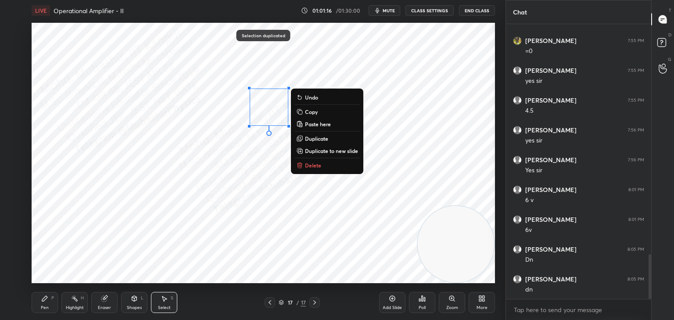
click at [314, 136] on p "Duplicate" at bounding box center [316, 138] width 23 height 7
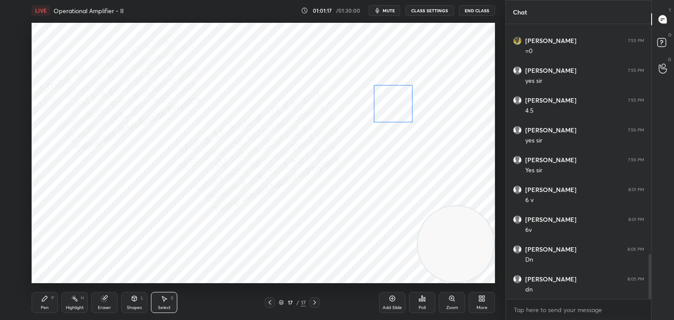
drag, startPoint x: 302, startPoint y: 120, endPoint x: 390, endPoint y: 109, distance: 88.0
click at [392, 109] on div "0 ° Undo Copy Paste here Duplicate Duplicate to new slide Delete" at bounding box center [263, 153] width 463 height 261
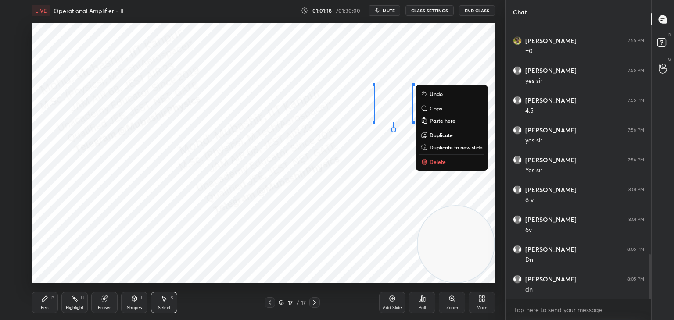
click at [253, 204] on div "0 ° Undo Copy Paste here Duplicate Duplicate to new slide Delete" at bounding box center [263, 153] width 463 height 261
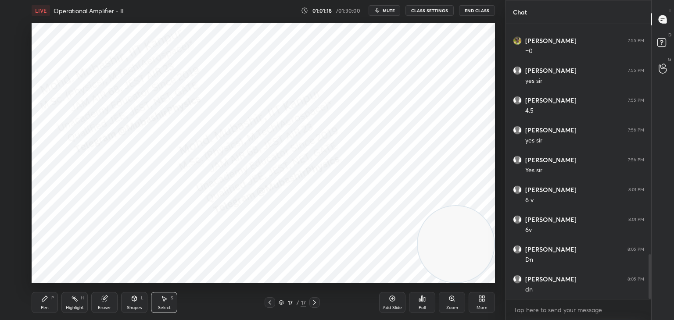
click at [130, 291] on div "Pen P Highlight H Eraser Shapes L Select S 17 / 17 Add Slide Poll Zoom More" at bounding box center [263, 302] width 463 height 35
click at [131, 301] on icon at bounding box center [134, 298] width 7 height 7
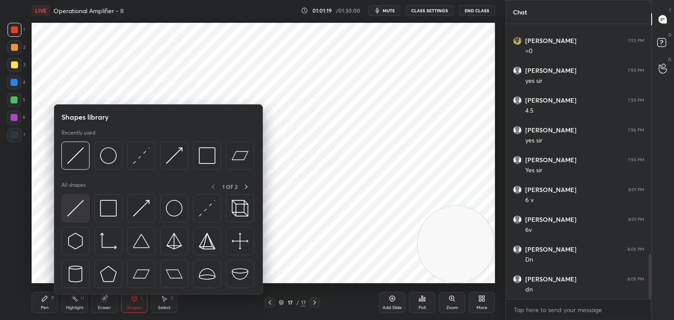
click at [79, 202] on img at bounding box center [75, 208] width 17 height 17
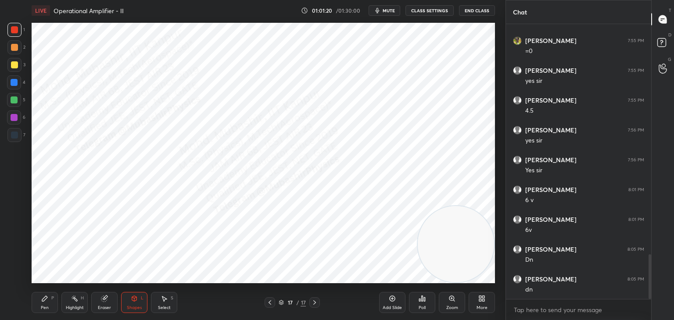
click at [16, 133] on div at bounding box center [14, 135] width 7 height 7
click at [164, 298] on icon at bounding box center [164, 299] width 5 height 5
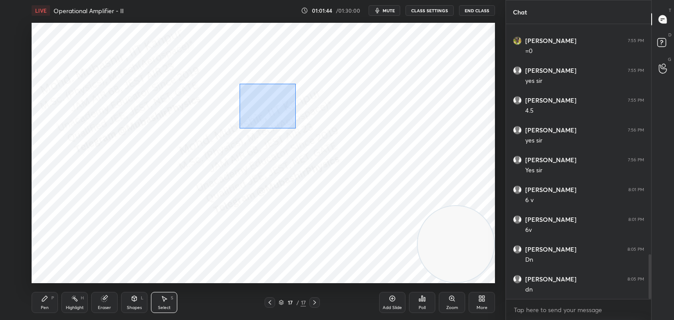
drag, startPoint x: 293, startPoint y: 127, endPoint x: 275, endPoint y: 110, distance: 25.2
click at [297, 128] on div "0 ° Undo Copy Paste here Duplicate Duplicate to new slide Delete" at bounding box center [263, 153] width 463 height 261
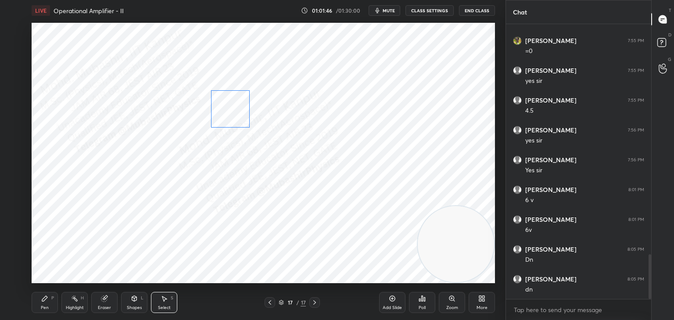
drag, startPoint x: 266, startPoint y: 106, endPoint x: 227, endPoint y: 108, distance: 38.7
click at [227, 108] on div "0 ° Undo Copy Paste here Duplicate Duplicate to new slide Delete" at bounding box center [263, 153] width 463 height 261
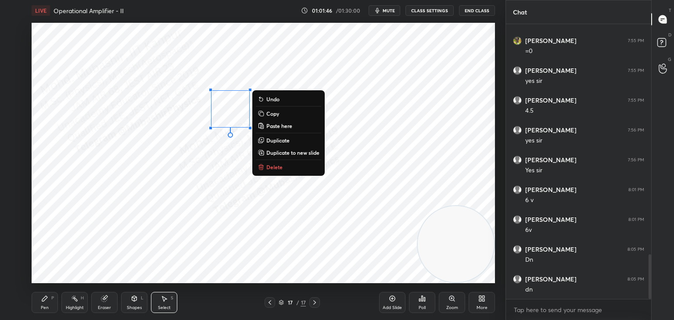
drag, startPoint x: 194, startPoint y: 186, endPoint x: 170, endPoint y: 220, distance: 40.9
click at [194, 188] on div "0 ° Undo Copy Paste here Duplicate Duplicate to new slide Delete" at bounding box center [263, 153] width 463 height 261
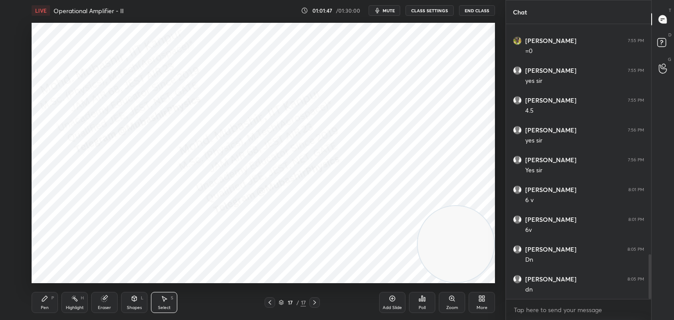
click at [133, 309] on div "Shapes" at bounding box center [134, 308] width 15 height 4
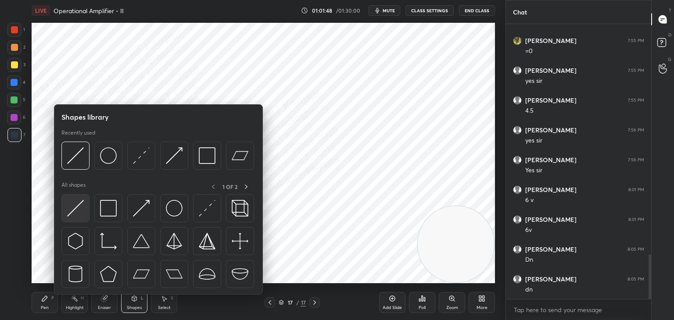
click at [78, 210] on img at bounding box center [75, 208] width 17 height 17
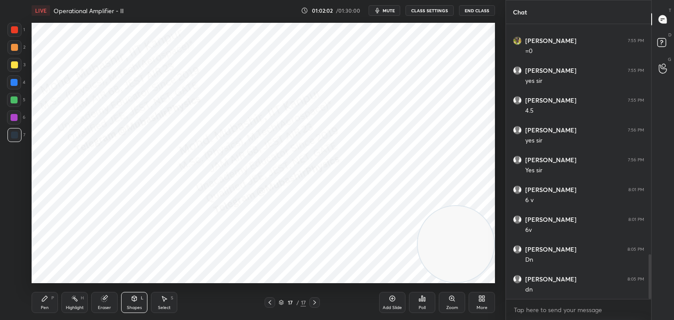
drag, startPoint x: 164, startPoint y: 299, endPoint x: 172, endPoint y: 291, distance: 11.8
click at [167, 297] on icon at bounding box center [164, 298] width 7 height 7
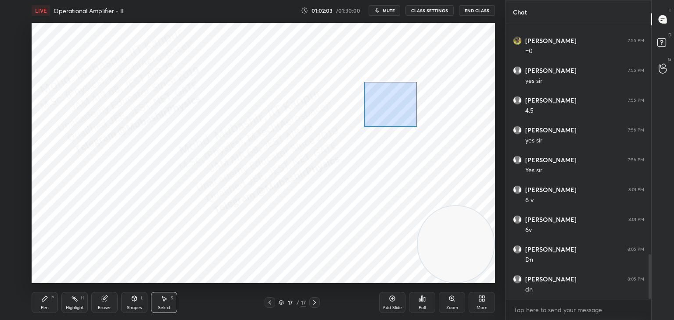
drag, startPoint x: 416, startPoint y: 127, endPoint x: 405, endPoint y: 112, distance: 18.5
click at [427, 129] on div "0 ° Undo Copy Paste here Duplicate Duplicate to new slide Delete" at bounding box center [263, 153] width 463 height 261
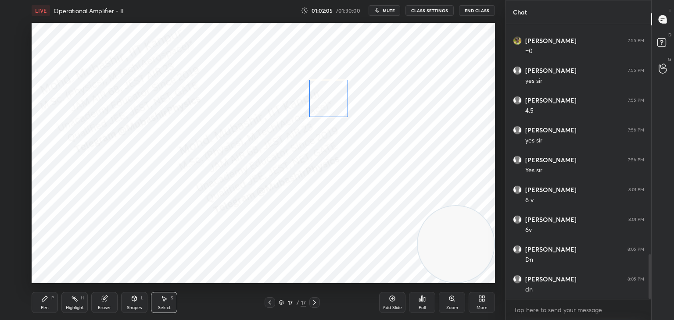
drag, startPoint x: 387, startPoint y: 100, endPoint x: 322, endPoint y: 95, distance: 65.2
click at [322, 95] on div "0 ° Undo Copy Paste here Duplicate Duplicate to new slide Delete" at bounding box center [263, 153] width 463 height 261
drag, startPoint x: 325, startPoint y: 100, endPoint x: 325, endPoint y: 118, distance: 18.9
click at [325, 118] on div "0 ° Undo Copy Paste here Duplicate Duplicate to new slide Delete" at bounding box center [263, 153] width 463 height 261
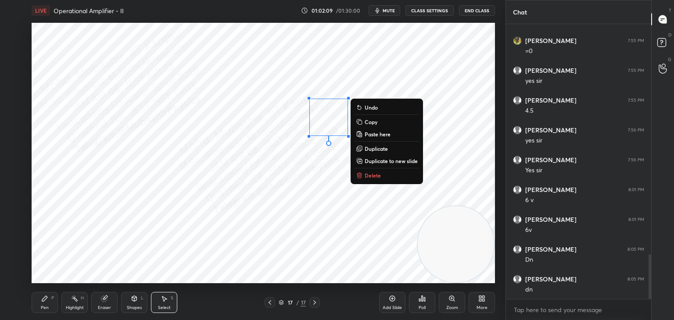
click at [281, 180] on div "0 ° Undo Copy Paste here Duplicate Duplicate to new slide Delete" at bounding box center [263, 153] width 463 height 261
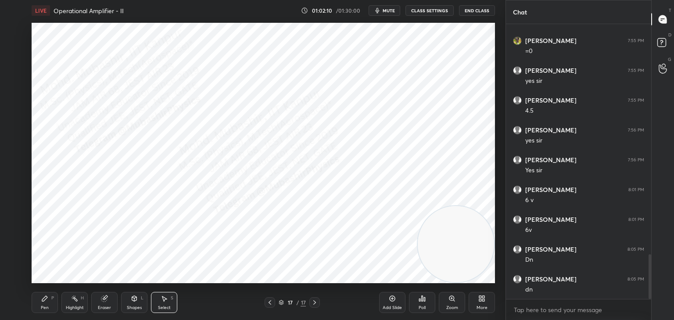
click at [132, 300] on icon at bounding box center [134, 298] width 7 height 7
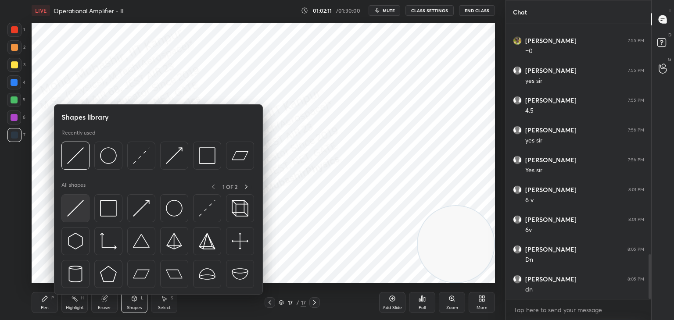
click at [77, 205] on img at bounding box center [75, 208] width 17 height 17
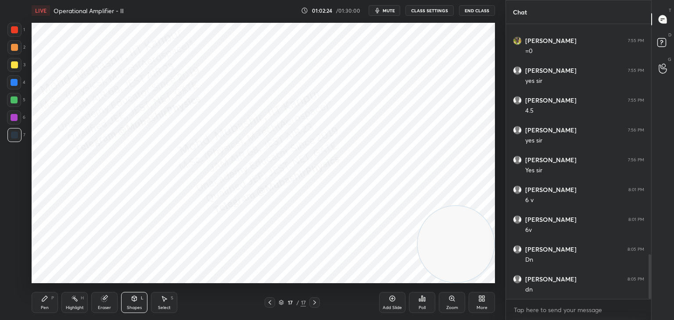
click at [51, 301] on div "Pen P" at bounding box center [45, 302] width 26 height 21
click at [100, 303] on div "Eraser" at bounding box center [104, 302] width 26 height 21
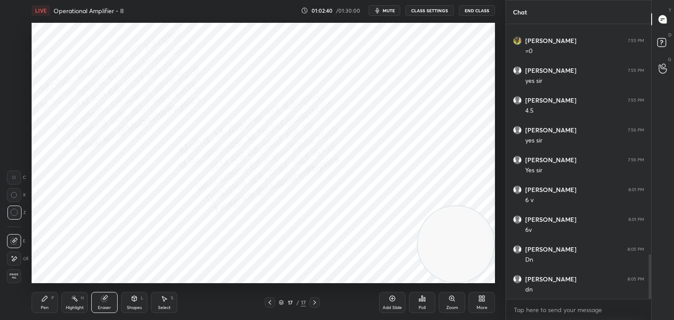
drag, startPoint x: 174, startPoint y: 302, endPoint x: 178, endPoint y: 297, distance: 6.6
click at [174, 302] on div "Select S" at bounding box center [164, 302] width 26 height 21
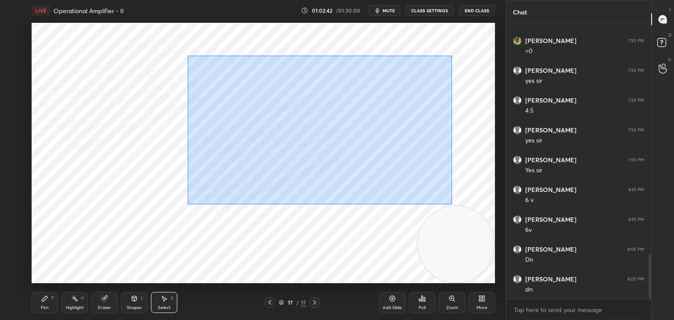
drag, startPoint x: 188, startPoint y: 56, endPoint x: 440, endPoint y: 196, distance: 288.4
click at [450, 204] on div "0 ° Undo Copy Paste here Duplicate Duplicate to new slide Delete" at bounding box center [263, 153] width 463 height 261
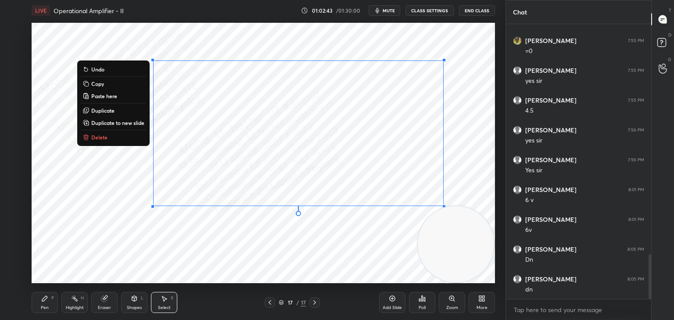
click at [283, 262] on div "0 ° Undo Copy Paste here Duplicate Duplicate to new slide Delete" at bounding box center [263, 153] width 463 height 261
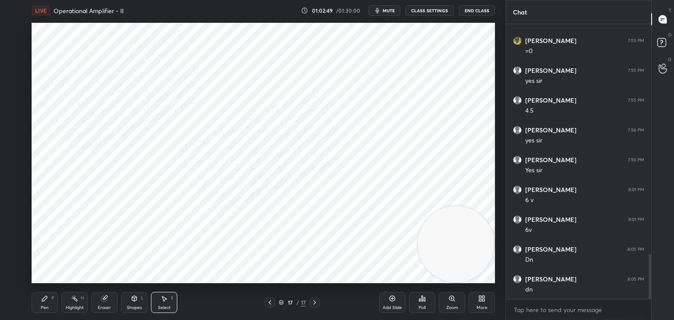
click at [107, 308] on div "Eraser" at bounding box center [104, 308] width 13 height 4
click at [11, 264] on div at bounding box center [14, 259] width 14 height 14
drag, startPoint x: 16, startPoint y: 241, endPoint x: 28, endPoint y: 236, distance: 13.4
click at [15, 241] on icon at bounding box center [14, 241] width 7 height 7
drag, startPoint x: 45, startPoint y: 304, endPoint x: 46, endPoint y: 290, distance: 14.1
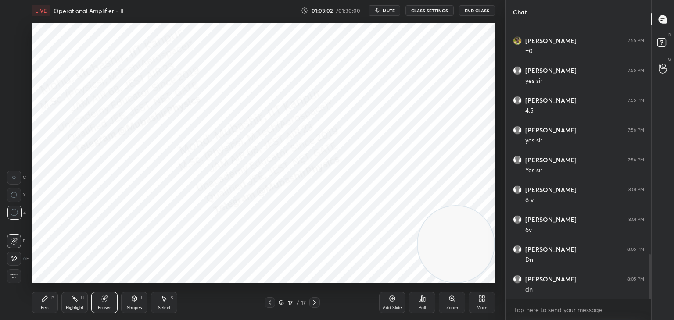
click at [43, 301] on div "Pen P" at bounding box center [45, 302] width 26 height 21
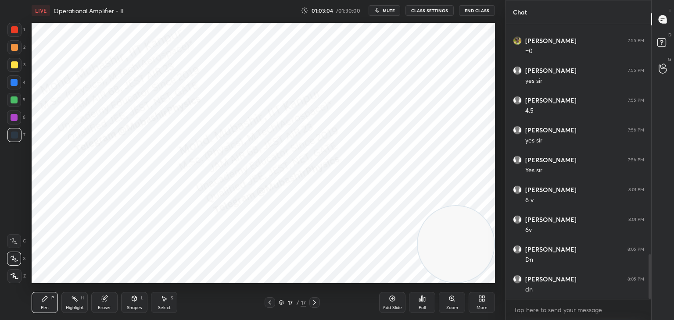
click at [134, 304] on div "Shapes L" at bounding box center [134, 302] width 26 height 21
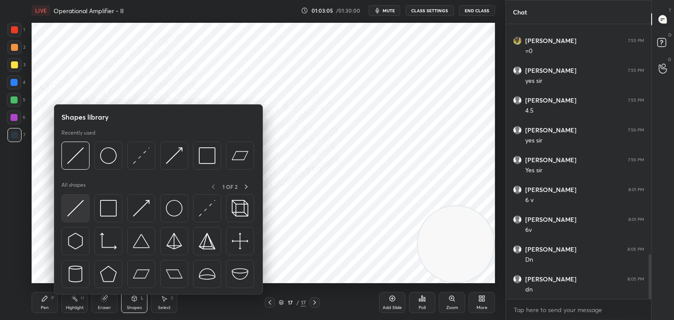
click at [74, 208] on img at bounding box center [75, 208] width 17 height 17
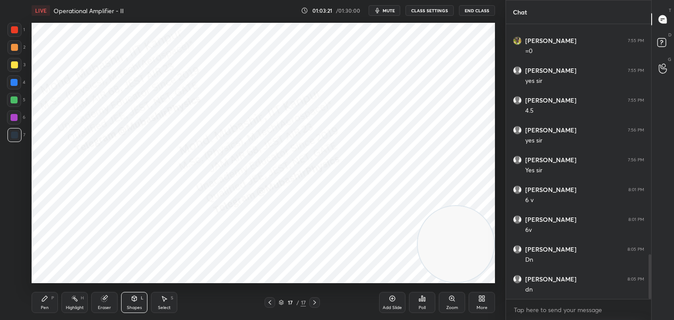
drag, startPoint x: 104, startPoint y: 302, endPoint x: 105, endPoint y: 294, distance: 8.9
click at [104, 301] on icon at bounding box center [104, 298] width 7 height 7
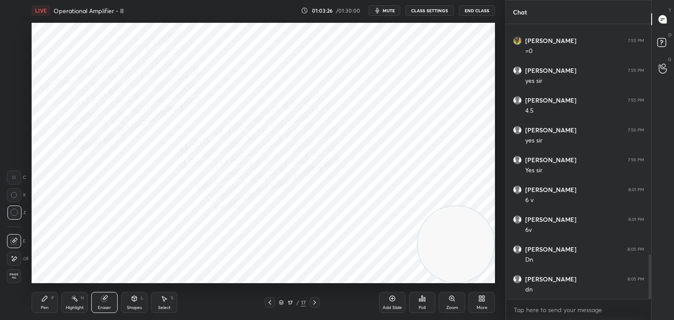
click at [40, 309] on div "Pen P" at bounding box center [45, 302] width 26 height 21
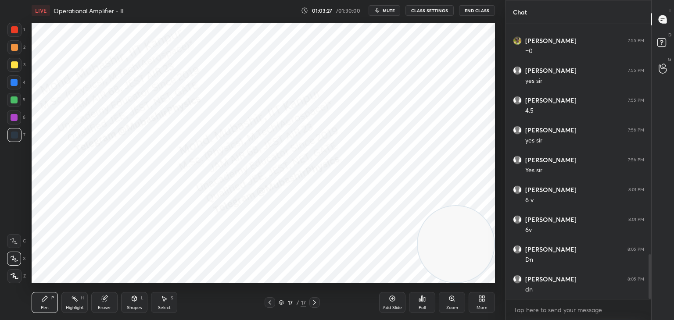
click at [12, 118] on div at bounding box center [14, 117] width 7 height 7
drag, startPoint x: 16, startPoint y: 67, endPoint x: 26, endPoint y: 78, distance: 14.9
click at [18, 71] on div at bounding box center [14, 65] width 14 height 14
click at [20, 88] on div at bounding box center [14, 82] width 14 height 14
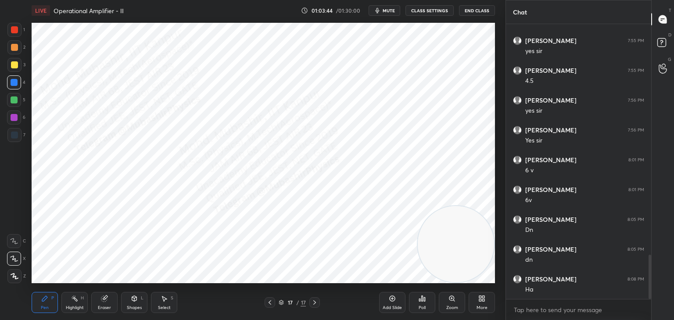
click at [23, 106] on div "5" at bounding box center [16, 100] width 18 height 14
drag, startPoint x: 16, startPoint y: 53, endPoint x: 30, endPoint y: 95, distance: 44.4
click at [19, 57] on div "2" at bounding box center [16, 49] width 18 height 18
click at [11, 29] on div at bounding box center [14, 30] width 14 height 14
click at [18, 97] on div at bounding box center [14, 100] width 14 height 14
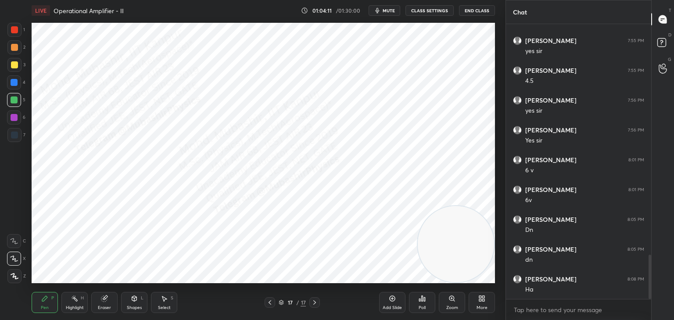
click at [17, 136] on div at bounding box center [14, 135] width 14 height 14
click at [18, 48] on div at bounding box center [14, 47] width 7 height 7
click at [16, 32] on div at bounding box center [14, 29] width 7 height 7
drag, startPoint x: 14, startPoint y: 82, endPoint x: 19, endPoint y: 82, distance: 5.3
click at [16, 82] on div at bounding box center [14, 82] width 7 height 7
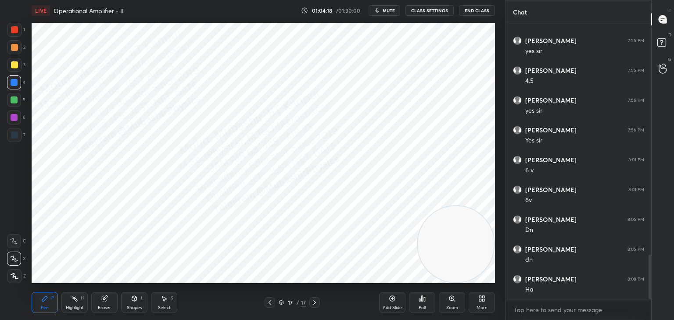
drag, startPoint x: 390, startPoint y: 9, endPoint x: 383, endPoint y: 16, distance: 9.9
click at [390, 10] on span "mute" at bounding box center [389, 10] width 12 height 6
click at [388, 11] on span "unmute" at bounding box center [388, 10] width 19 height 6
click at [380, 11] on icon "button" at bounding box center [377, 10] width 7 height 7
click at [390, 8] on span "unmute" at bounding box center [388, 10] width 19 height 6
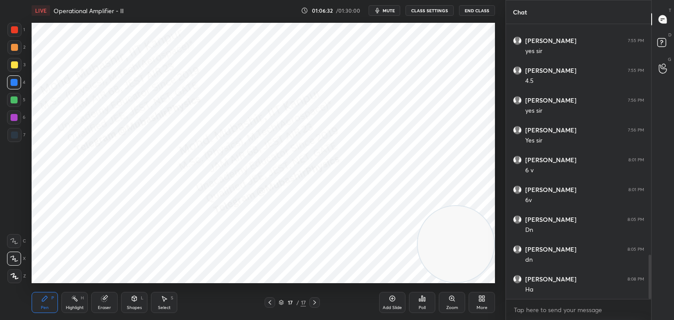
click at [390, 9] on span "mute" at bounding box center [389, 10] width 12 height 6
click at [392, 8] on span "mute" at bounding box center [389, 10] width 12 height 6
click at [393, 9] on span "mute" at bounding box center [389, 10] width 12 height 6
drag, startPoint x: 388, startPoint y: 9, endPoint x: 390, endPoint y: 15, distance: 6.1
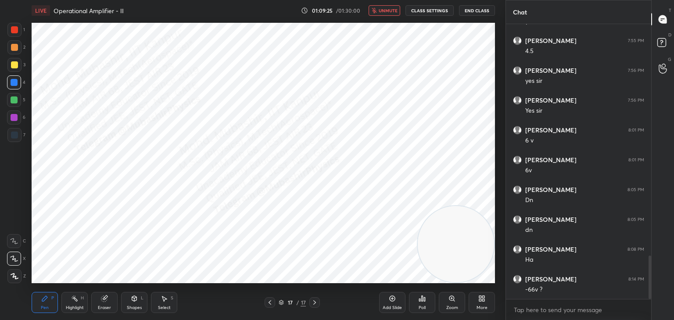
click at [388, 11] on span "unmute" at bounding box center [388, 10] width 19 height 6
click at [391, 9] on span "mute" at bounding box center [389, 10] width 12 height 6
click at [386, 8] on span "unmute" at bounding box center [388, 10] width 19 height 6
click at [76, 303] on div "Highlight H" at bounding box center [74, 302] width 26 height 21
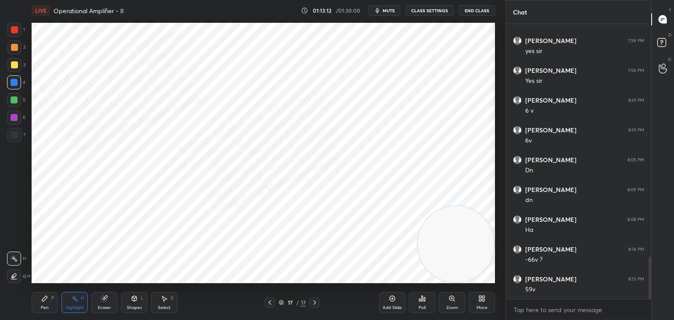
click at [314, 305] on icon at bounding box center [314, 302] width 7 height 7
click at [487, 271] on video at bounding box center [456, 244] width 76 height 76
drag, startPoint x: 455, startPoint y: 260, endPoint x: 463, endPoint y: 266, distance: 10.0
click at [484, 273] on video at bounding box center [456, 244] width 76 height 76
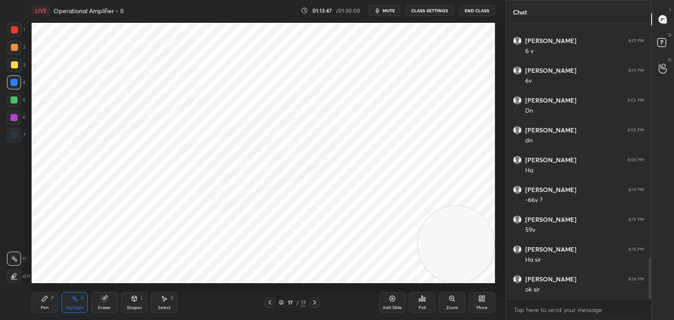
click at [313, 304] on icon at bounding box center [314, 302] width 7 height 7
click at [477, 304] on div "More" at bounding box center [482, 302] width 26 height 21
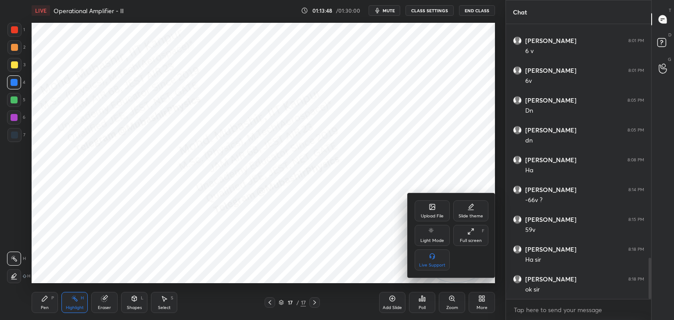
click at [429, 214] on div "Upload File" at bounding box center [432, 216] width 23 height 4
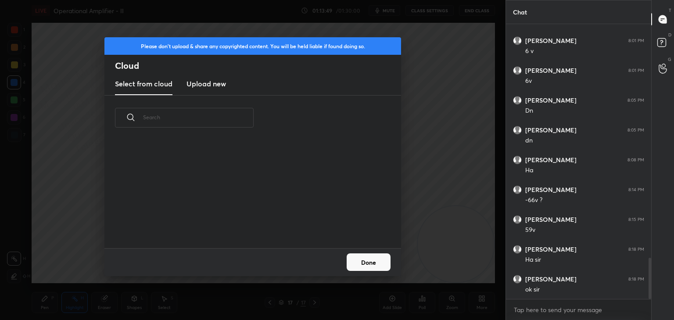
drag, startPoint x: 211, startPoint y: 84, endPoint x: 237, endPoint y: 93, distance: 27.6
click at [212, 84] on h3 "Upload new" at bounding box center [205, 84] width 39 height 11
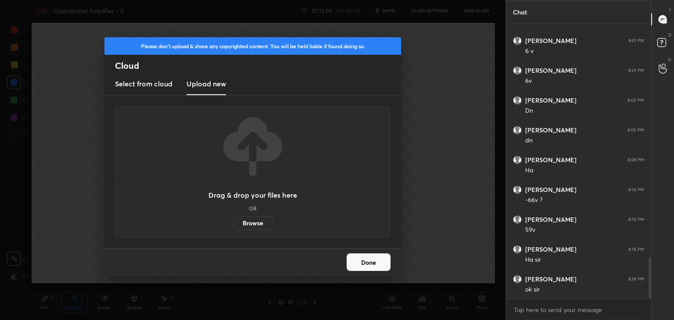
click at [262, 219] on label "Browse" at bounding box center [252, 223] width 39 height 14
click at [233, 219] on input "Browse" at bounding box center [233, 223] width 0 height 14
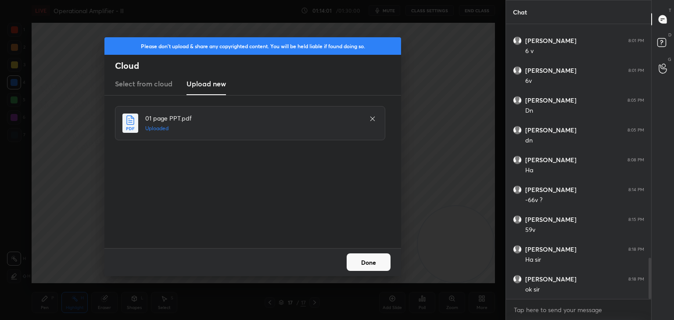
click at [365, 259] on button "Done" at bounding box center [369, 263] width 44 height 18
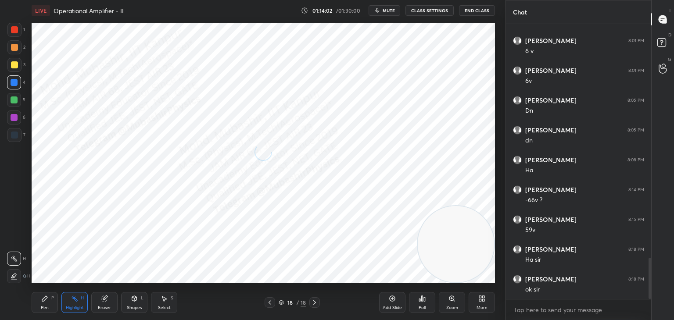
click at [50, 304] on div "Pen P" at bounding box center [45, 302] width 26 height 21
click at [17, 26] on div at bounding box center [14, 30] width 14 height 14
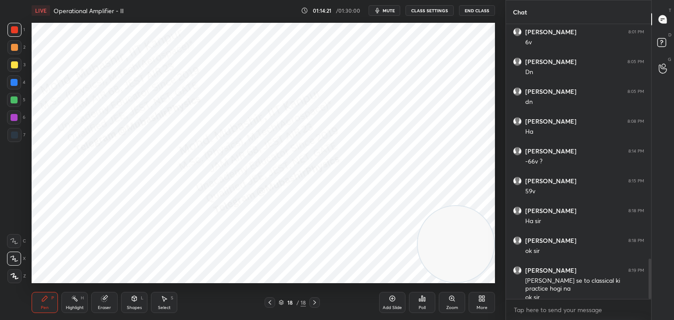
drag, startPoint x: 164, startPoint y: 299, endPoint x: 169, endPoint y: 287, distance: 12.4
click at [165, 295] on icon at bounding box center [164, 298] width 7 height 7
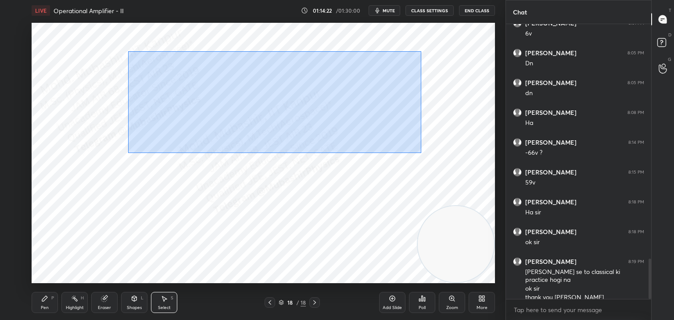
drag, startPoint x: 132, startPoint y: 60, endPoint x: 309, endPoint y: 119, distance: 186.4
click at [417, 151] on div "0 ° Undo Copy Paste here Duplicate Duplicate to new slide Delete" at bounding box center [263, 153] width 463 height 261
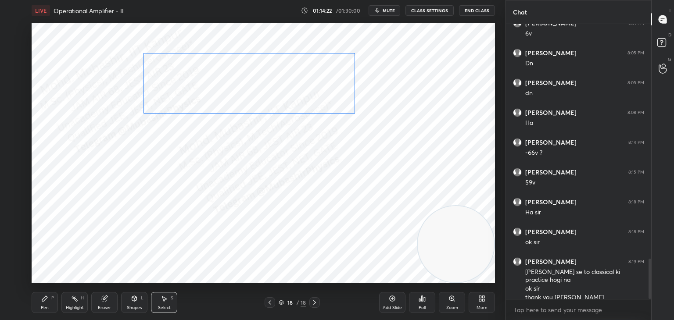
drag, startPoint x: 294, startPoint y: 108, endPoint x: 292, endPoint y: 93, distance: 15.0
click at [292, 93] on div "0 ° Undo Copy Paste here Duplicate Duplicate to new slide Delete" at bounding box center [263, 153] width 463 height 261
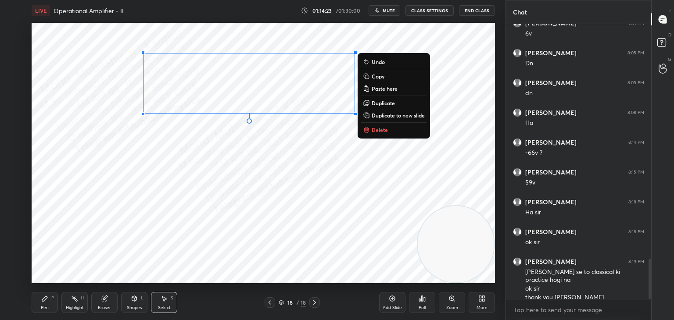
drag, startPoint x: 37, startPoint y: 306, endPoint x: 46, endPoint y: 287, distance: 21.4
click at [41, 300] on div "Pen P" at bounding box center [45, 302] width 26 height 21
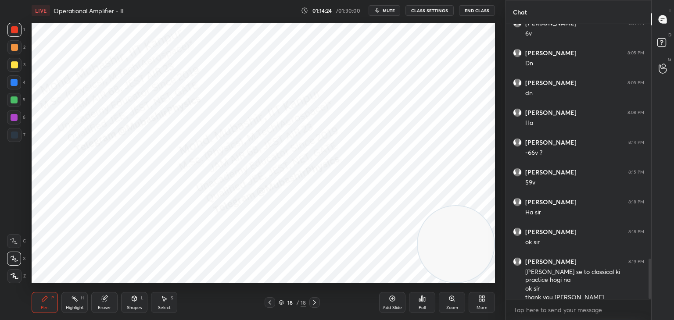
drag, startPoint x: 18, startPoint y: 79, endPoint x: 17, endPoint y: 85, distance: 5.6
click at [17, 82] on div at bounding box center [14, 82] width 14 height 14
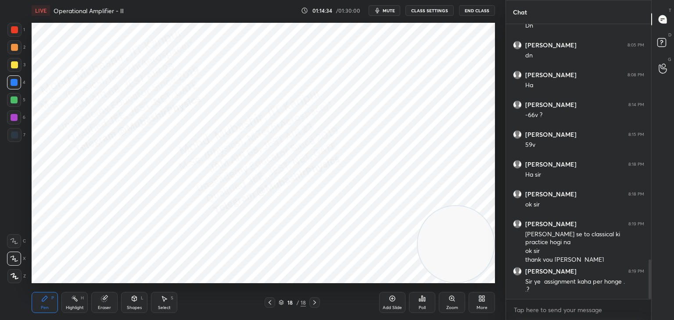
click at [140, 296] on div "Shapes L" at bounding box center [134, 302] width 26 height 21
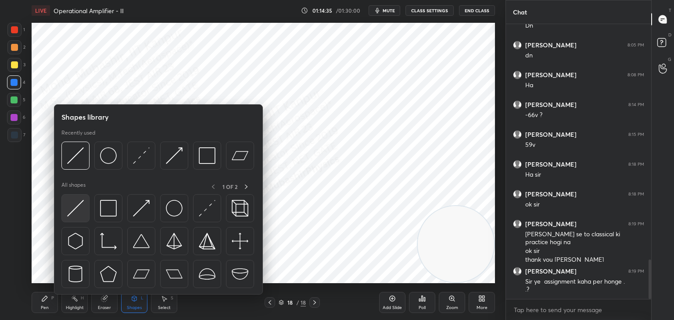
click at [82, 209] on img at bounding box center [75, 208] width 17 height 17
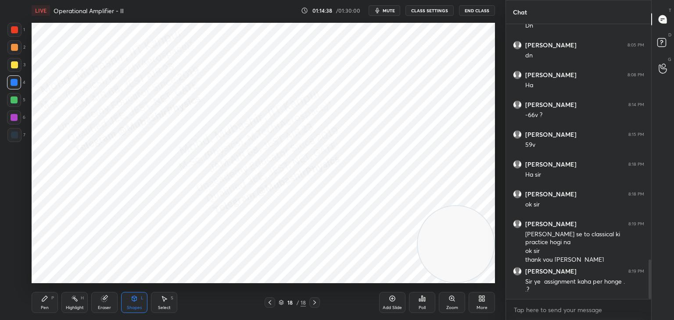
click at [164, 306] on div "Select" at bounding box center [164, 308] width 13 height 4
drag, startPoint x: 283, startPoint y: 102, endPoint x: 318, endPoint y: 125, distance: 41.7
click at [302, 120] on div "0 ° Undo Copy Paste here Duplicate Duplicate to new slide Delete" at bounding box center [263, 153] width 463 height 261
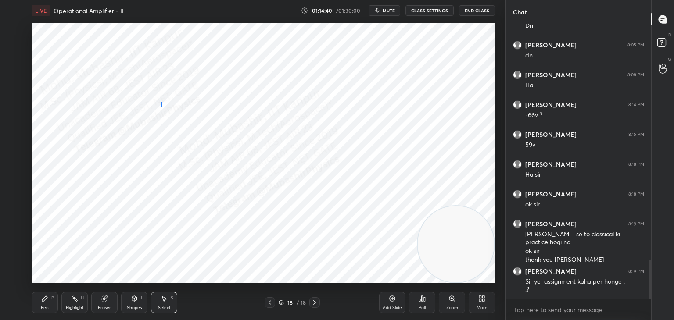
drag, startPoint x: 353, startPoint y: 113, endPoint x: 343, endPoint y: 115, distance: 9.8
click at [343, 115] on div "0 ° Undo Copy Paste here Duplicate Duplicate to new slide Delete" at bounding box center [263, 153] width 463 height 261
drag, startPoint x: 348, startPoint y: 114, endPoint x: 365, endPoint y: 111, distance: 17.7
click at [369, 111] on div at bounding box center [370, 113] width 4 height 4
click at [279, 134] on div "0 ° Undo Copy Paste here Duplicate Duplicate to new slide Delete" at bounding box center [263, 153] width 463 height 261
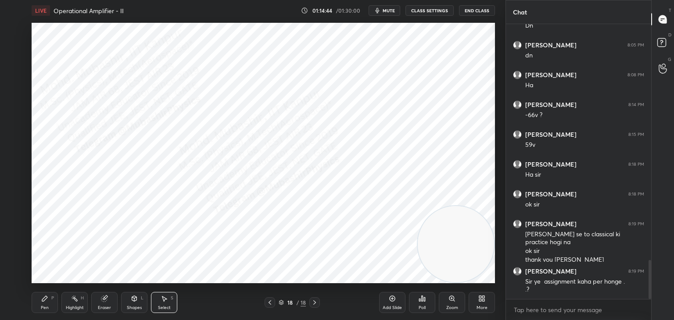
scroll to position [1675, 0]
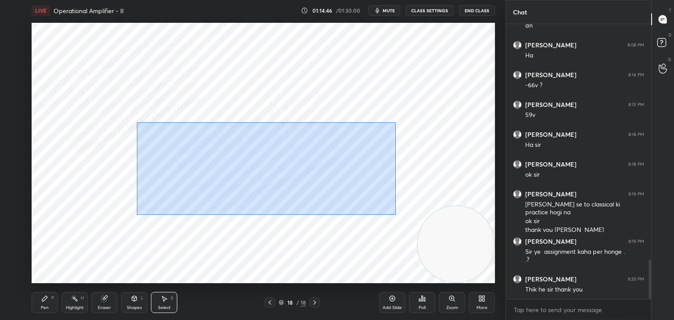
drag, startPoint x: 353, startPoint y: 199, endPoint x: 407, endPoint y: 221, distance: 58.1
click at [409, 222] on div "0 ° Undo Copy Paste here Duplicate Duplicate to new slide Delete" at bounding box center [263, 153] width 463 height 261
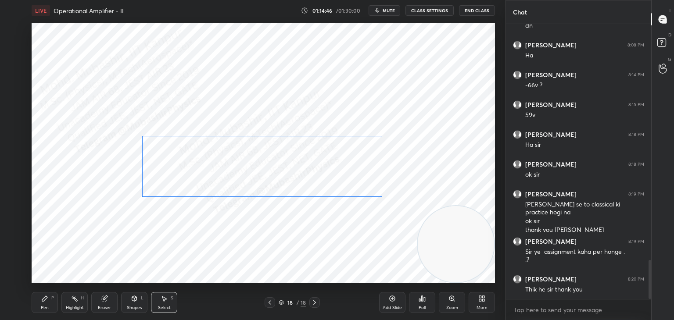
drag, startPoint x: 311, startPoint y: 176, endPoint x: 304, endPoint y: 176, distance: 7.5
click at [305, 176] on div "0 ° Undo Copy Paste here Duplicate Duplicate to new slide Delete" at bounding box center [263, 153] width 463 height 261
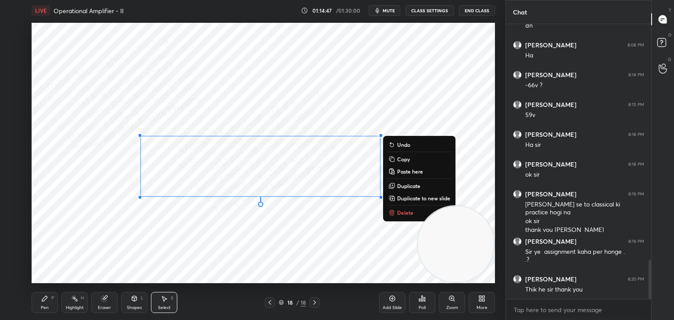
drag, startPoint x: 73, startPoint y: 305, endPoint x: 102, endPoint y: 286, distance: 34.9
click at [72, 305] on div "Highlight H" at bounding box center [74, 302] width 26 height 21
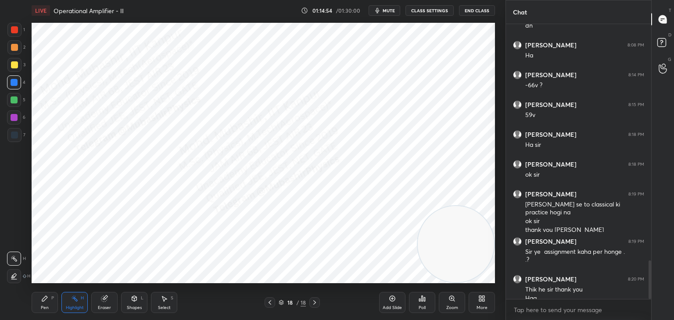
scroll to position [1684, 0]
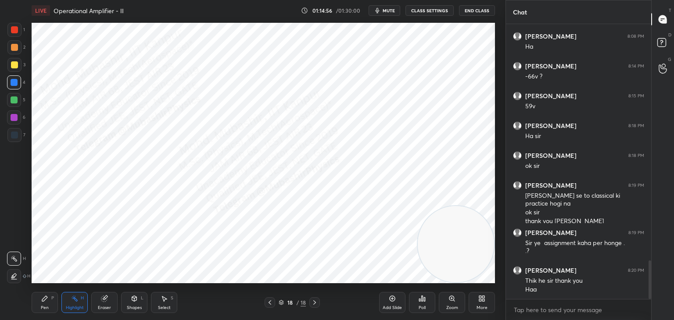
drag, startPoint x: 39, startPoint y: 301, endPoint x: 65, endPoint y: 303, distance: 26.0
click at [41, 302] on div "Pen P" at bounding box center [45, 302] width 26 height 21
drag, startPoint x: 68, startPoint y: 303, endPoint x: 72, endPoint y: 304, distance: 4.5
click at [70, 304] on div "Highlight H" at bounding box center [74, 302] width 26 height 21
click at [474, 7] on button "End Class" at bounding box center [477, 10] width 36 height 11
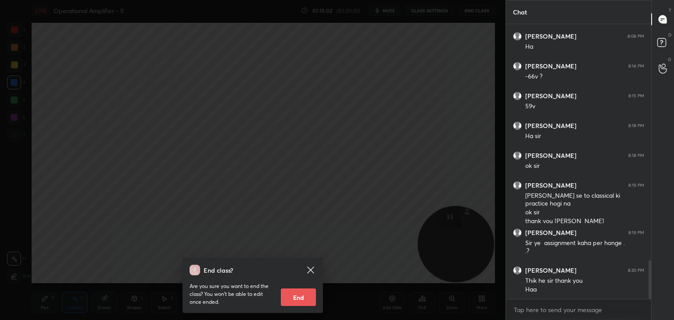
drag, startPoint x: 299, startPoint y: 298, endPoint x: 301, endPoint y: 293, distance: 5.1
click at [298, 297] on button "End" at bounding box center [298, 298] width 35 height 18
type textarea "x"
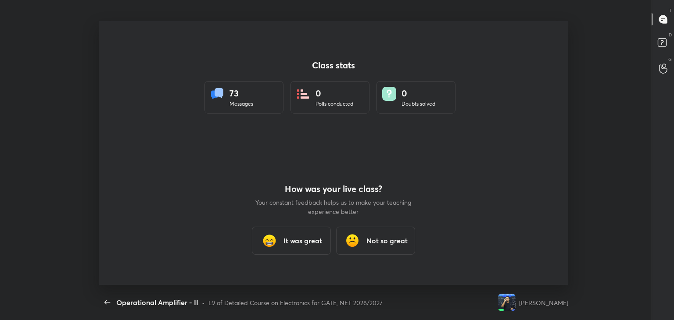
scroll to position [0, 0]
